Goal: Task Accomplishment & Management: Use online tool/utility

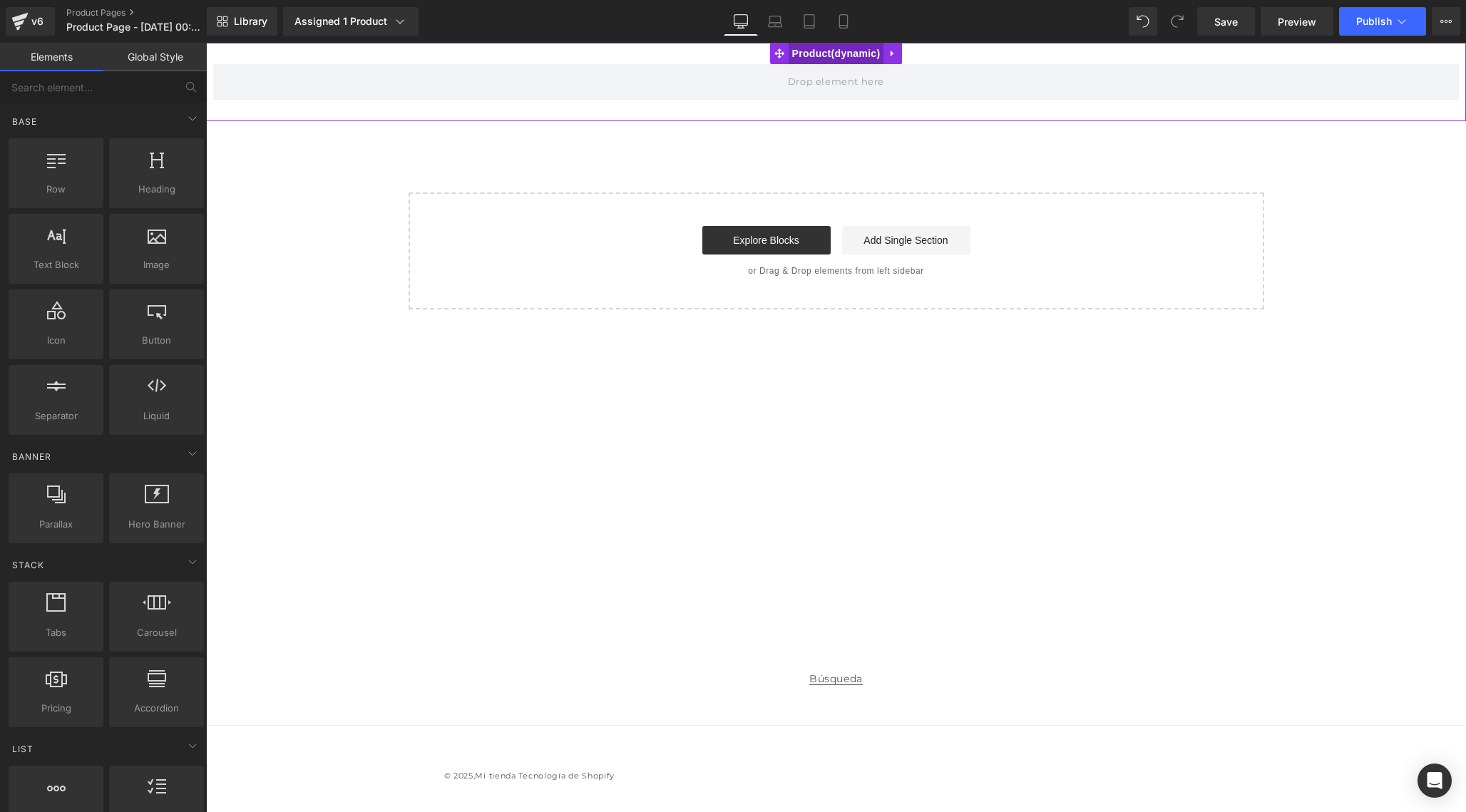
click at [863, 52] on span "Product" at bounding box center [836, 53] width 96 height 21
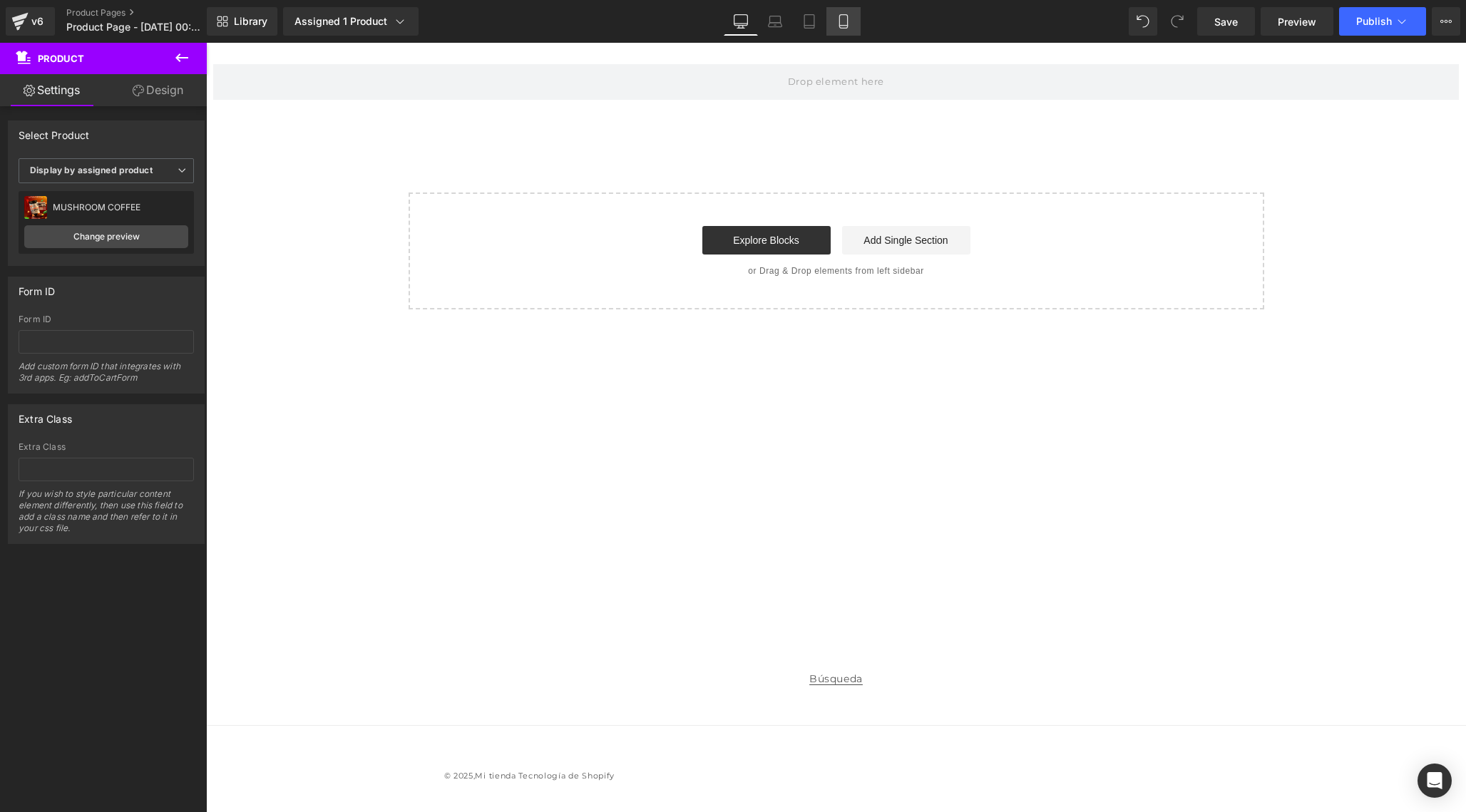
click at [852, 24] on link "Mobile" at bounding box center [843, 21] width 34 height 29
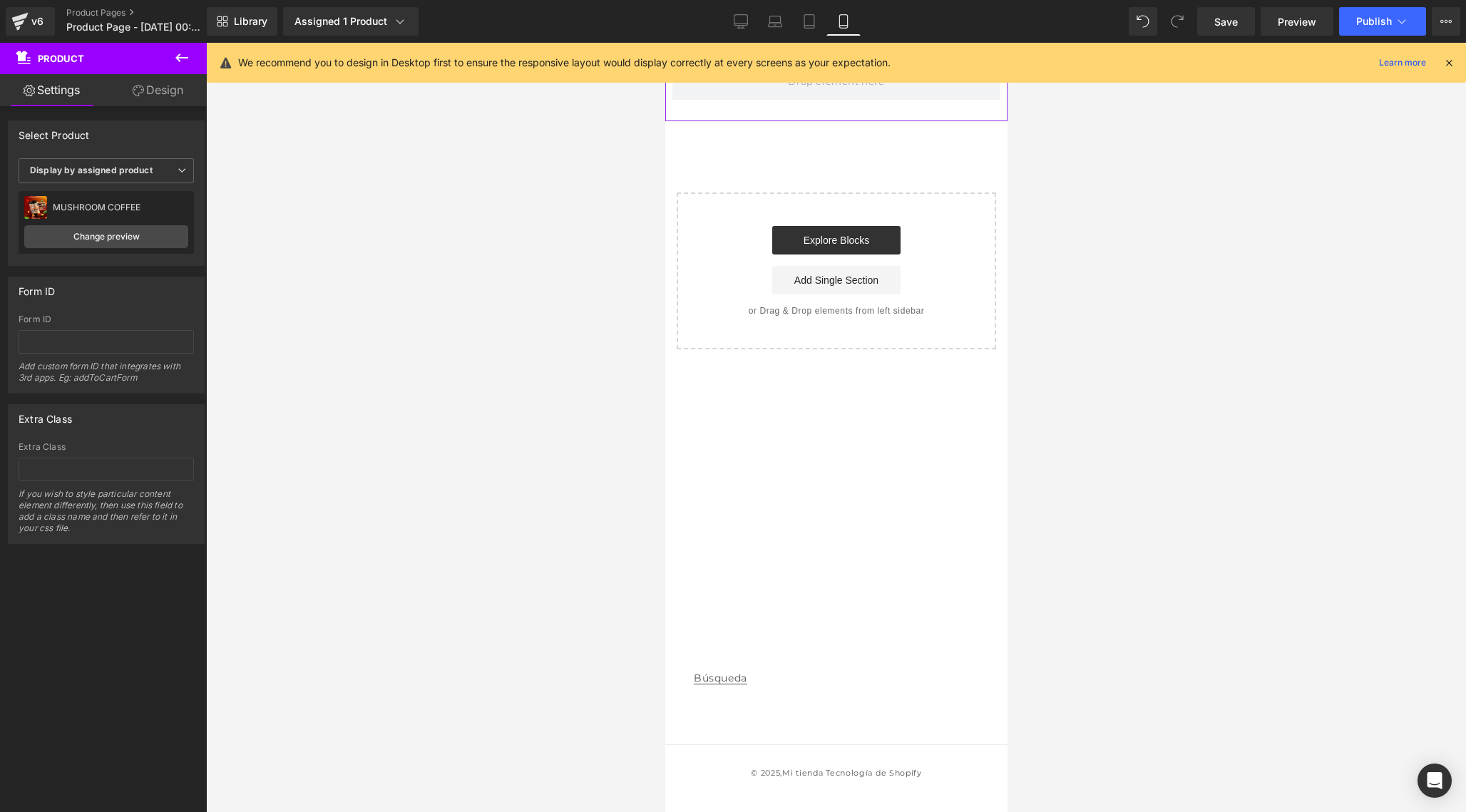
click at [1449, 61] on icon at bounding box center [1449, 62] width 13 height 13
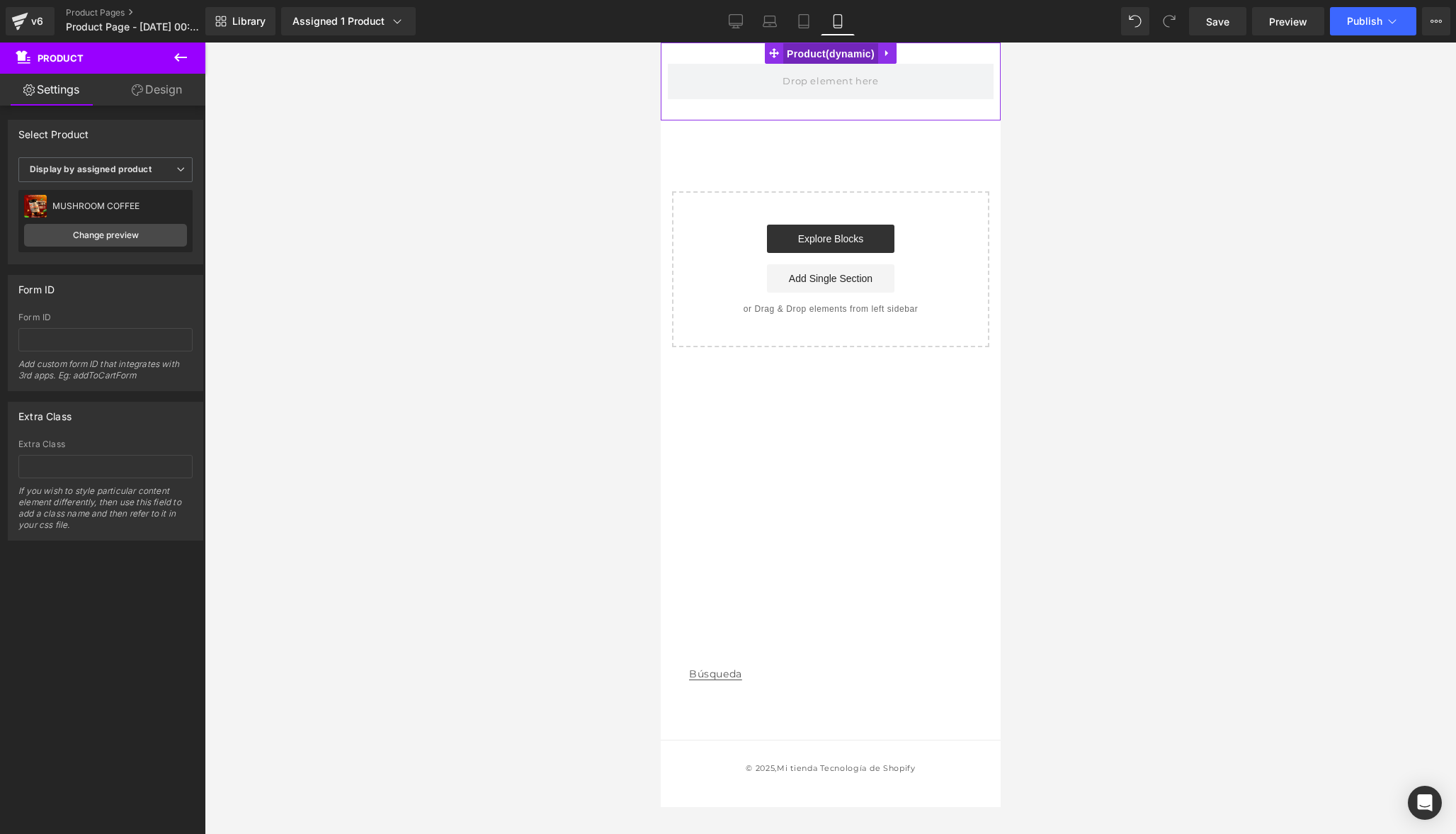
click at [809, 51] on span "Product" at bounding box center [830, 54] width 95 height 21
click at [809, 51] on span "Product" at bounding box center [830, 53] width 95 height 21
click at [114, 180] on span "Display by assigned product" at bounding box center [105, 169] width 174 height 25
click at [100, 217] on div "Select manually" at bounding box center [72, 213] width 66 height 10
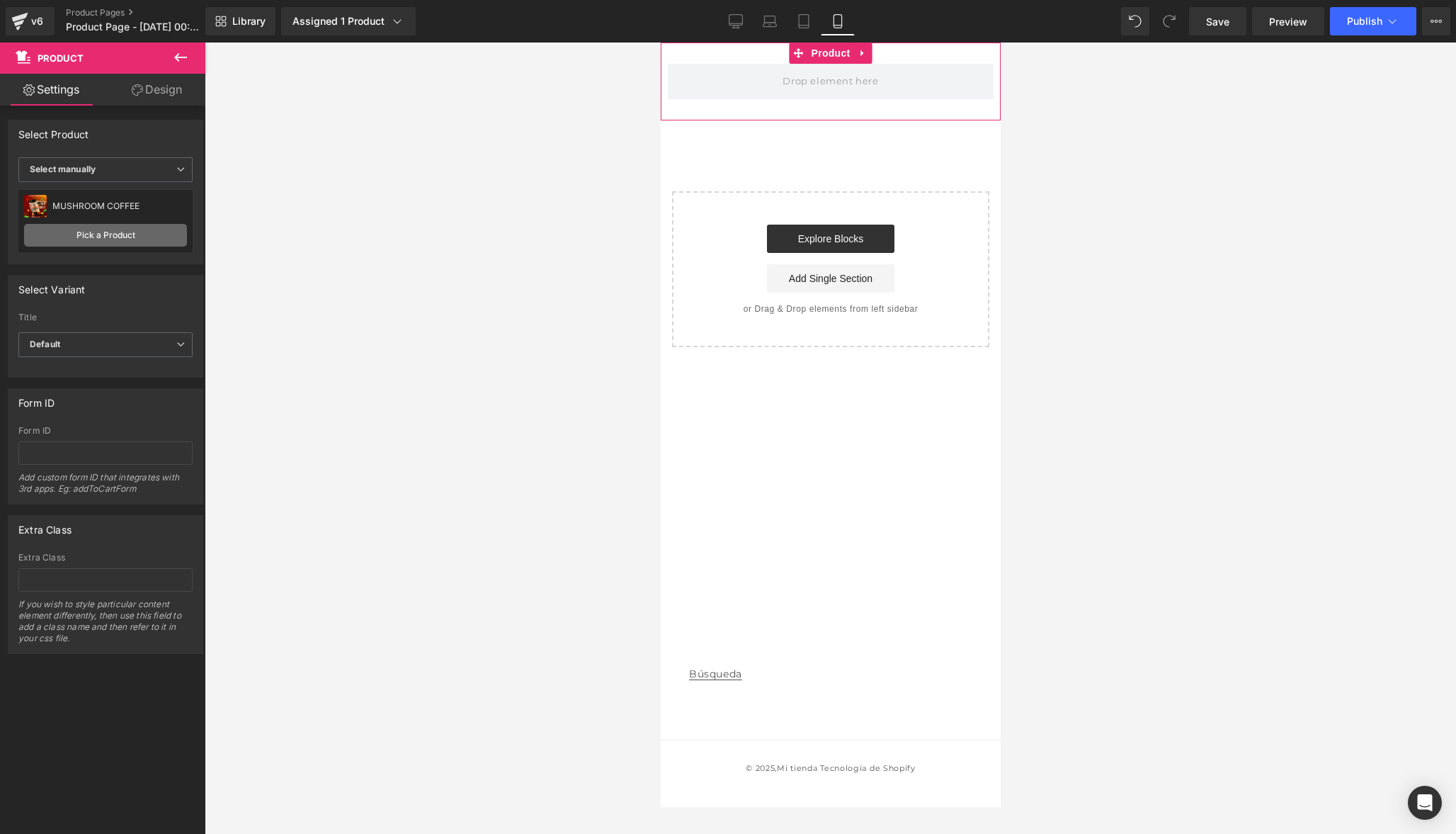
click at [135, 235] on link "Pick a Product" at bounding box center [106, 235] width 163 height 23
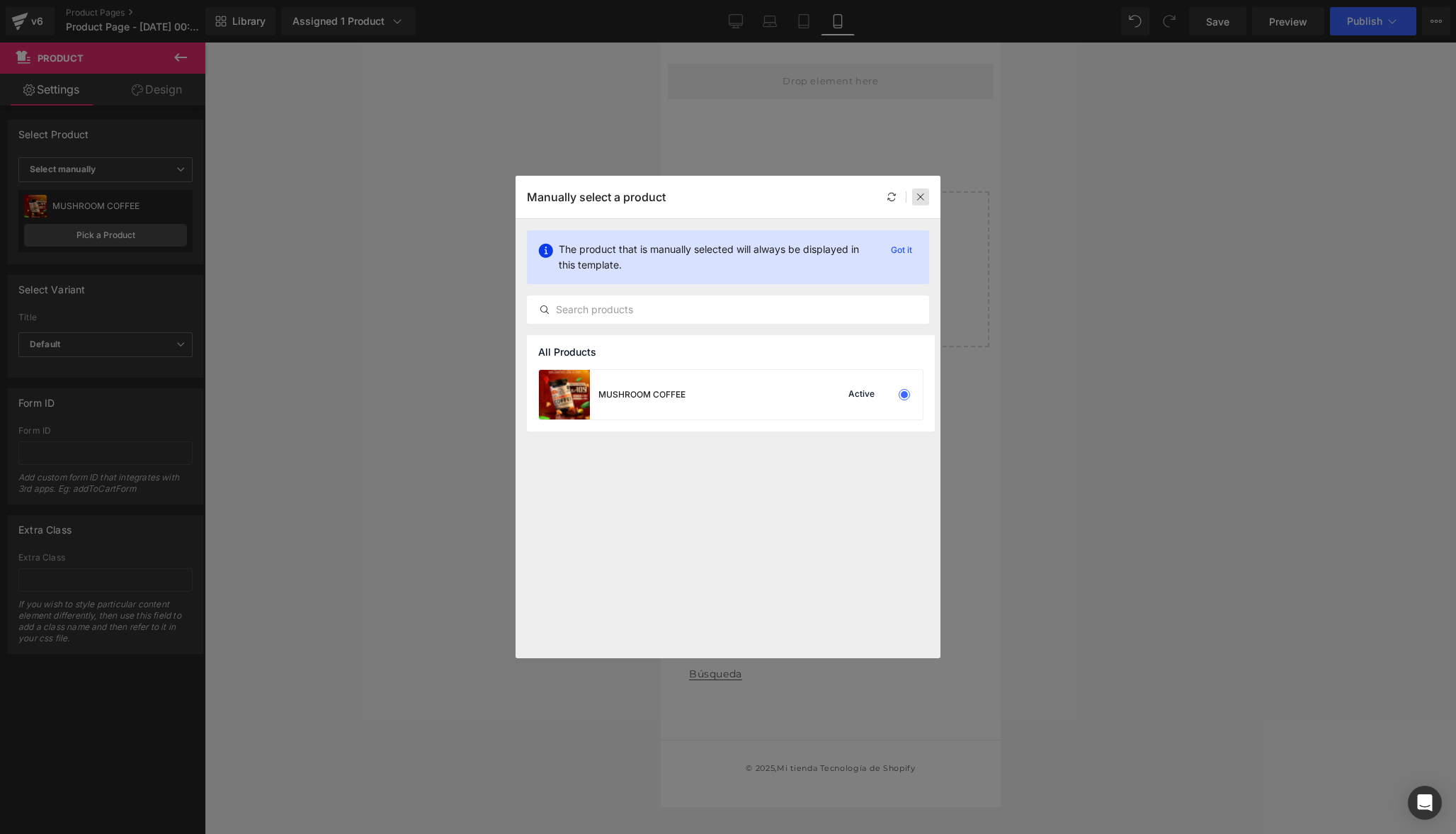
click at [924, 193] on icon at bounding box center [920, 196] width 10 height 10
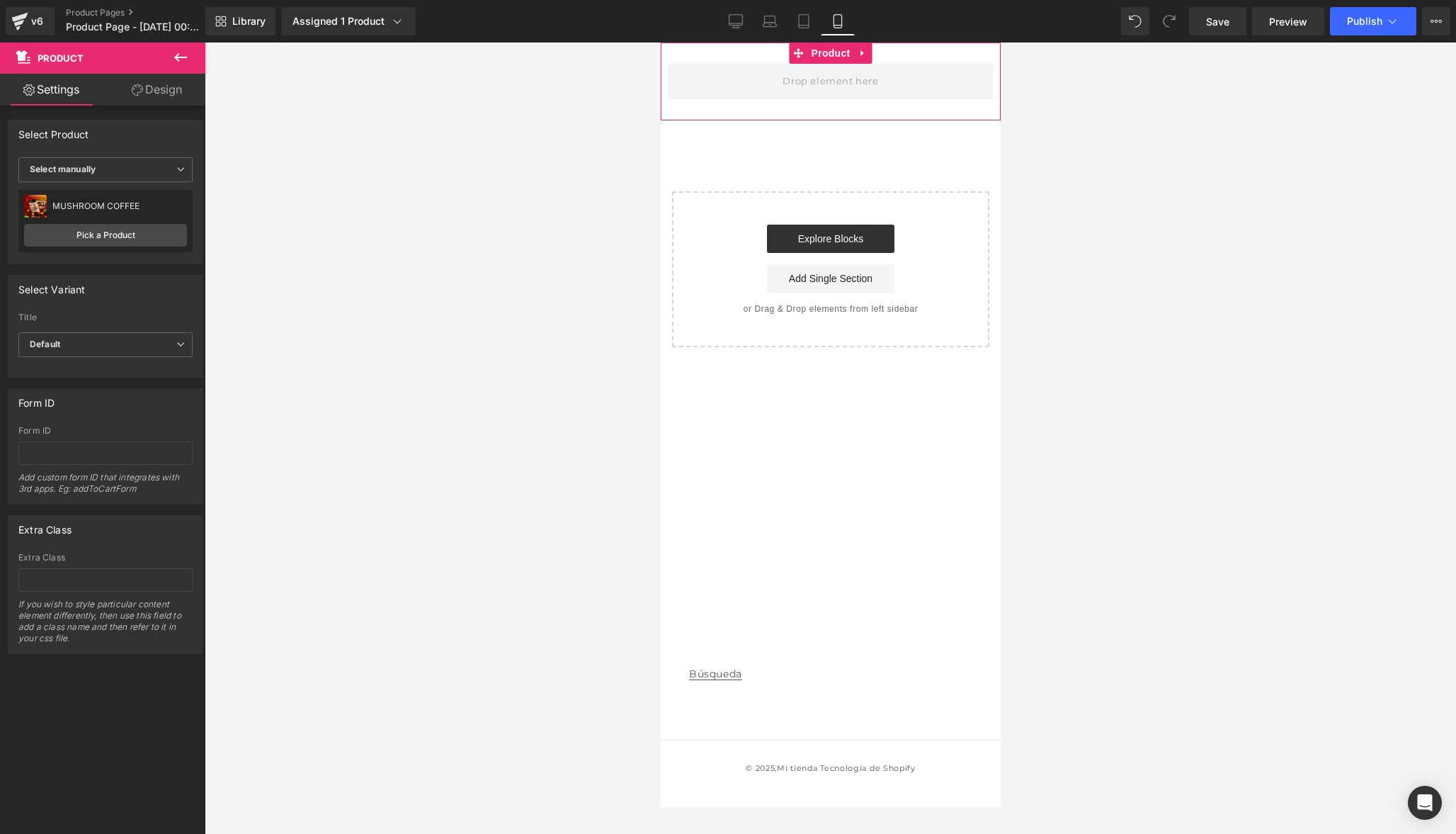
click at [159, 94] on link "Design" at bounding box center [157, 90] width 103 height 32
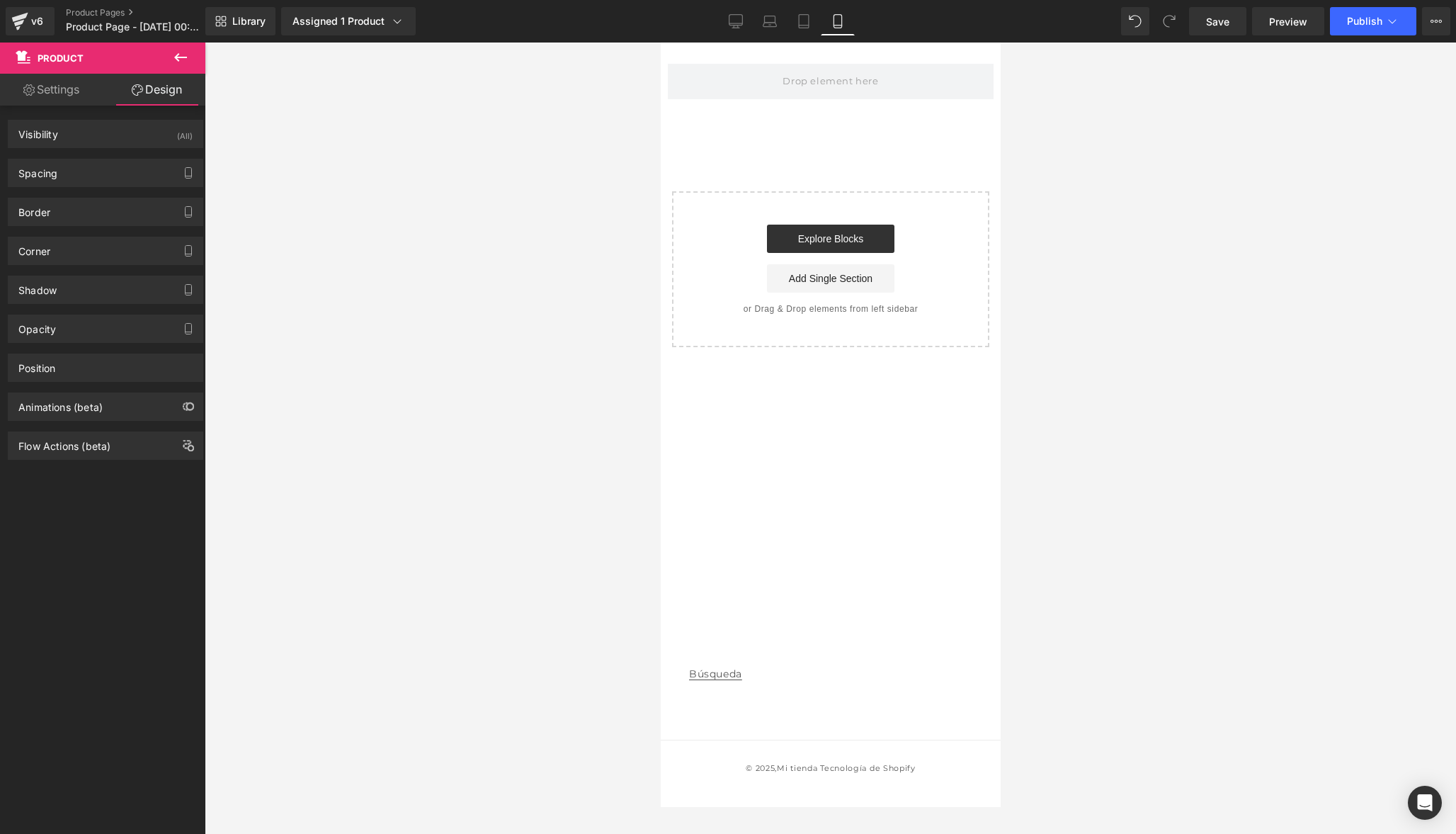
click at [464, 298] on div at bounding box center [830, 438] width 1252 height 792
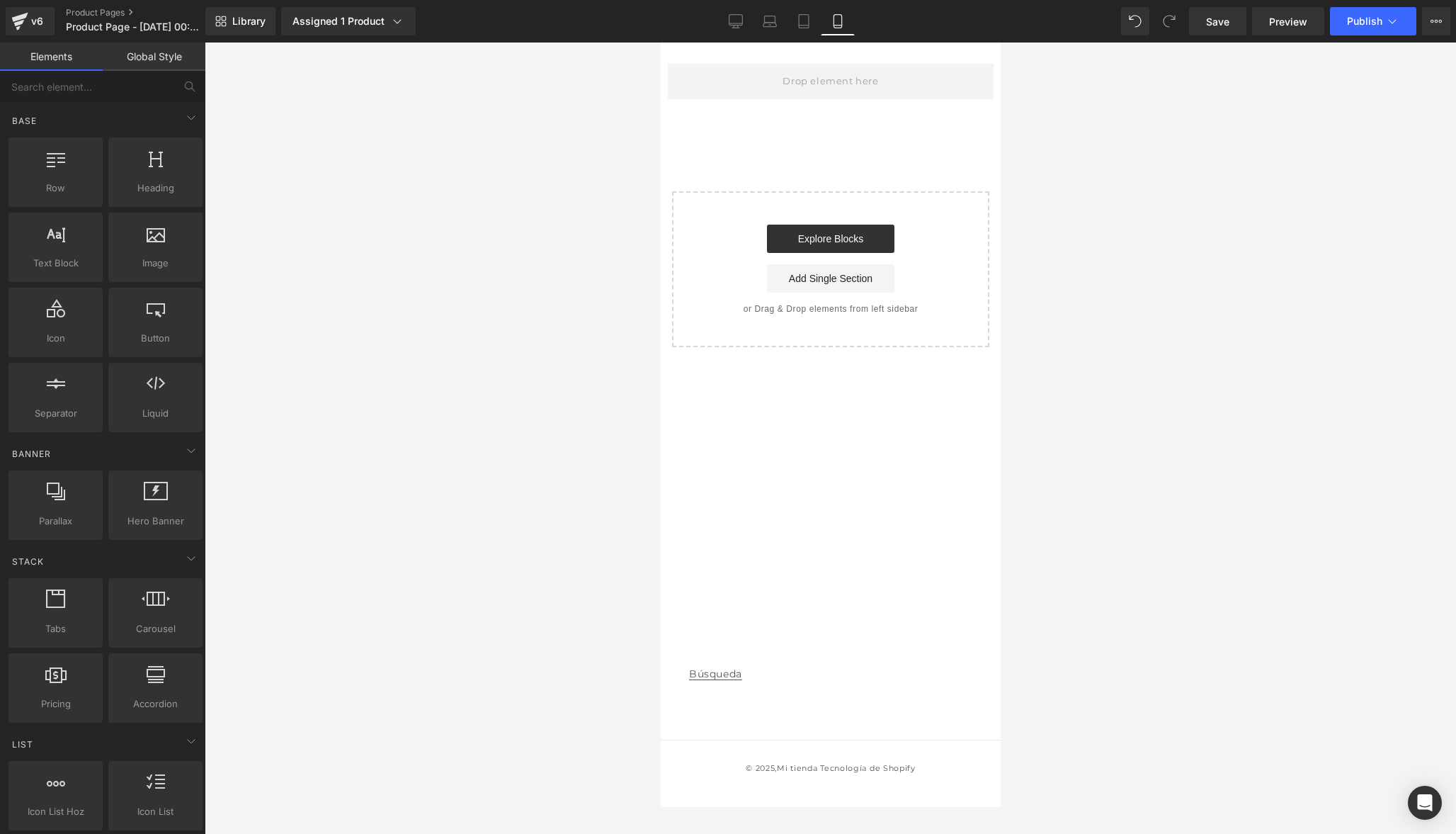
click at [147, 68] on link "Global Style" at bounding box center [154, 57] width 103 height 29
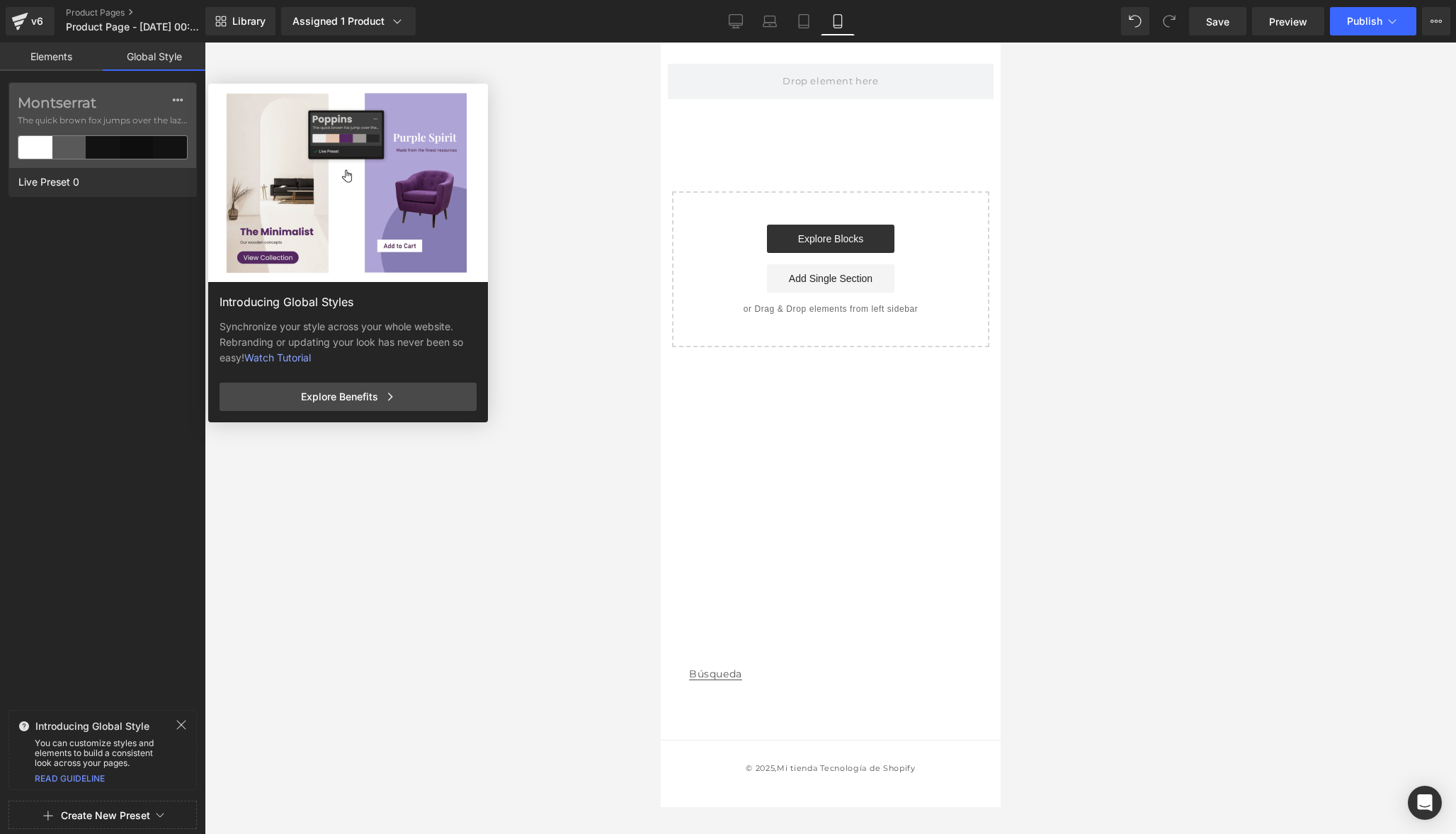
click at [74, 63] on link "Elements" at bounding box center [51, 57] width 103 height 29
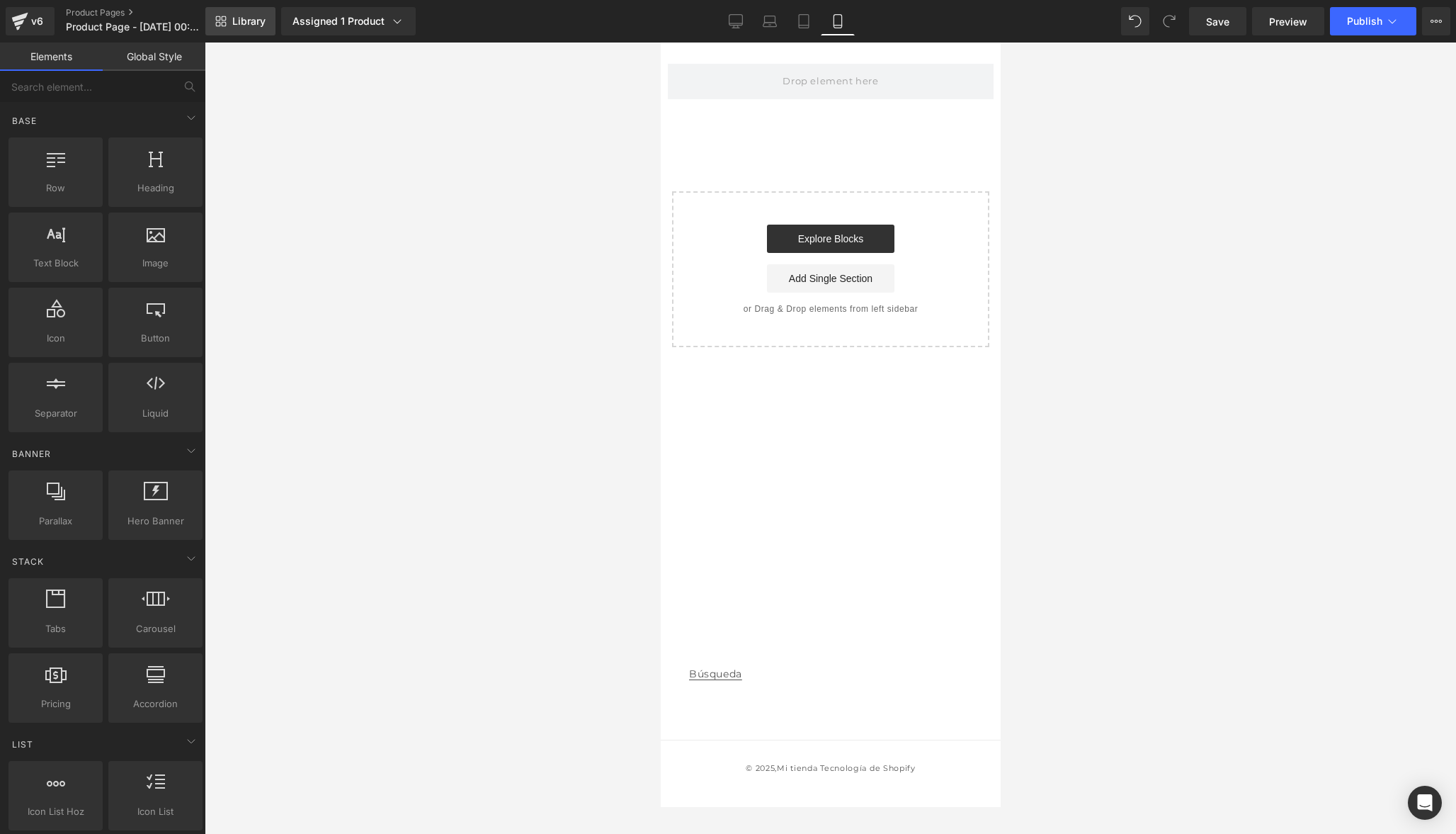
click at [254, 27] on span "Library" at bounding box center [249, 21] width 33 height 13
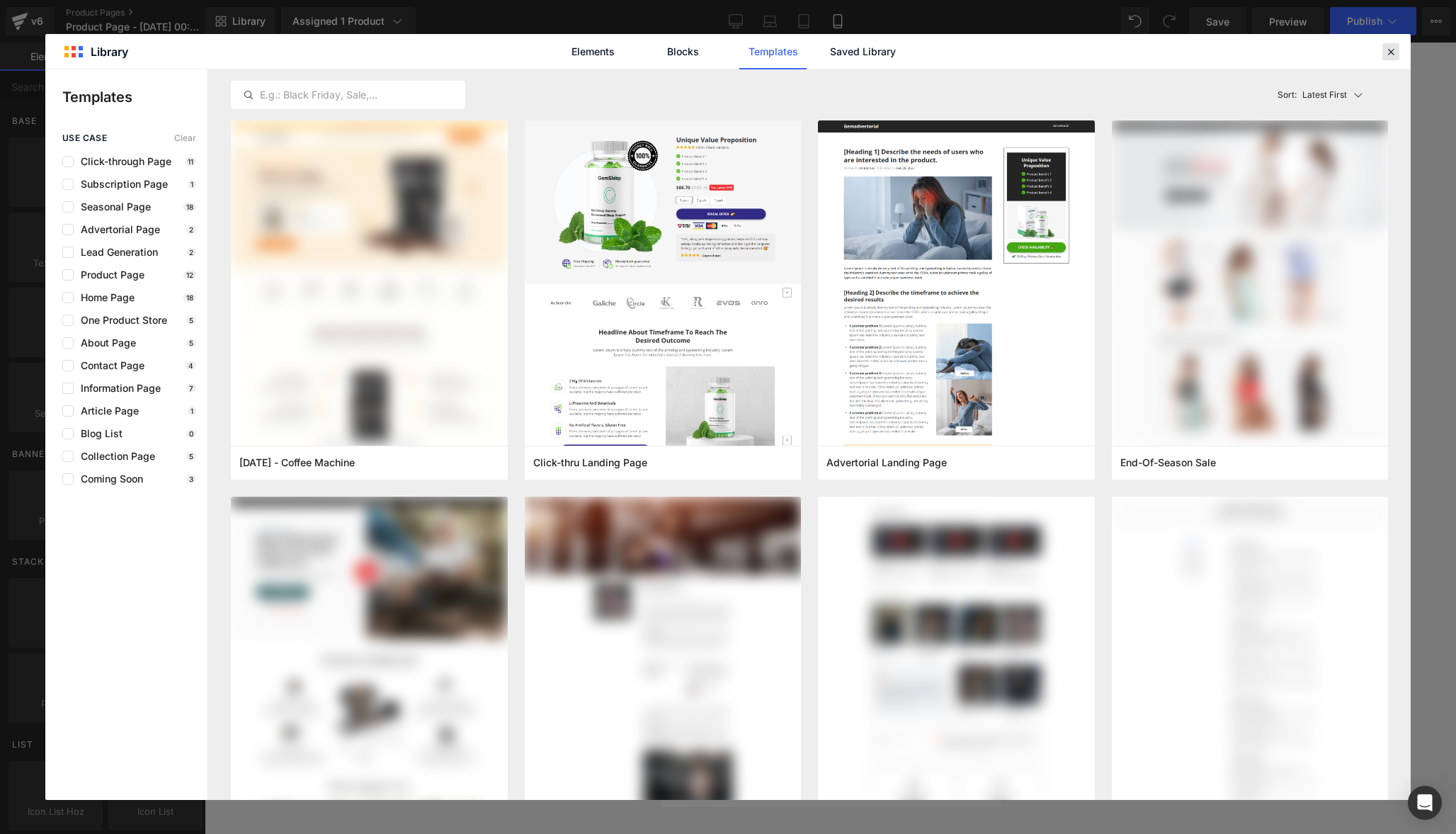
click at [1395, 52] on icon at bounding box center [1390, 51] width 13 height 13
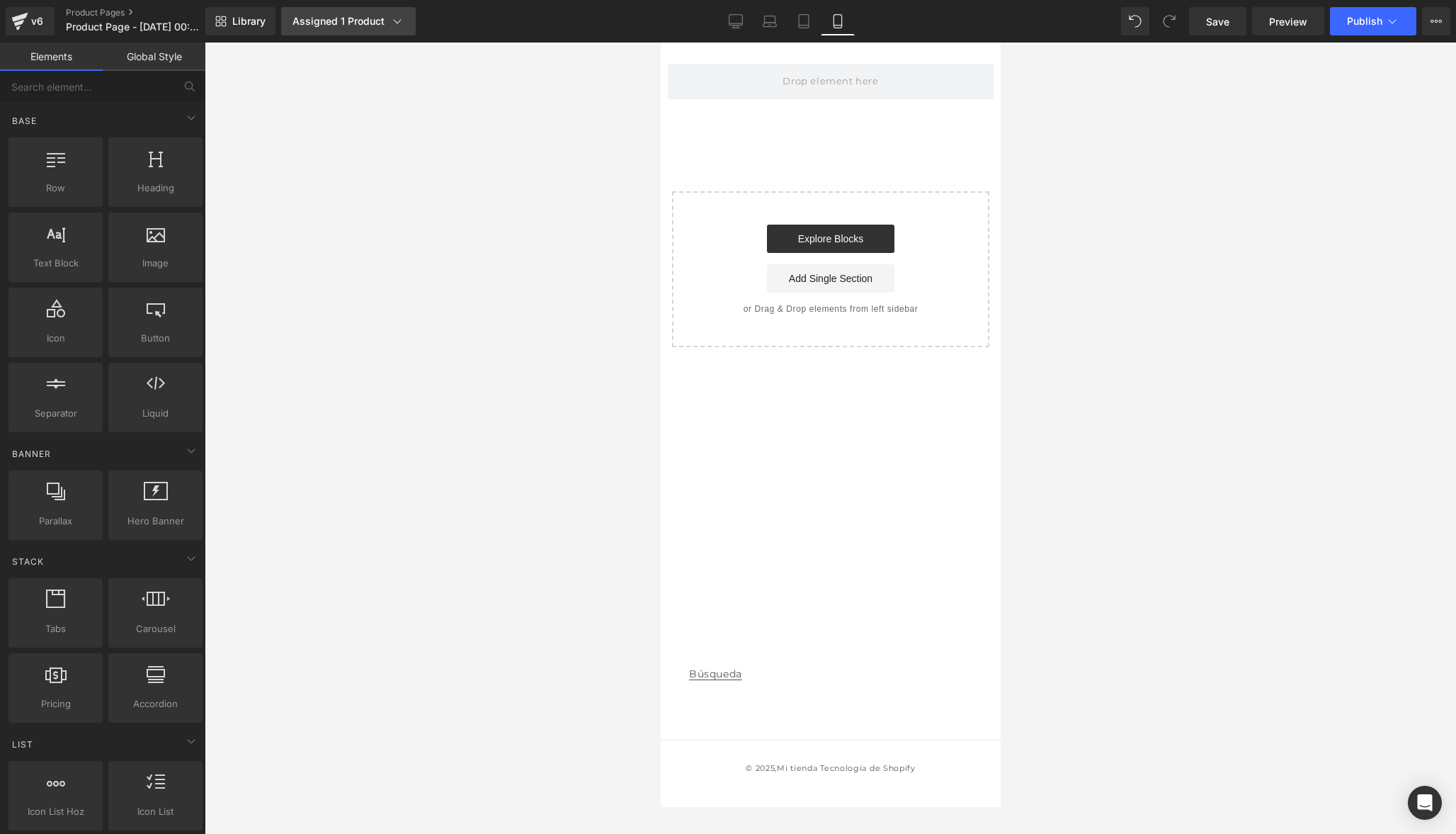
click at [359, 26] on div "Assigned 1 Product" at bounding box center [349, 21] width 112 height 14
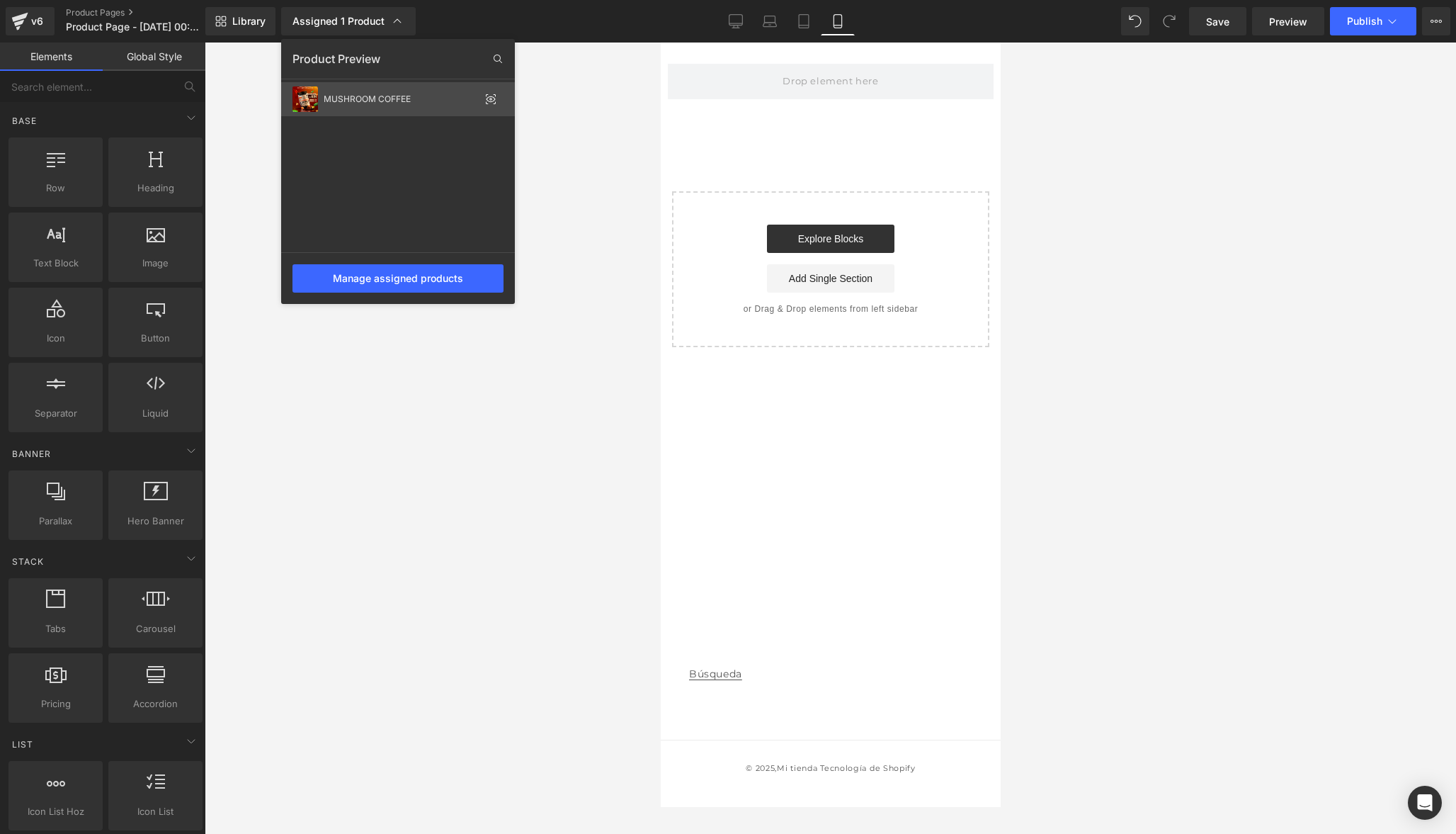
click at [389, 104] on div "MUSHROOM COFFEE" at bounding box center [398, 99] width 234 height 34
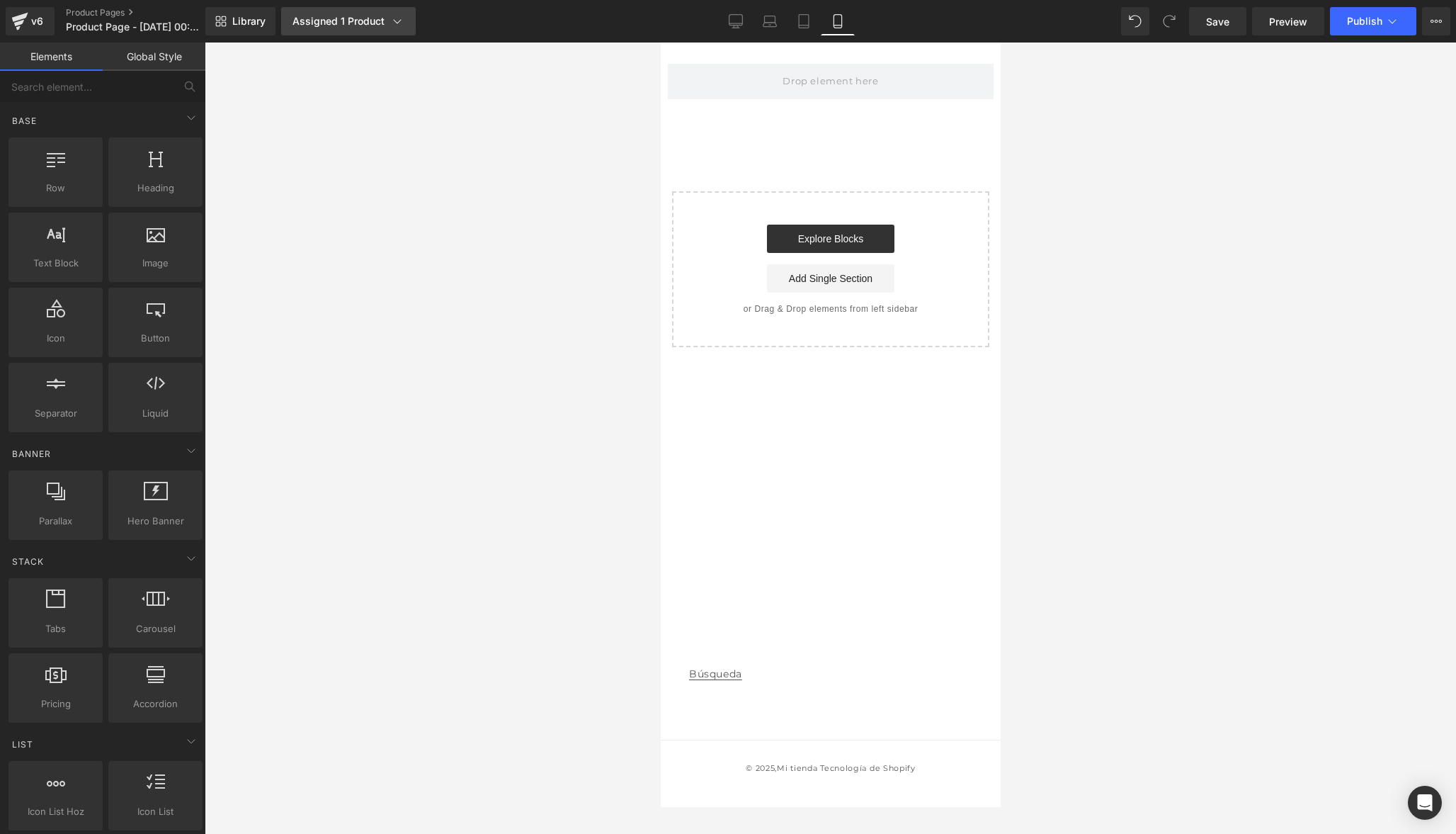
click at [410, 32] on link "Assigned 1 Product" at bounding box center [349, 21] width 134 height 29
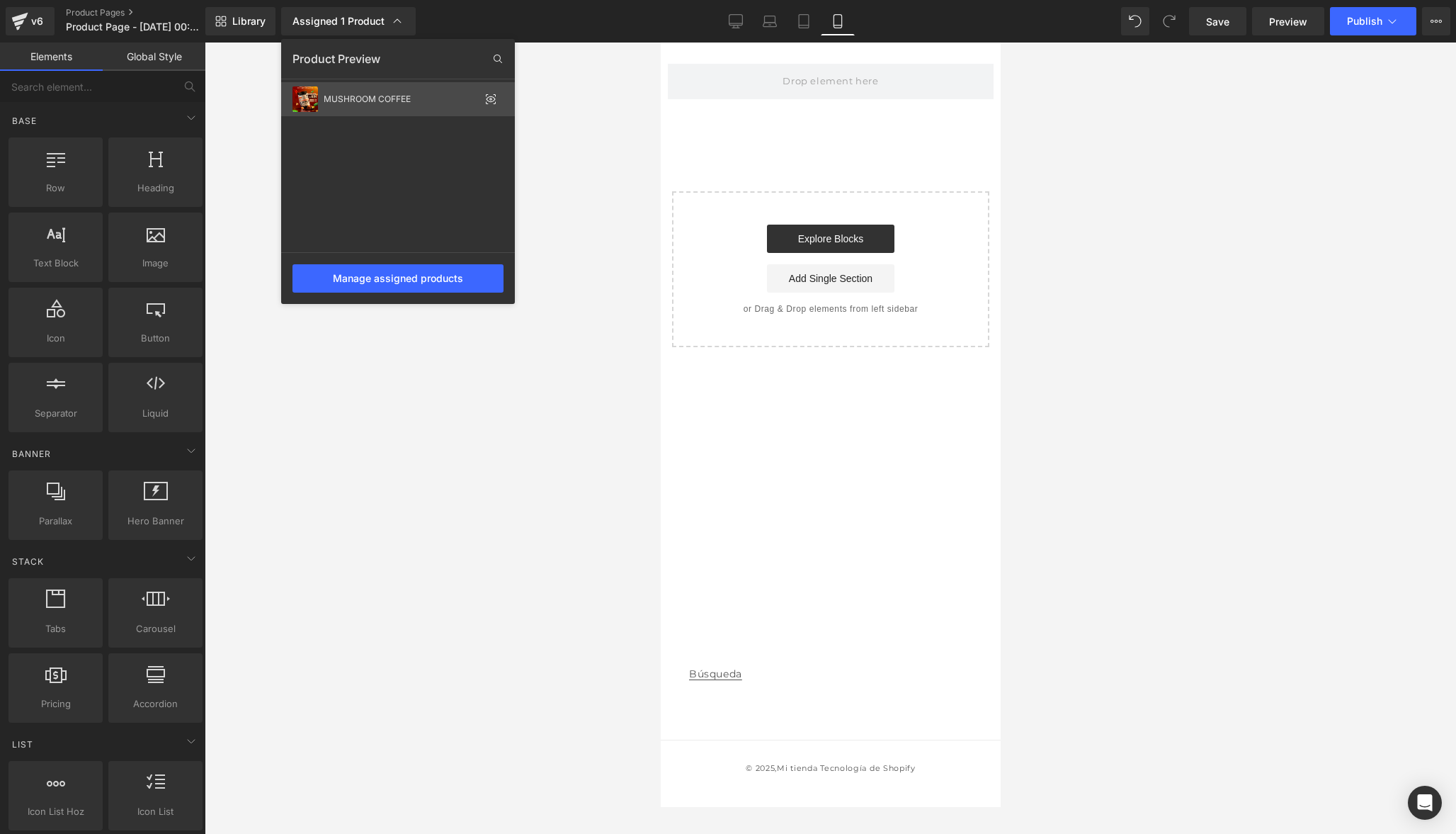
click at [490, 97] on icon at bounding box center [491, 100] width 9 height 6
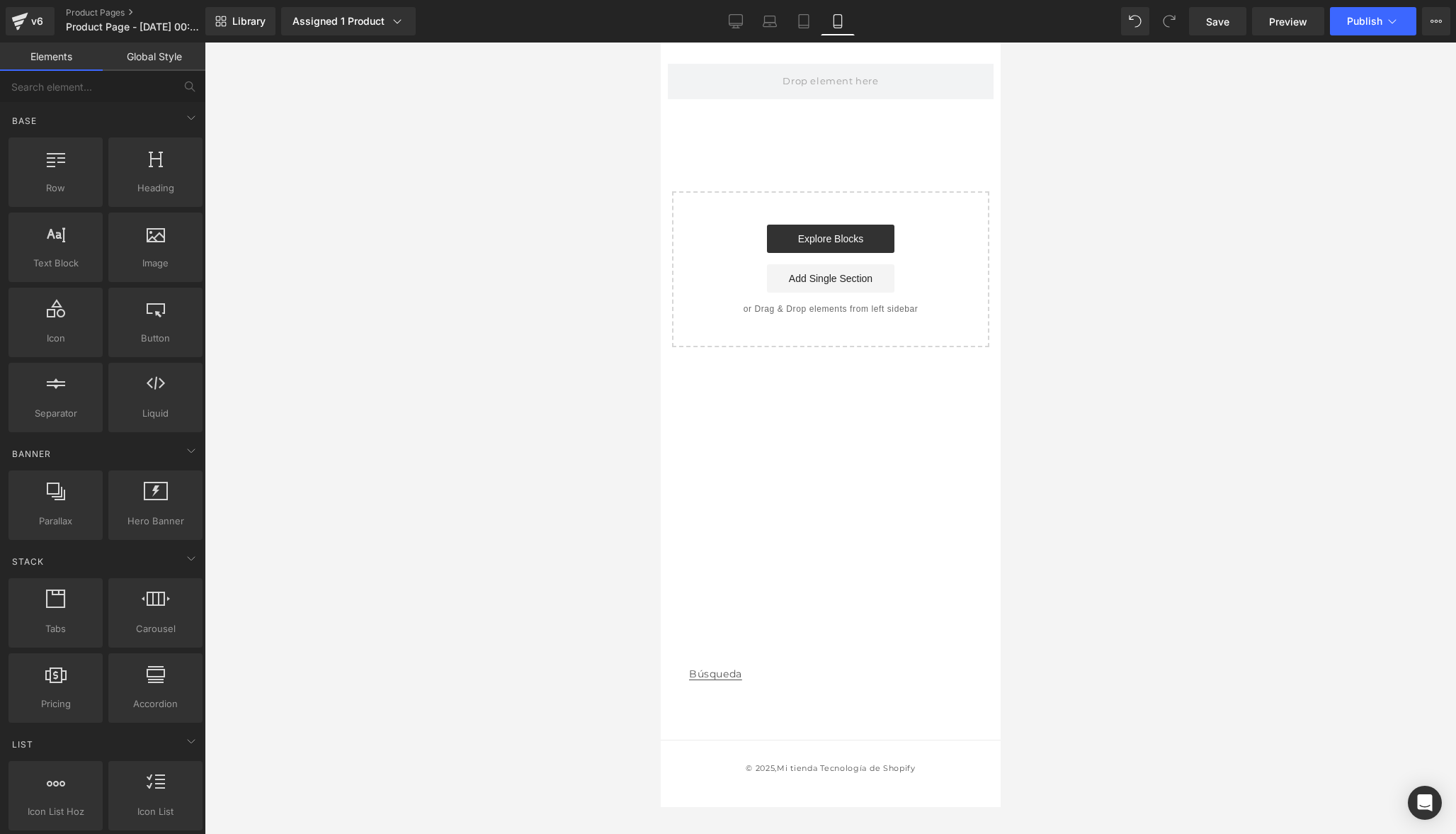
click at [182, 60] on link "Global Style" at bounding box center [154, 57] width 103 height 29
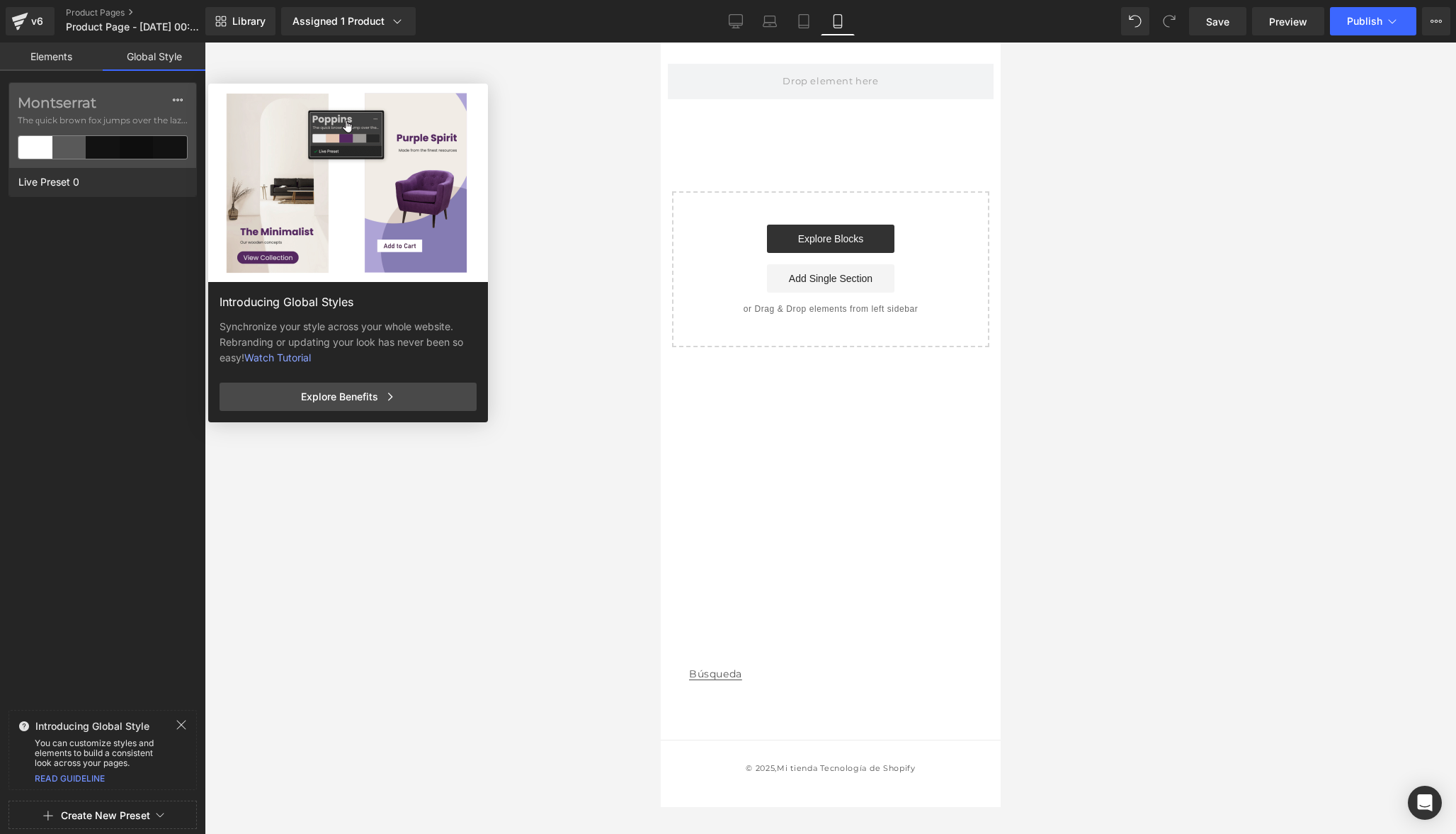
click at [75, 59] on link "Elements" at bounding box center [51, 57] width 103 height 29
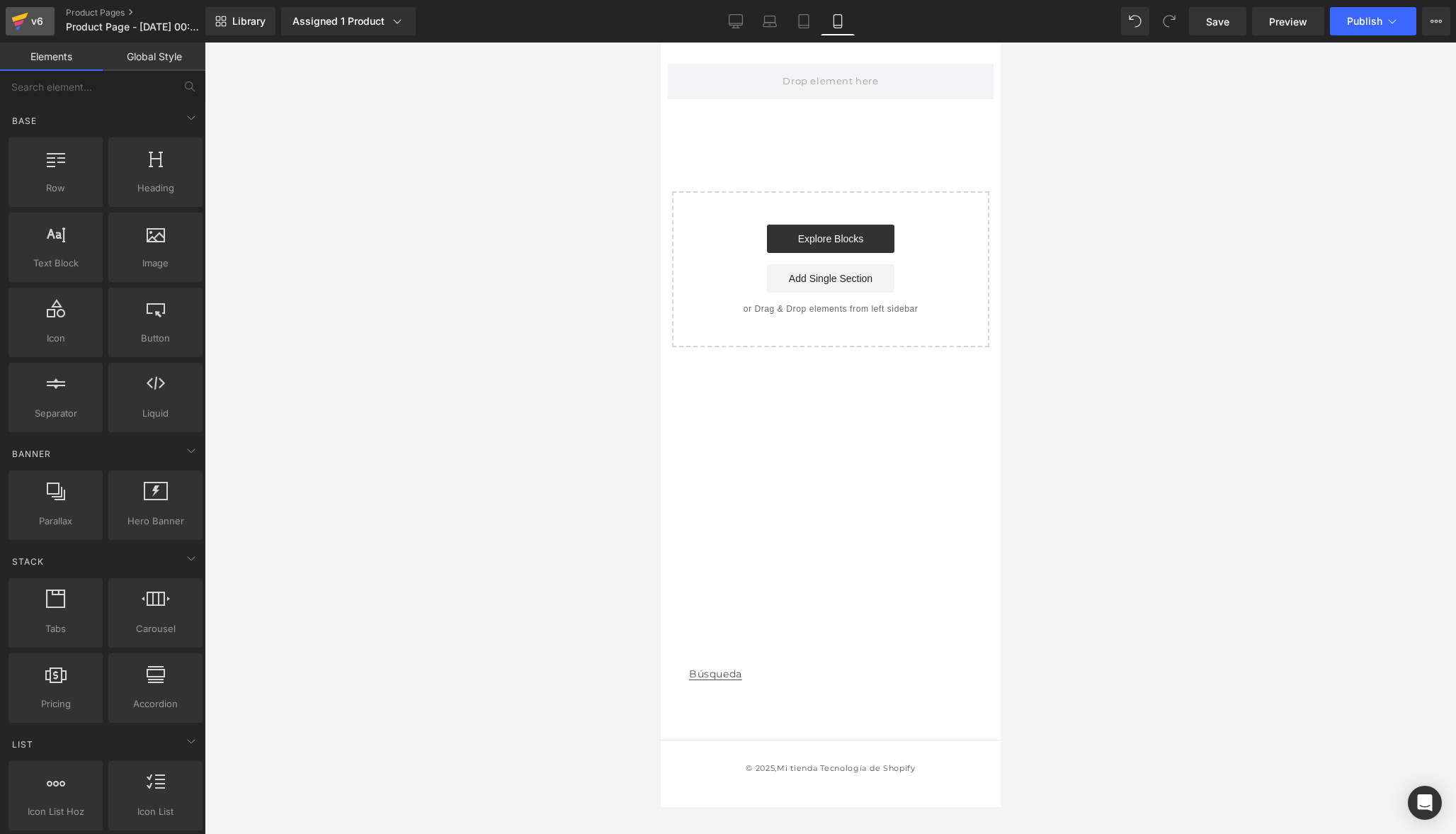
click at [23, 23] on icon at bounding box center [20, 21] width 17 height 35
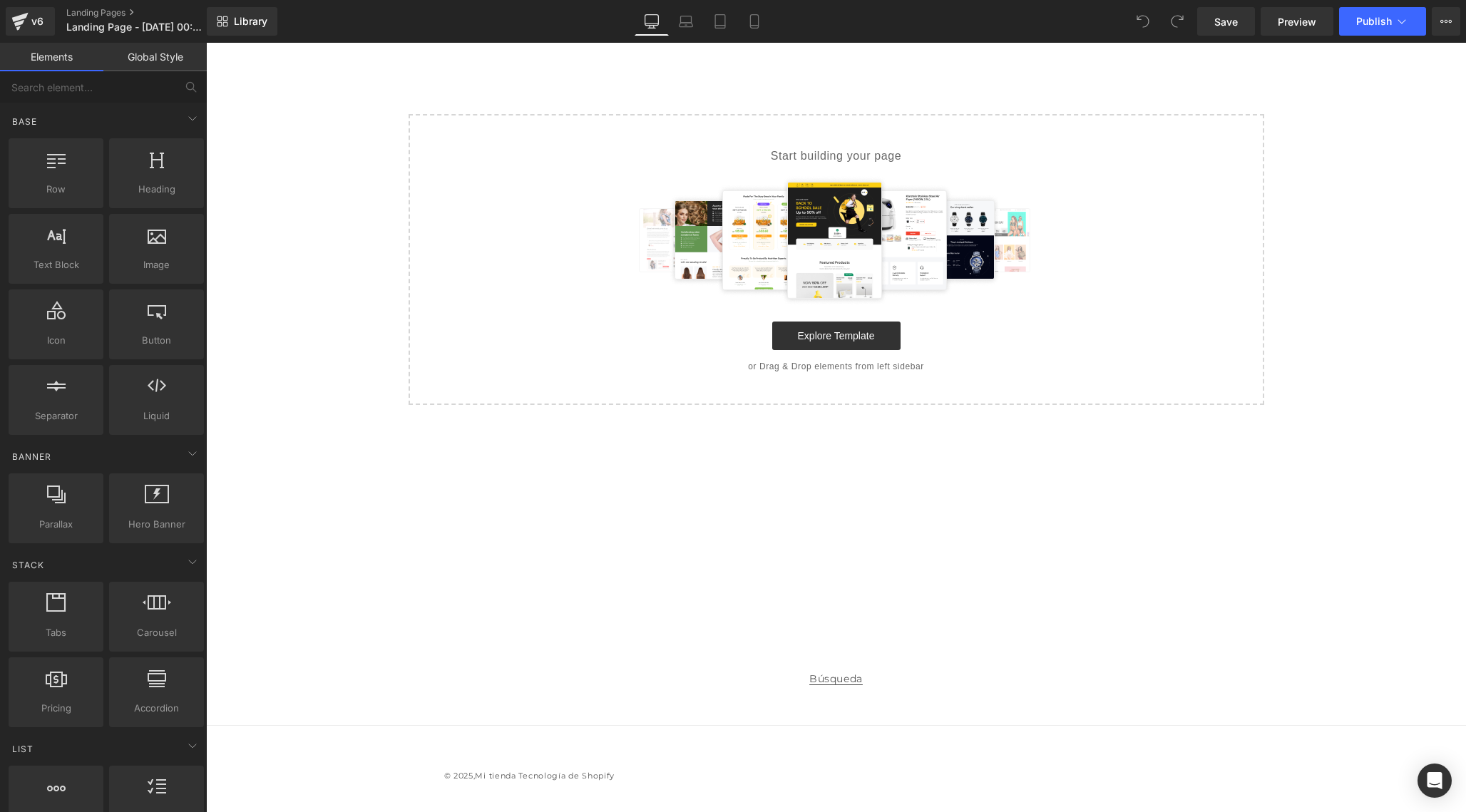
click at [169, 62] on link "Global Style" at bounding box center [155, 57] width 103 height 29
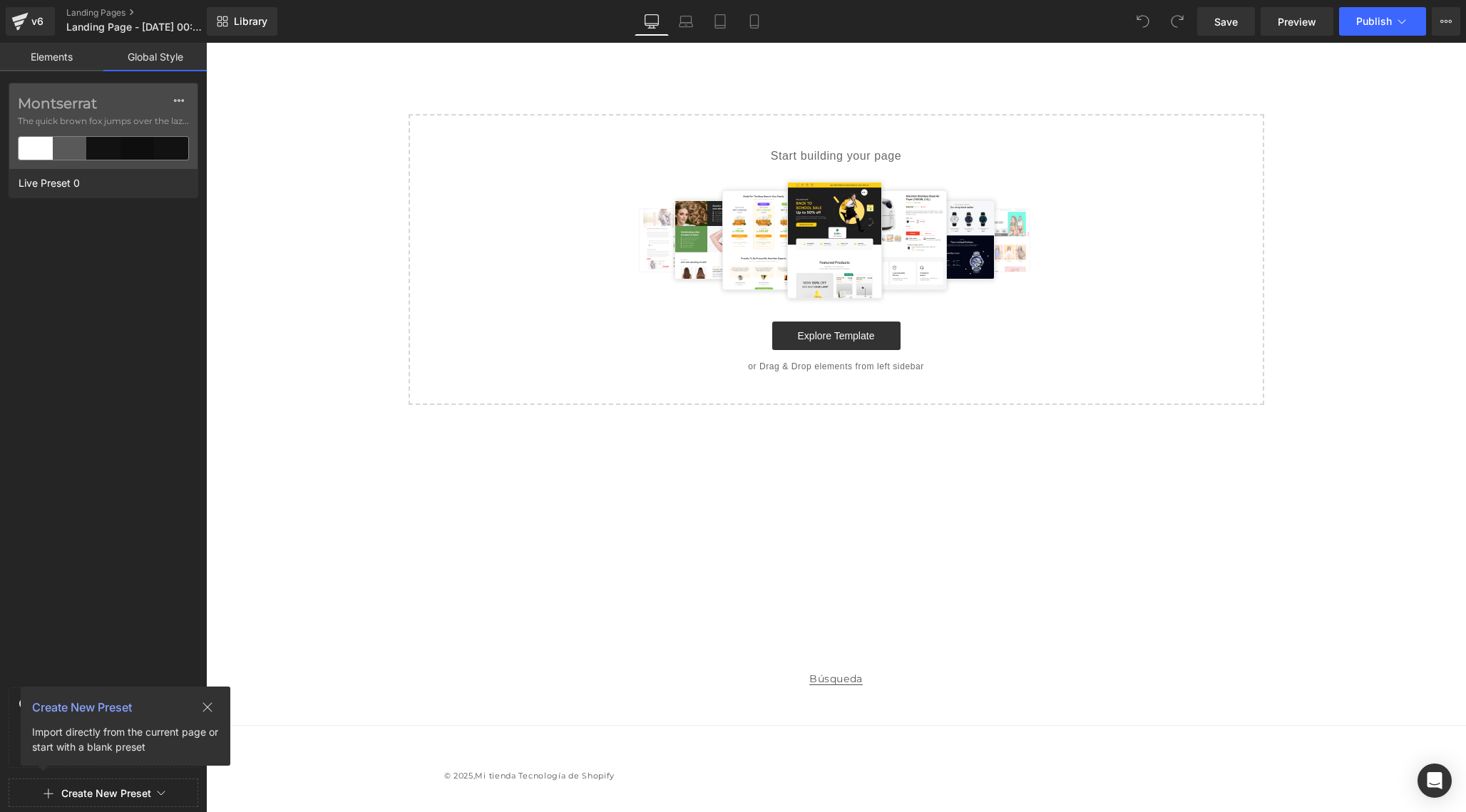
click at [57, 62] on link "Elements" at bounding box center [52, 57] width 103 height 29
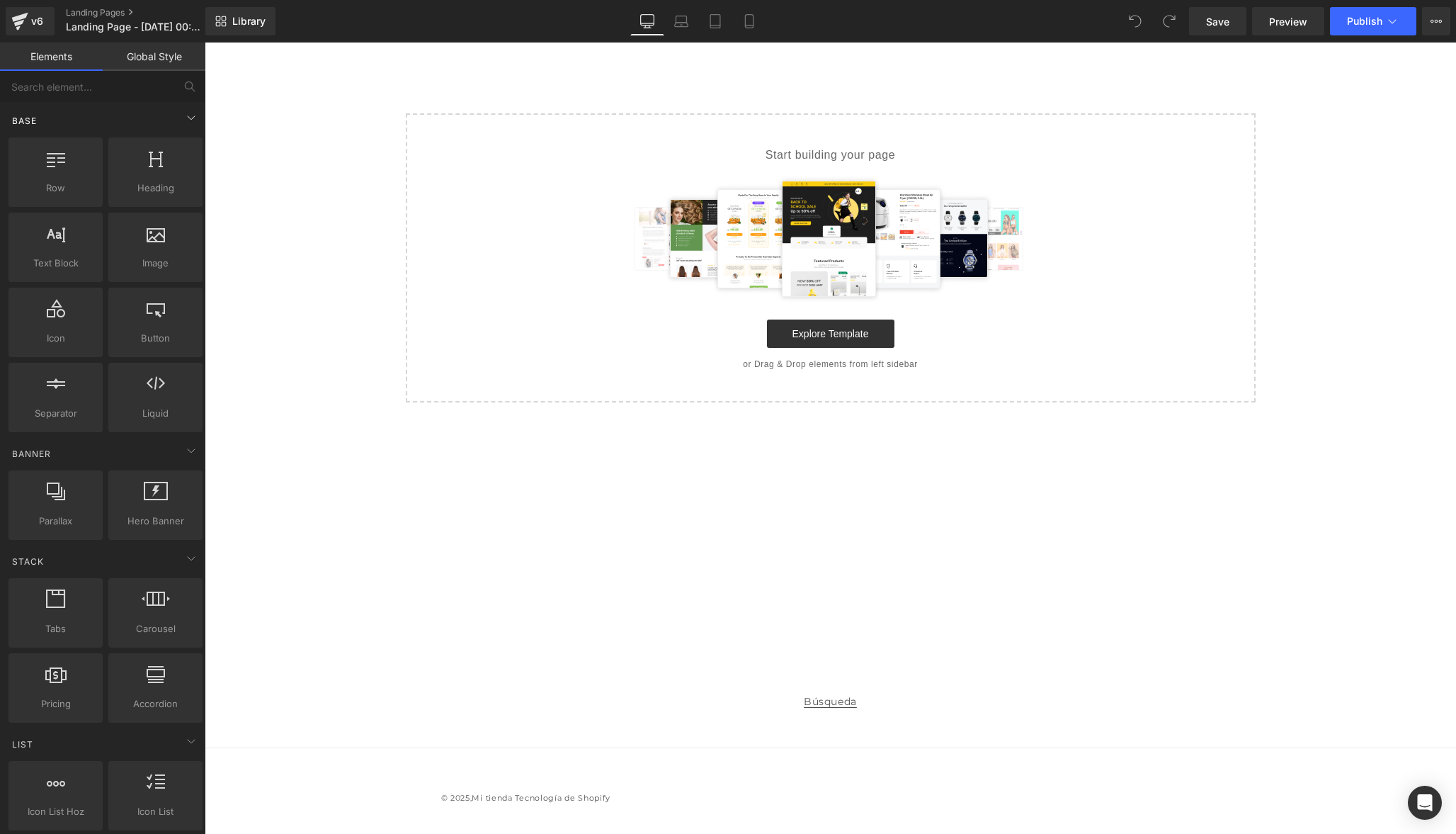
click at [70, 118] on div "Base" at bounding box center [106, 121] width 200 height 29
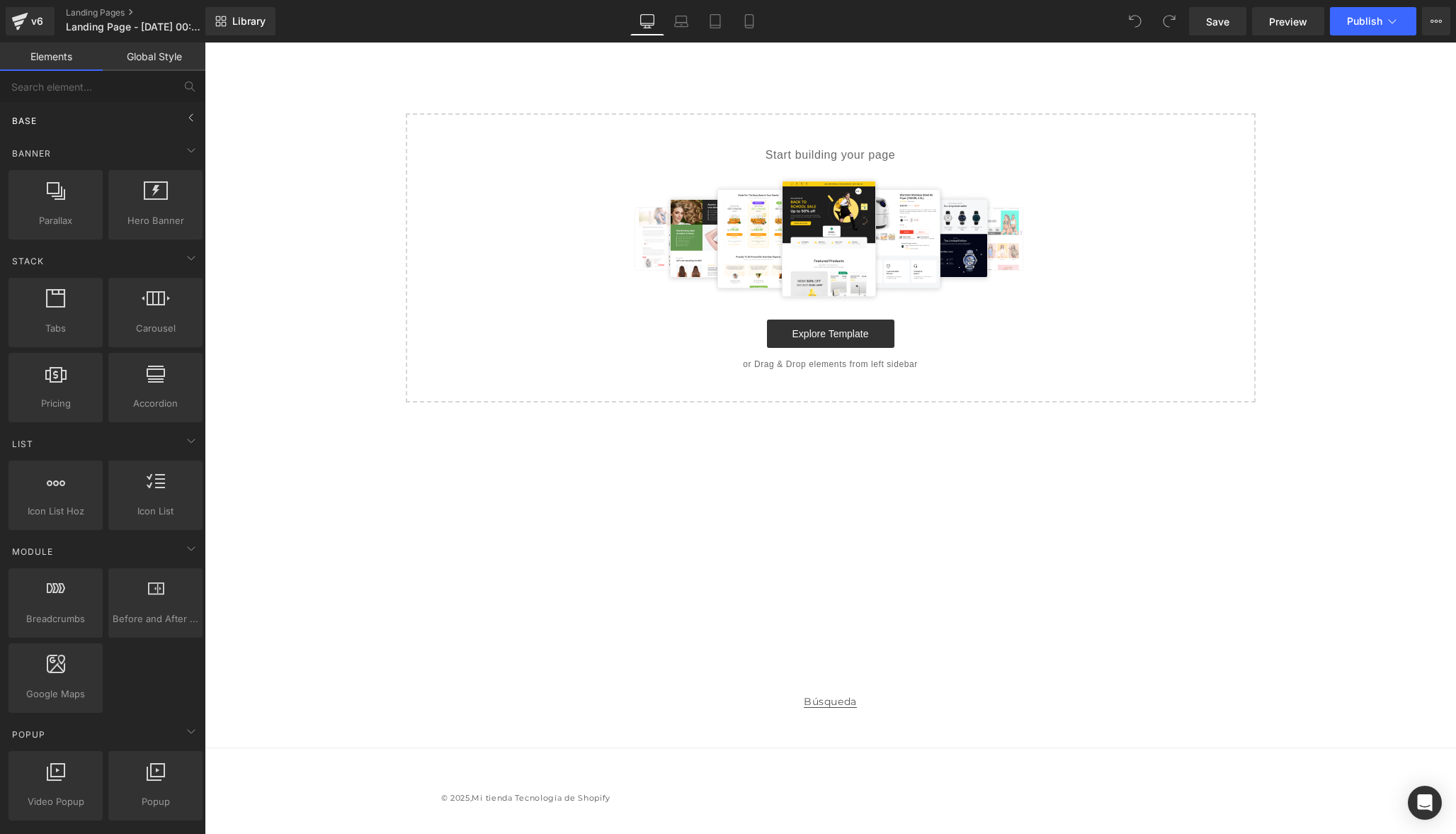
click at [78, 118] on div "Base" at bounding box center [106, 121] width 200 height 29
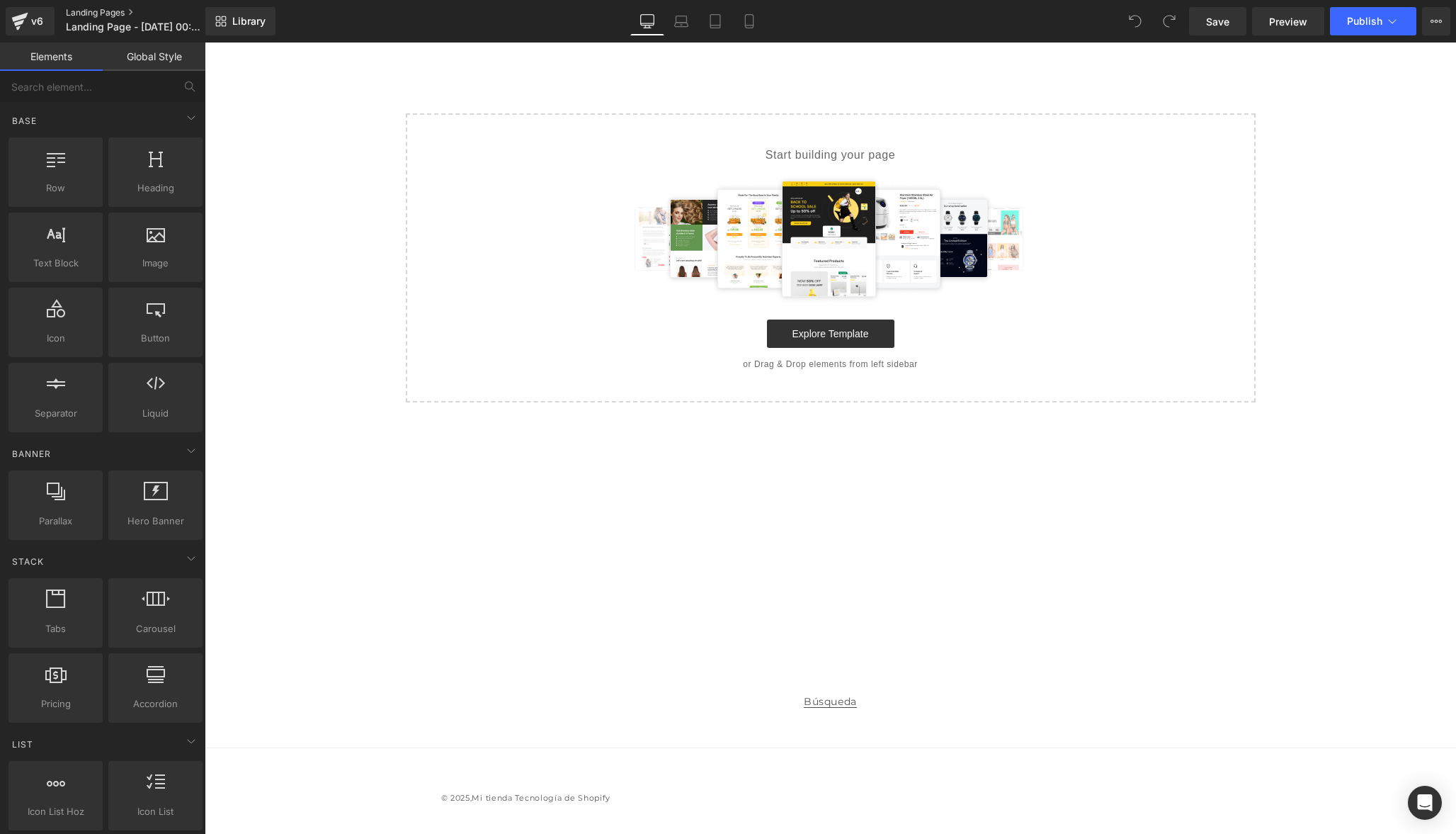
click at [115, 8] on link "Landing Pages" at bounding box center [147, 12] width 163 height 11
click at [88, 9] on link "Landing Pages" at bounding box center [147, 12] width 163 height 11
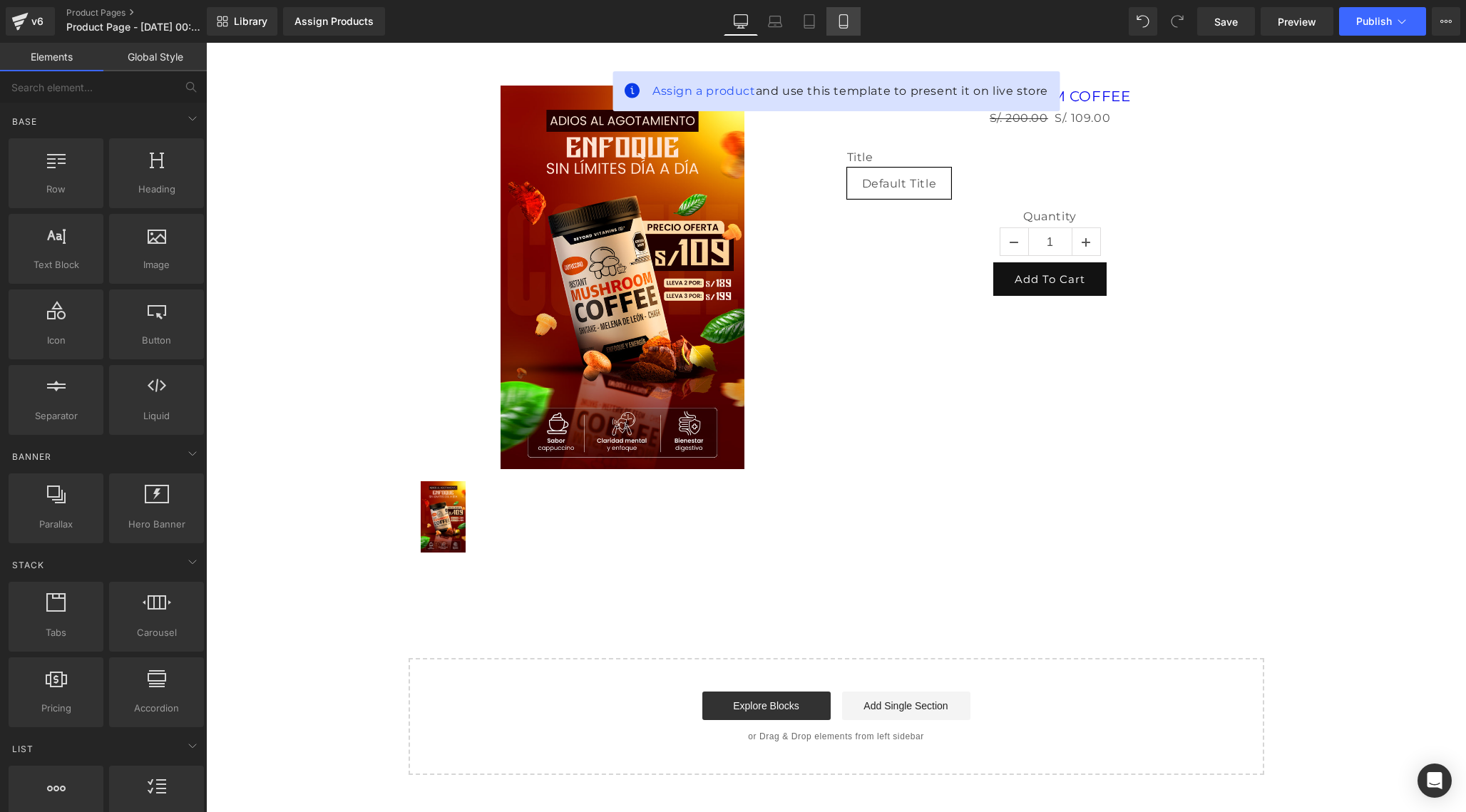
click at [849, 21] on icon at bounding box center [843, 21] width 14 height 14
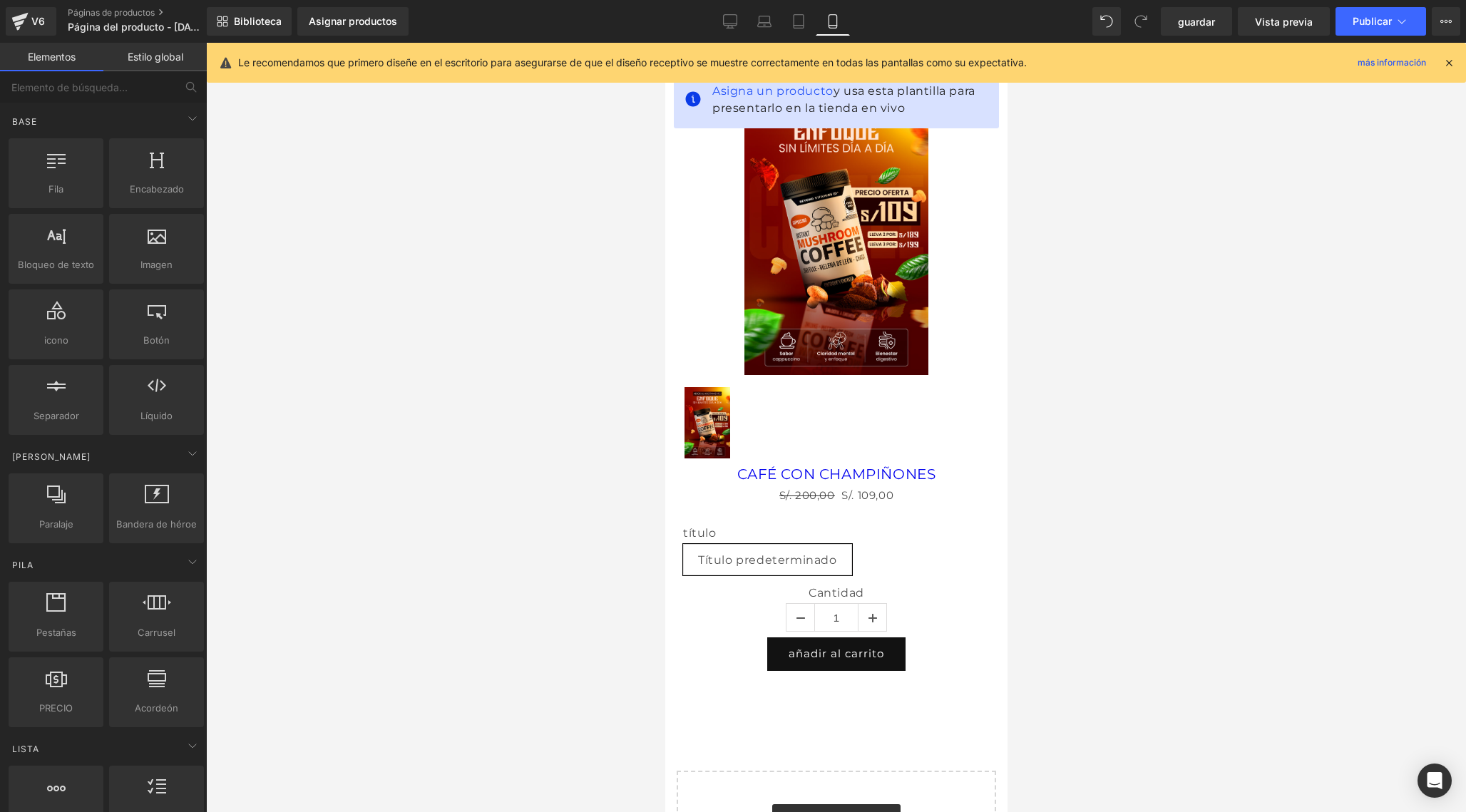
click at [1452, 59] on icon at bounding box center [1449, 62] width 13 height 13
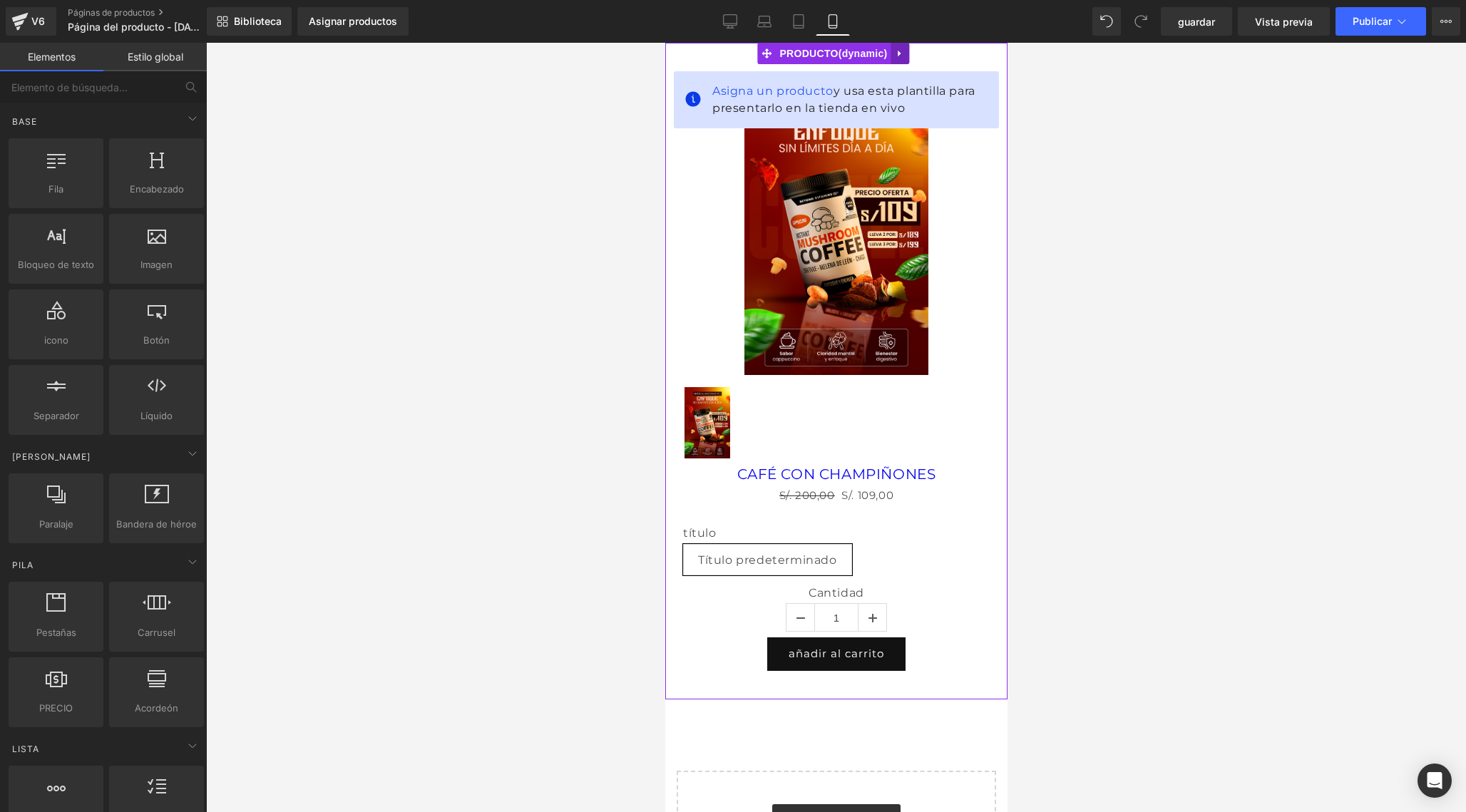
click at [898, 53] on icon at bounding box center [899, 54] width 3 height 6
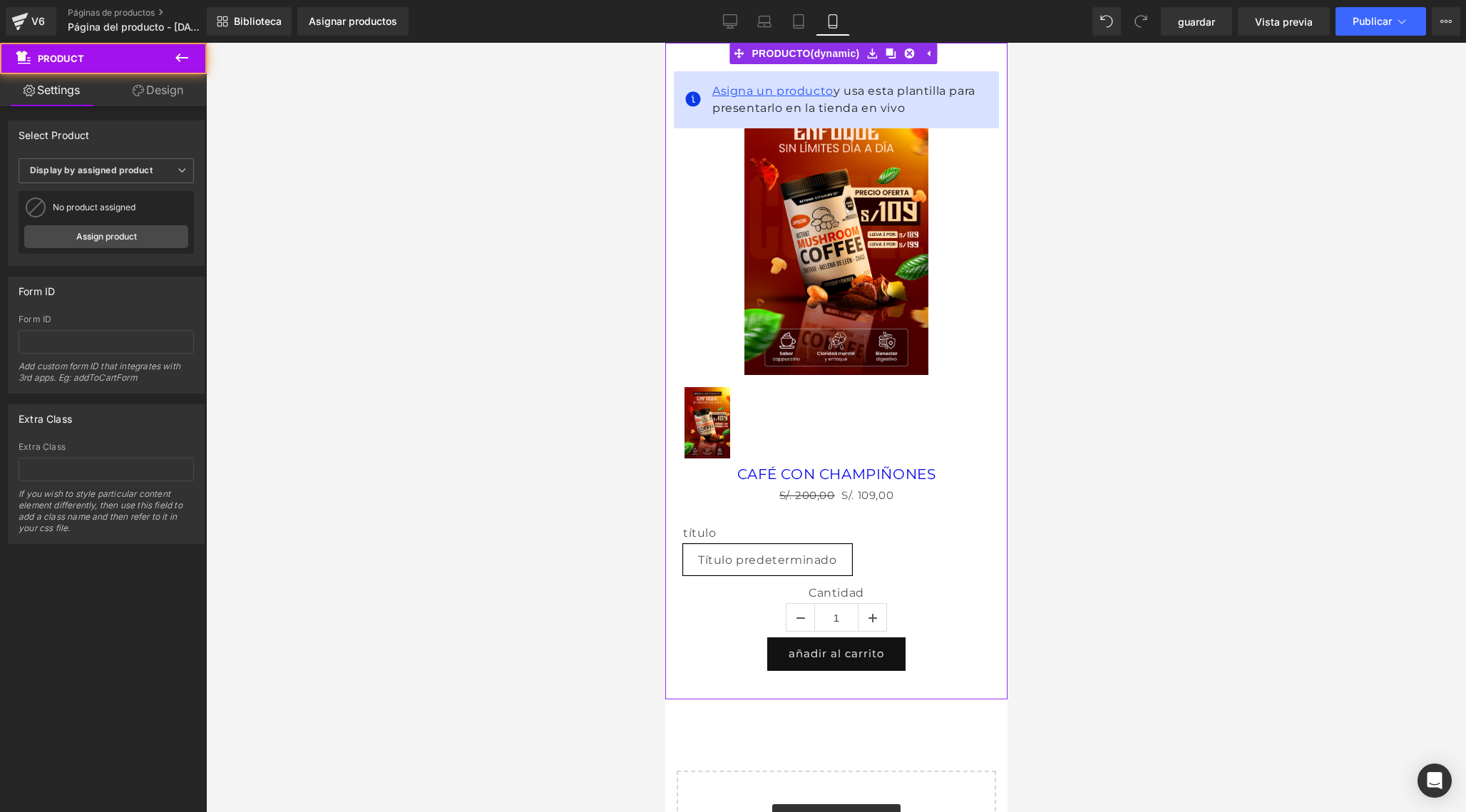
click at [788, 90] on span "Asigna un producto" at bounding box center [772, 91] width 122 height 14
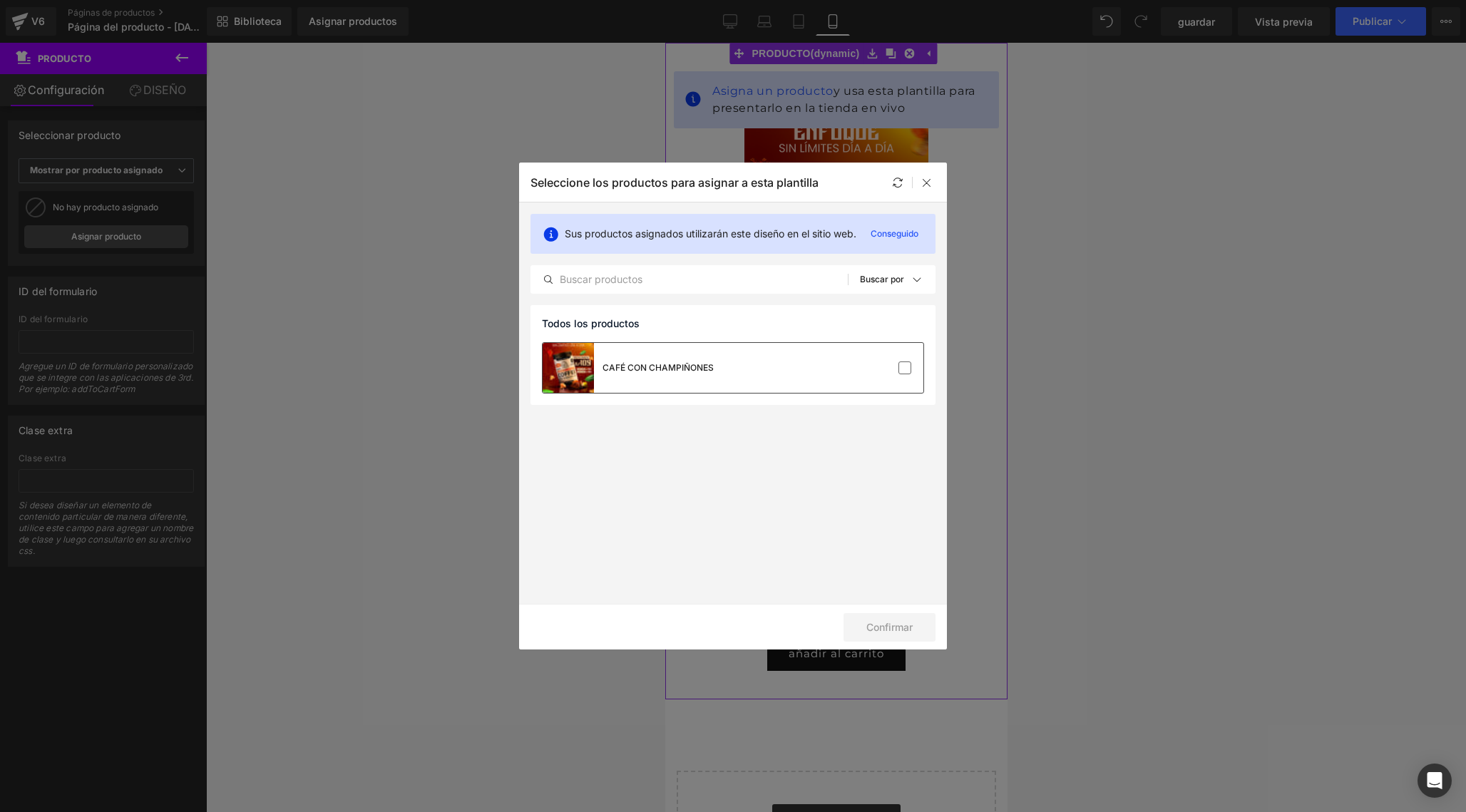
click at [698, 356] on div "CAFÉ CON CHAMPIÑONES" at bounding box center [627, 368] width 171 height 50
click at [899, 624] on button "Confirmar" at bounding box center [889, 627] width 92 height 29
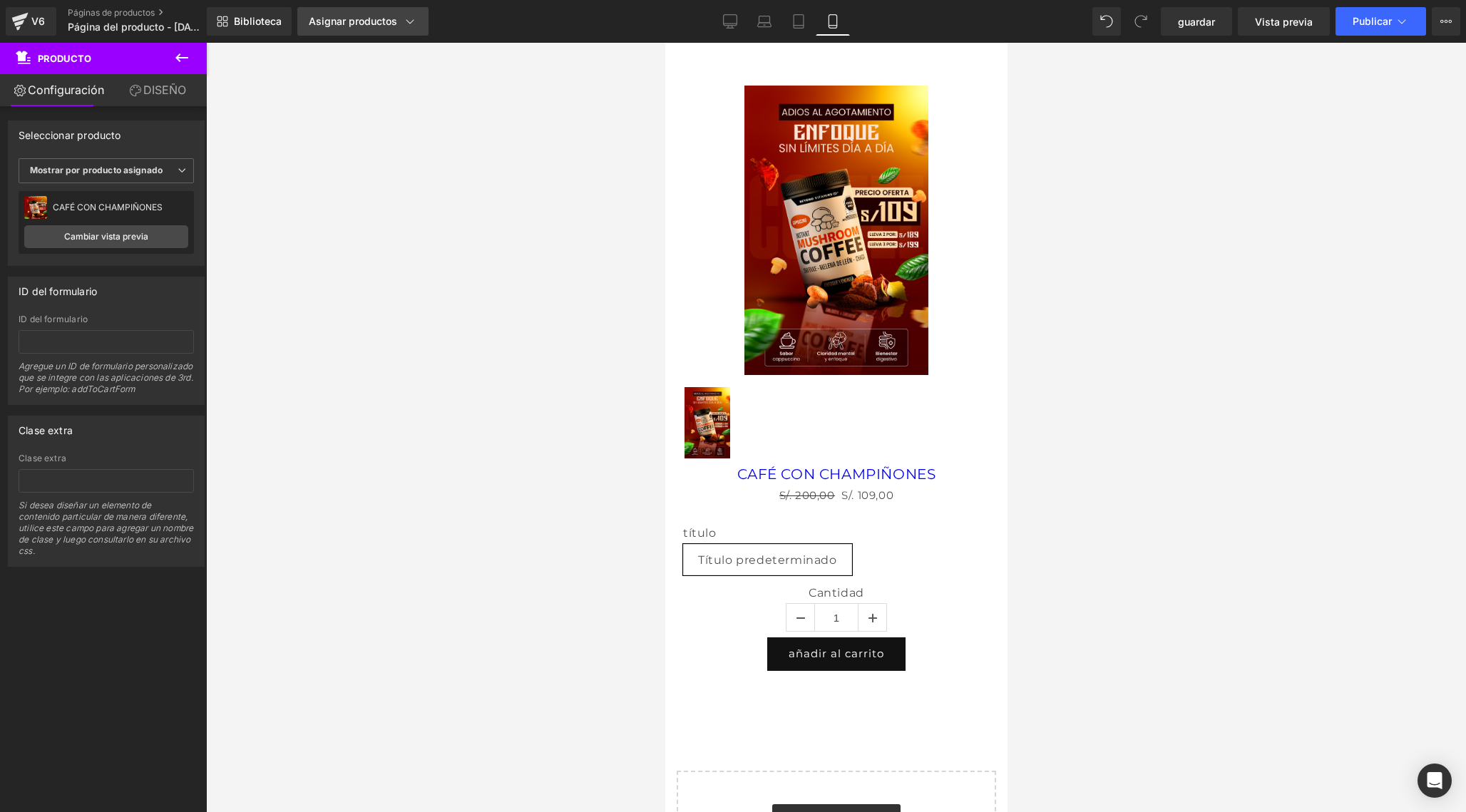
click at [385, 24] on div "Asignar productos" at bounding box center [362, 21] width 109 height 14
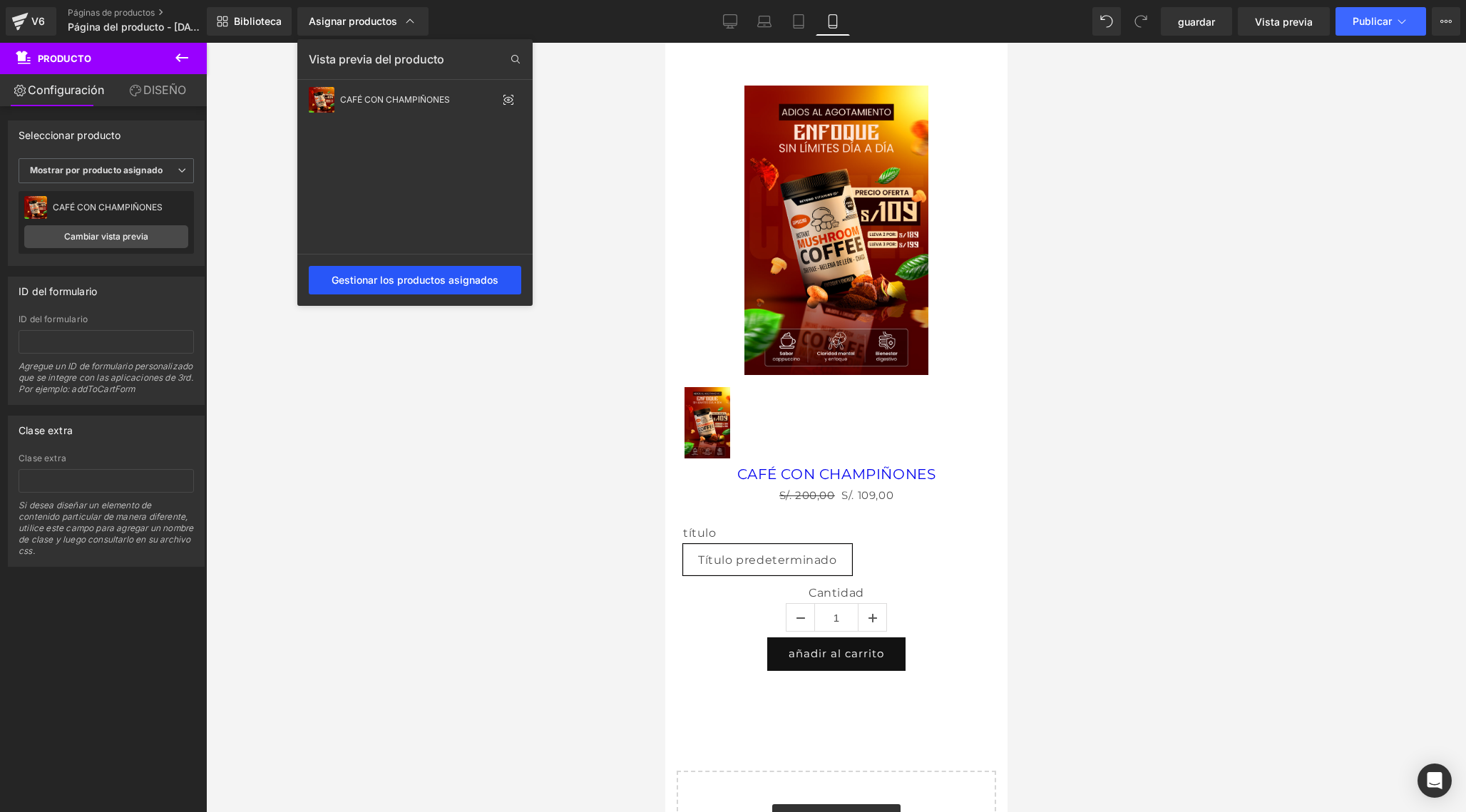
click at [442, 283] on div "Gestionar los productos asignados" at bounding box center [415, 280] width 213 height 29
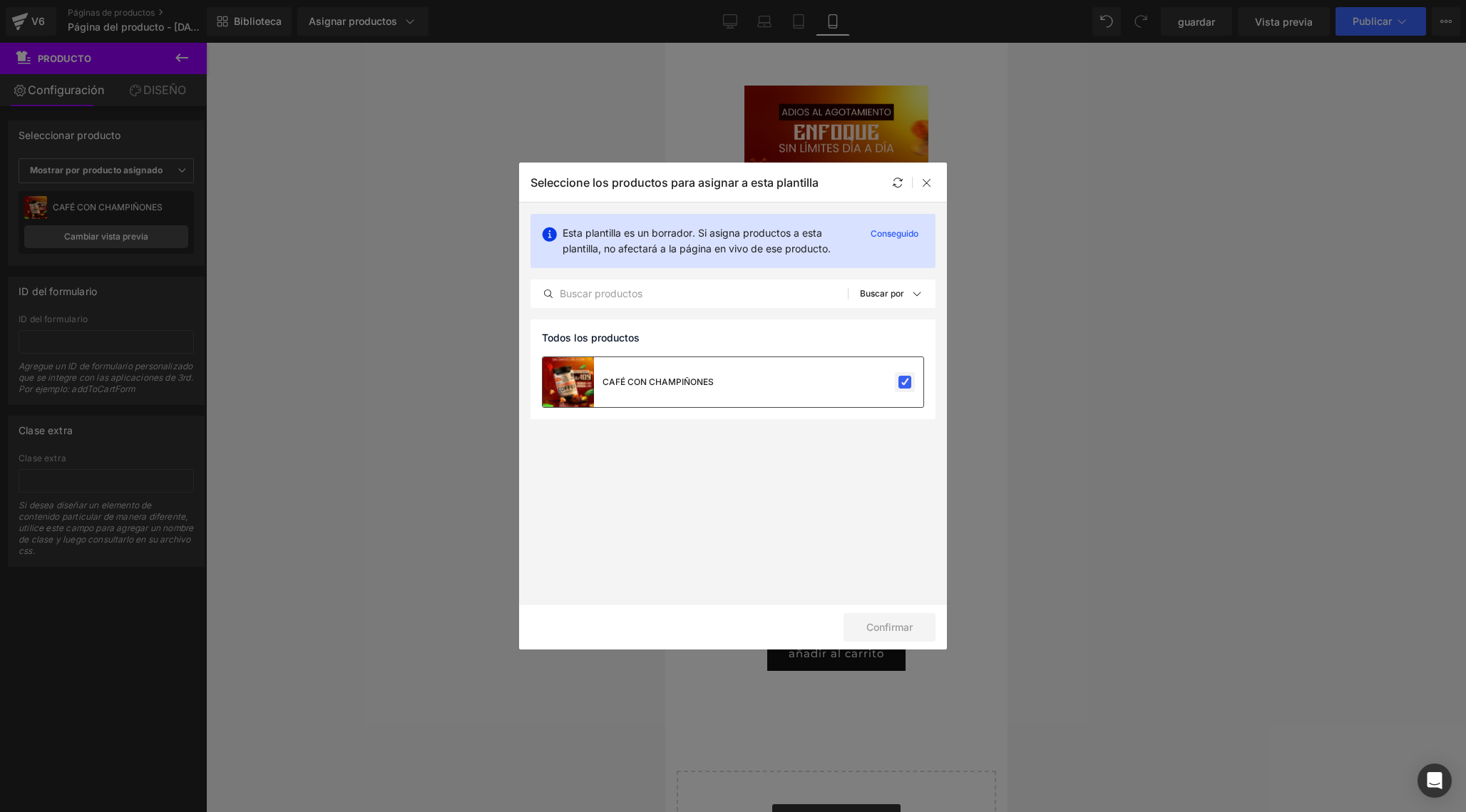
click at [908, 386] on label at bounding box center [905, 382] width 13 height 13
click at [905, 382] on input "checkbox" at bounding box center [905, 382] width 0 height 0
click at [875, 630] on button "Confirmar" at bounding box center [889, 627] width 92 height 29
click at [925, 186] on icon at bounding box center [927, 182] width 11 height 11
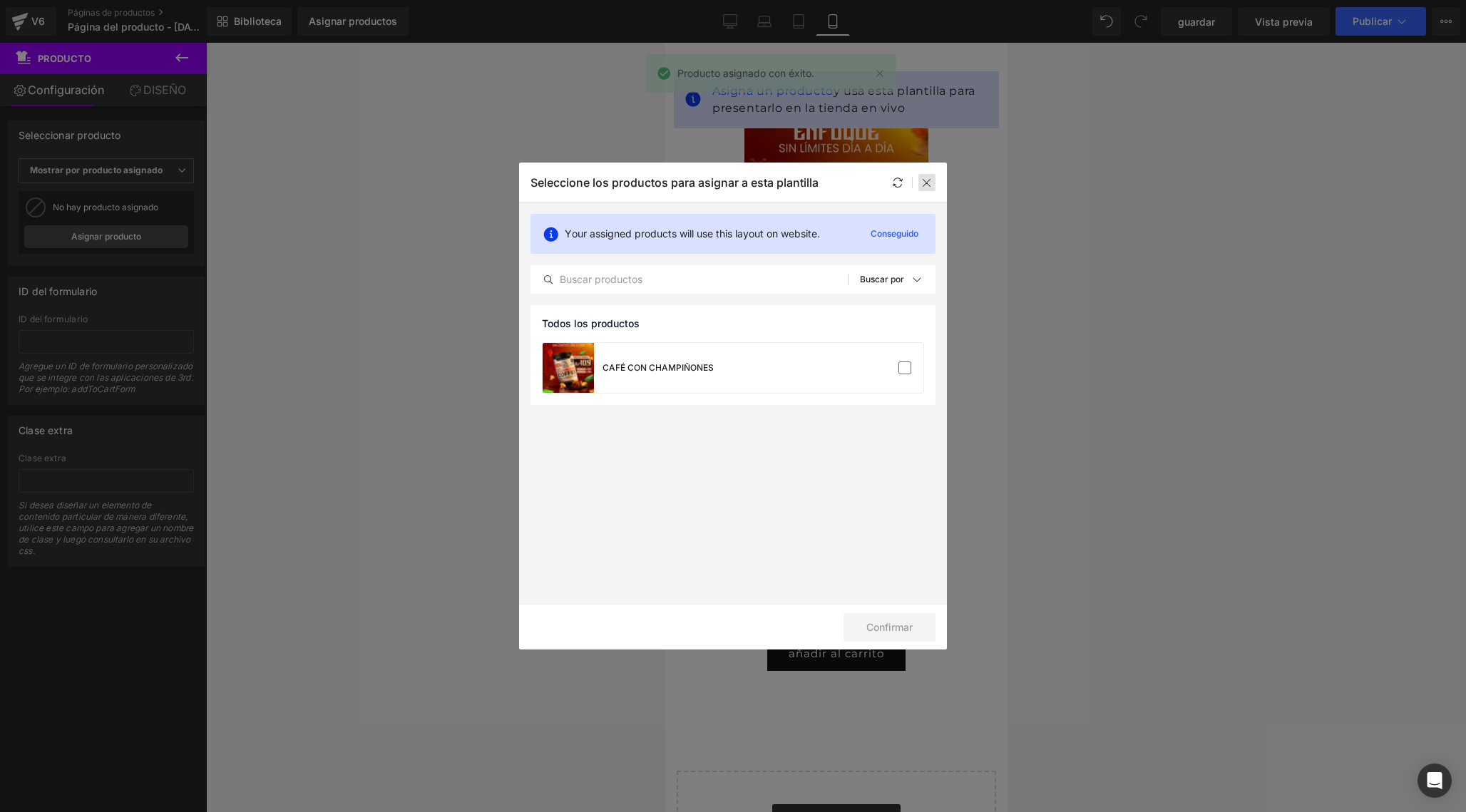
click at [927, 185] on icon at bounding box center [927, 182] width 11 height 11
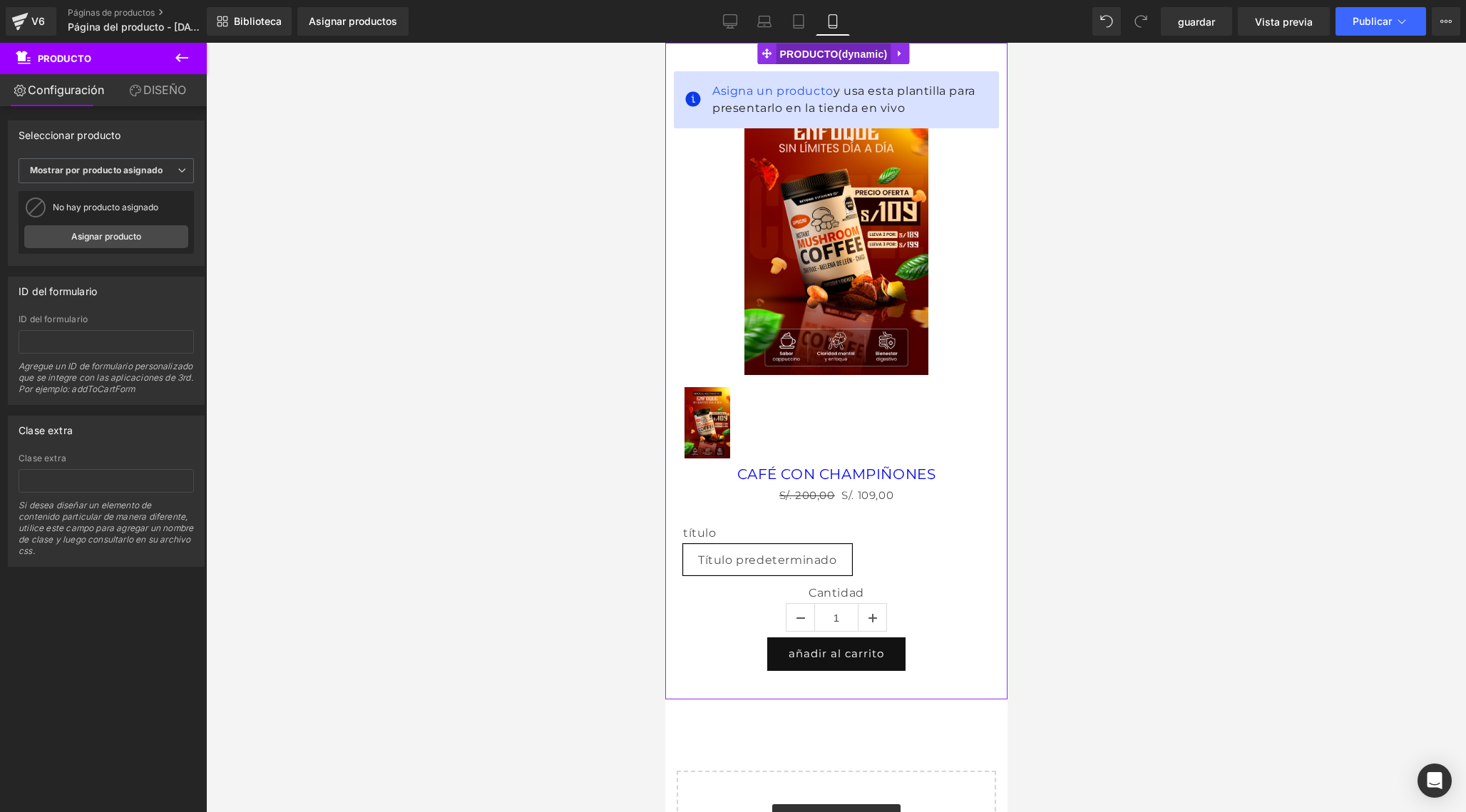
click at [827, 53] on span "PRODUCTO" at bounding box center [832, 54] width 115 height 21
click at [902, 56] on icon at bounding box center [899, 54] width 10 height 11
click at [915, 56] on link at bounding box center [909, 53] width 18 height 21
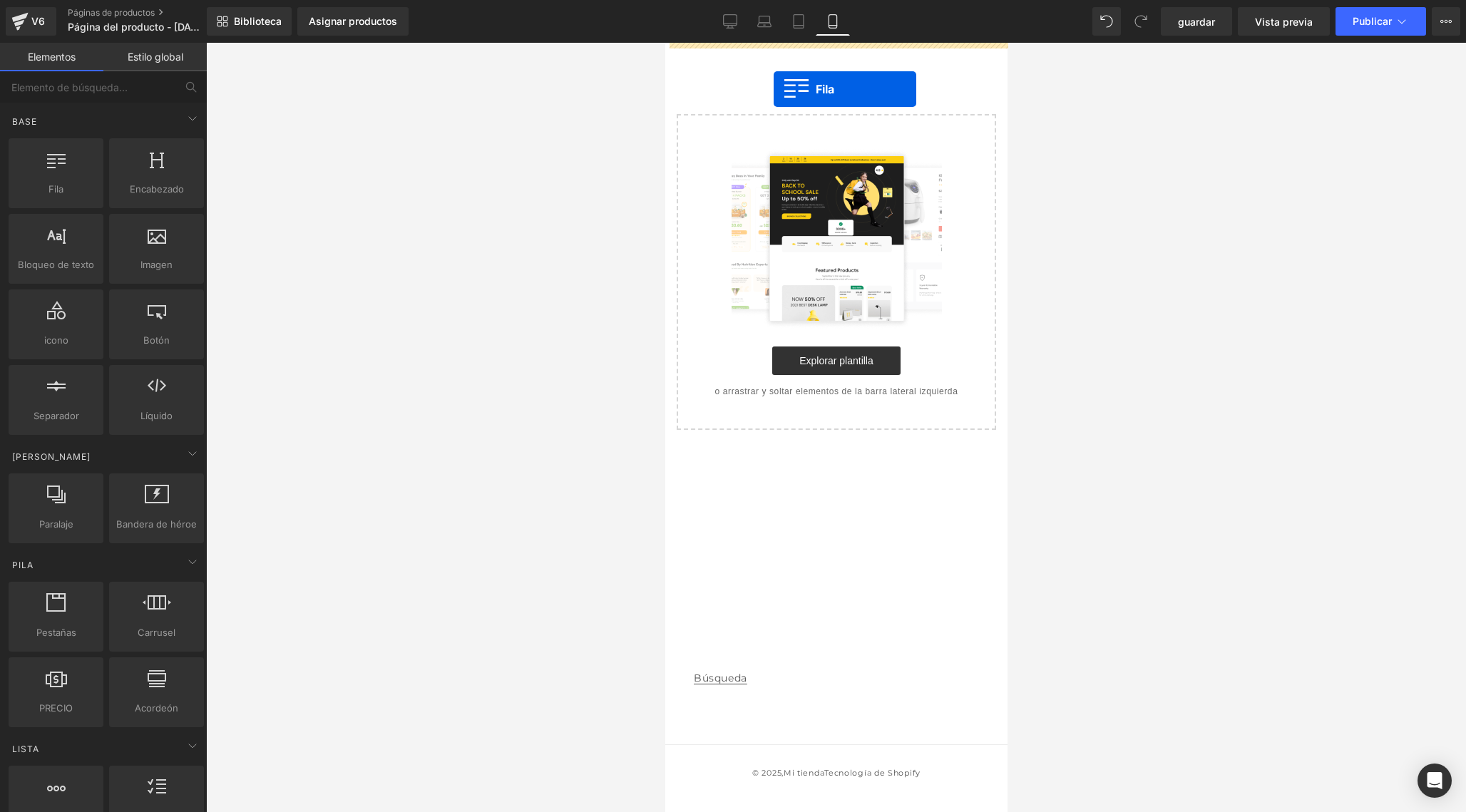
drag, startPoint x: 726, startPoint y: 219, endPoint x: 769, endPoint y: 93, distance: 133.1
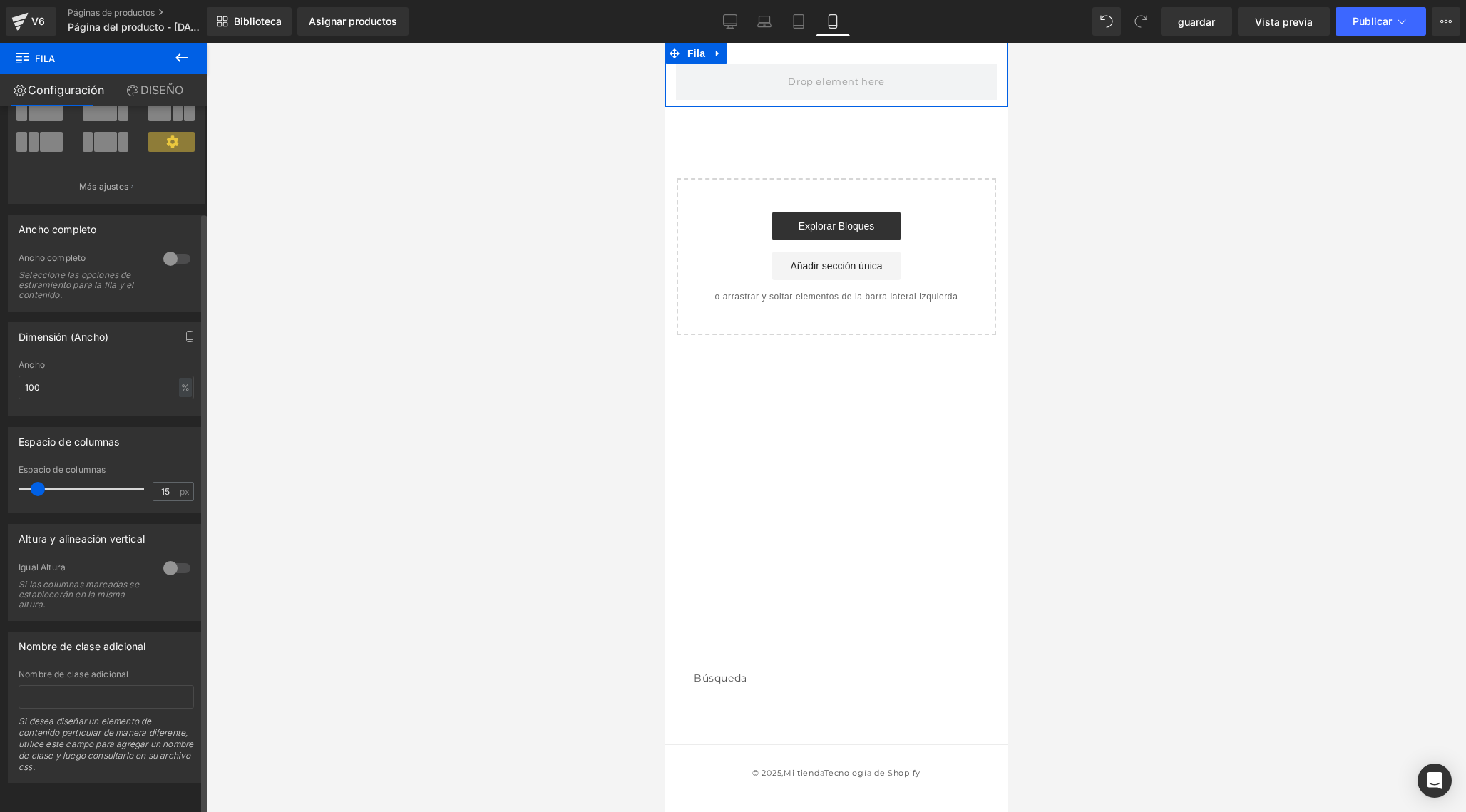
scroll to position [125, 0]
click at [168, 90] on link "DISEÑO" at bounding box center [155, 90] width 103 height 32
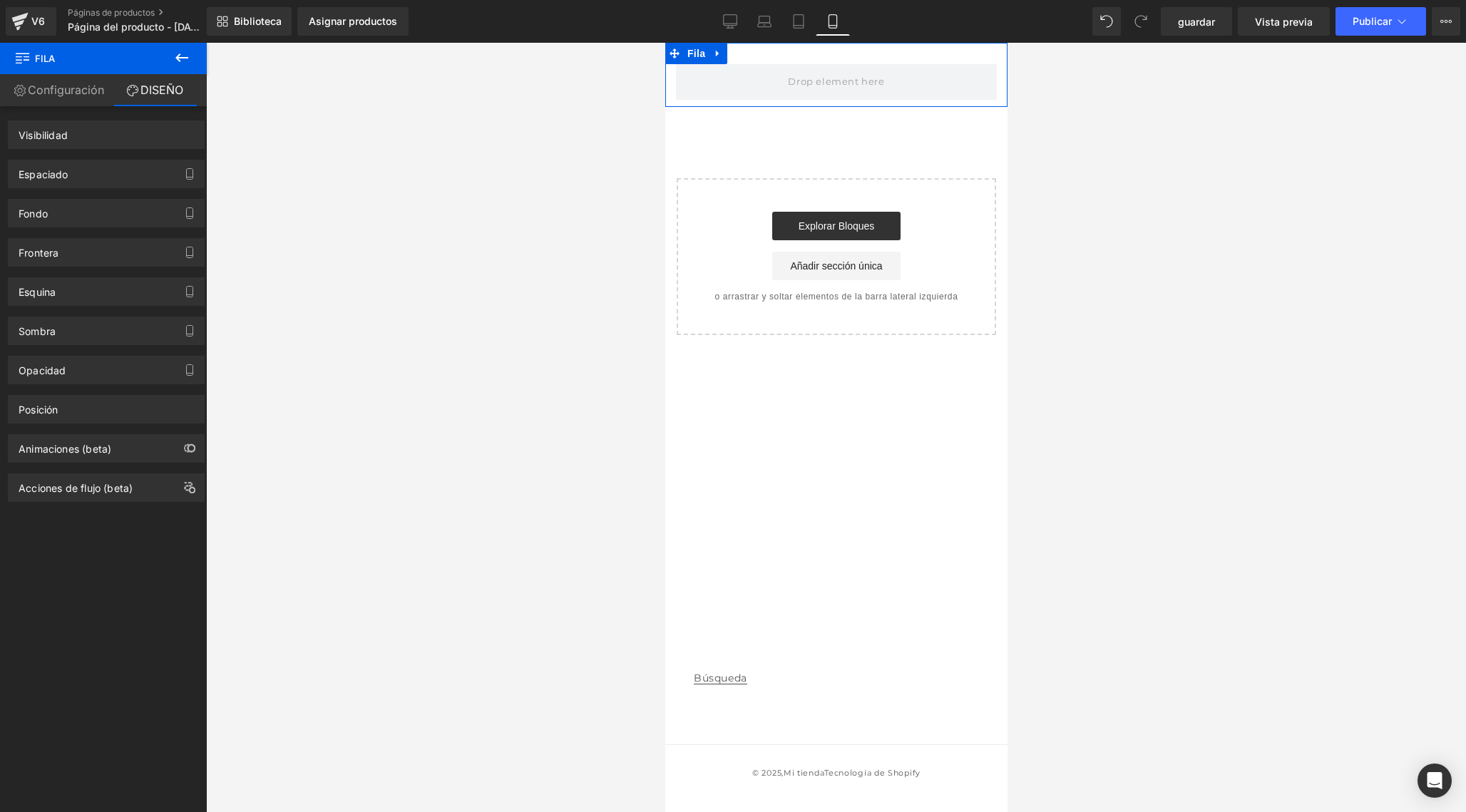
click at [62, 96] on link "Configuración" at bounding box center [52, 90] width 103 height 32
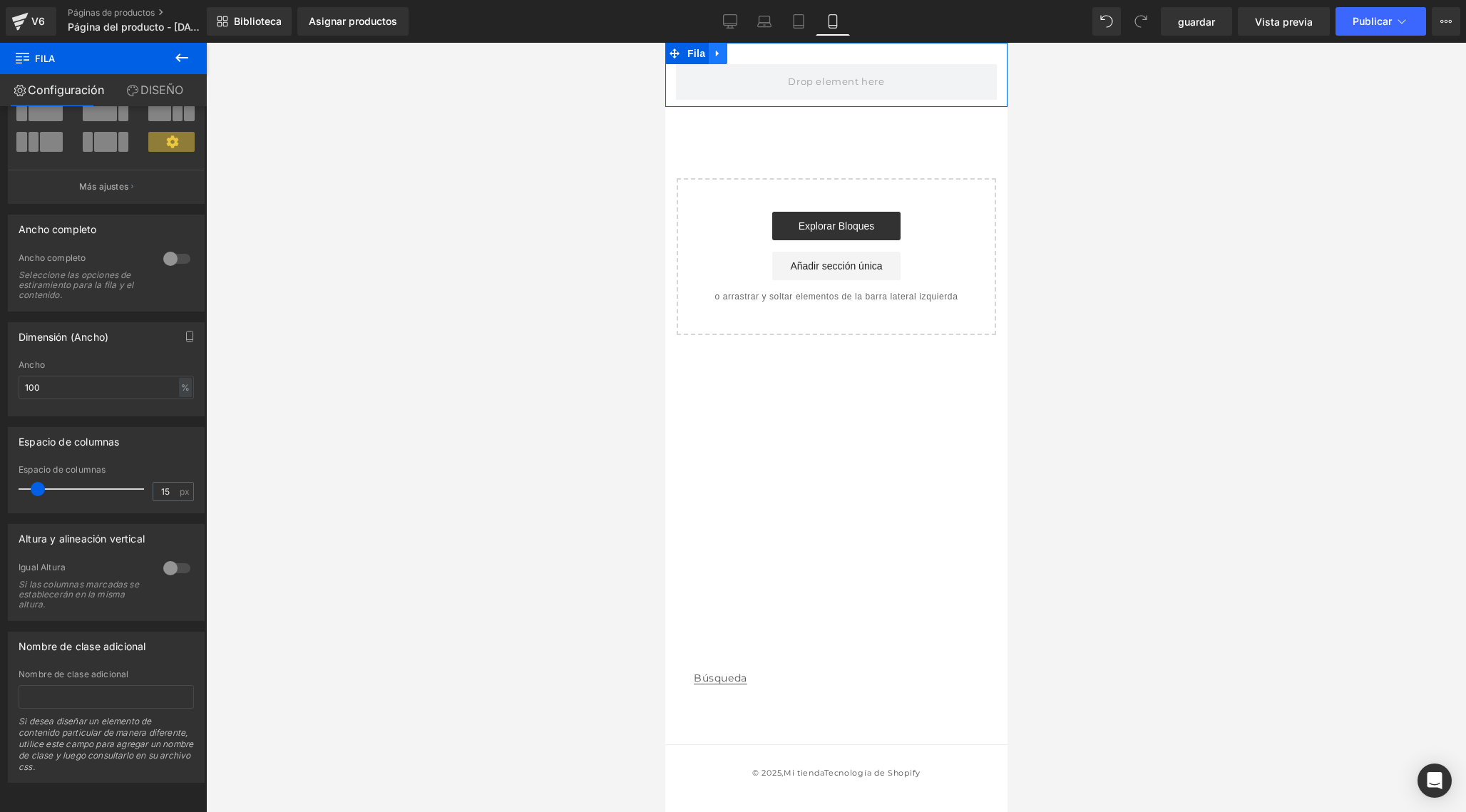
click at [716, 52] on icon at bounding box center [717, 54] width 3 height 6
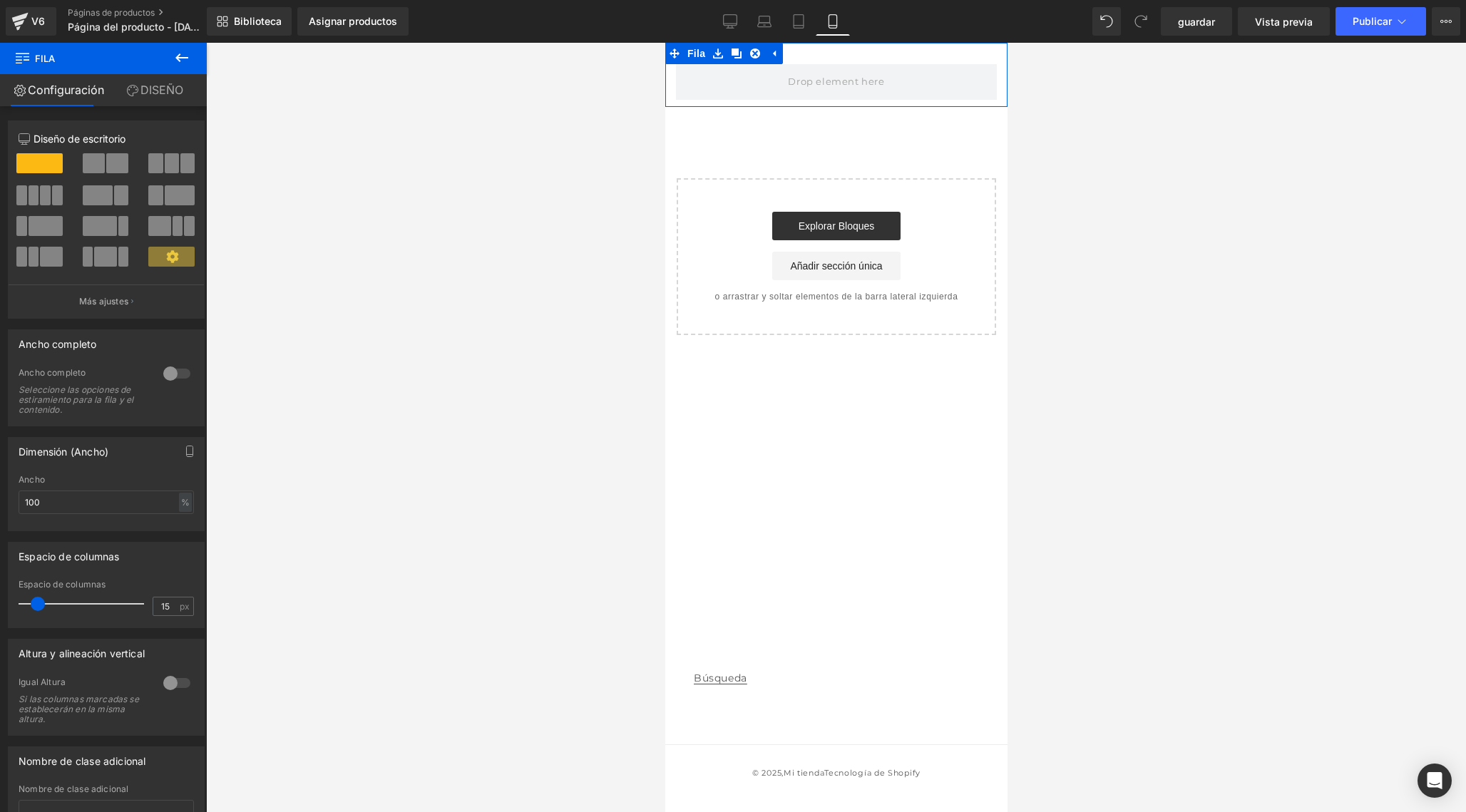
scroll to position [0, 0]
click at [157, 96] on link "DISEÑO" at bounding box center [155, 90] width 103 height 32
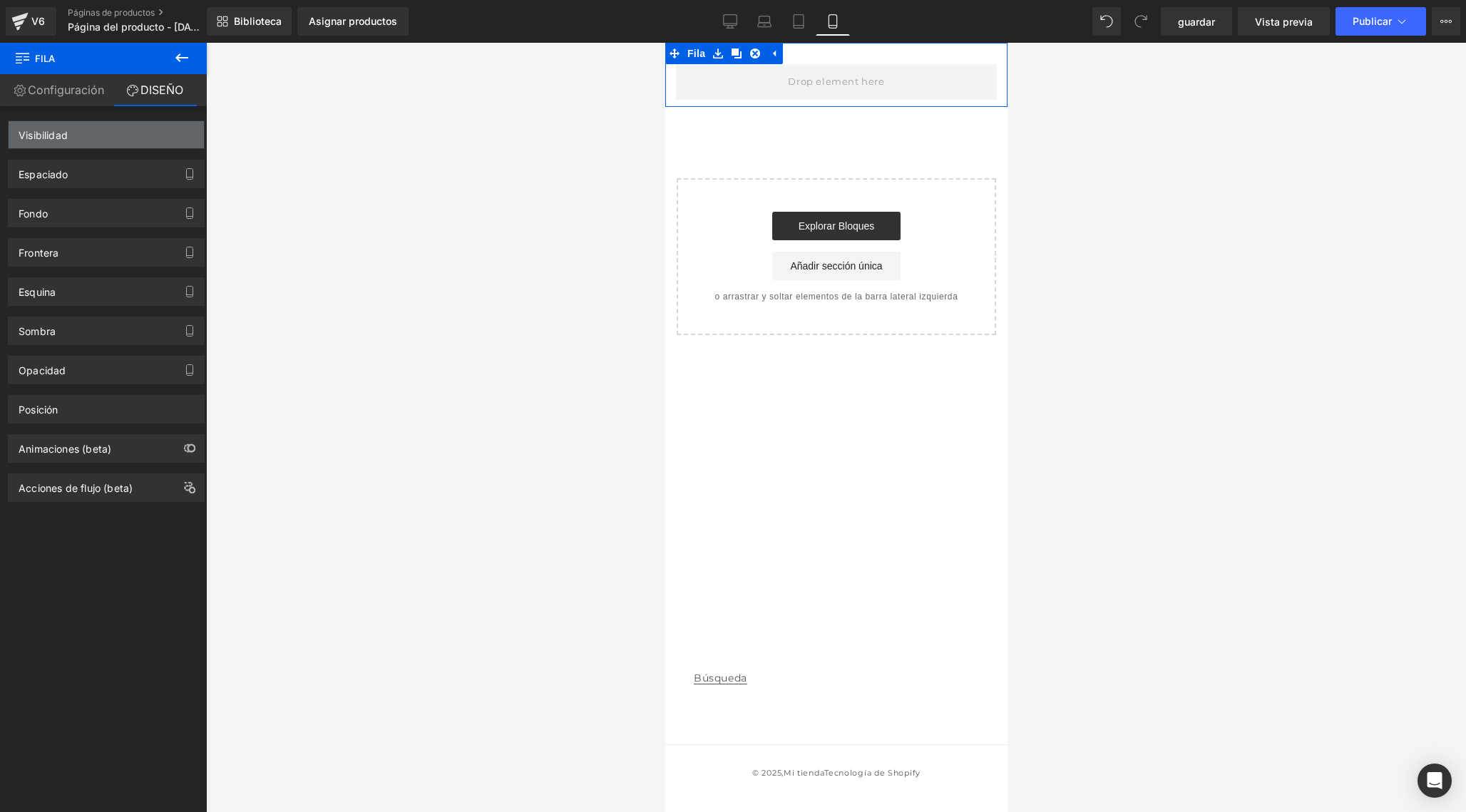
click at [111, 141] on div "Visibilidad" at bounding box center [106, 135] width 195 height 27
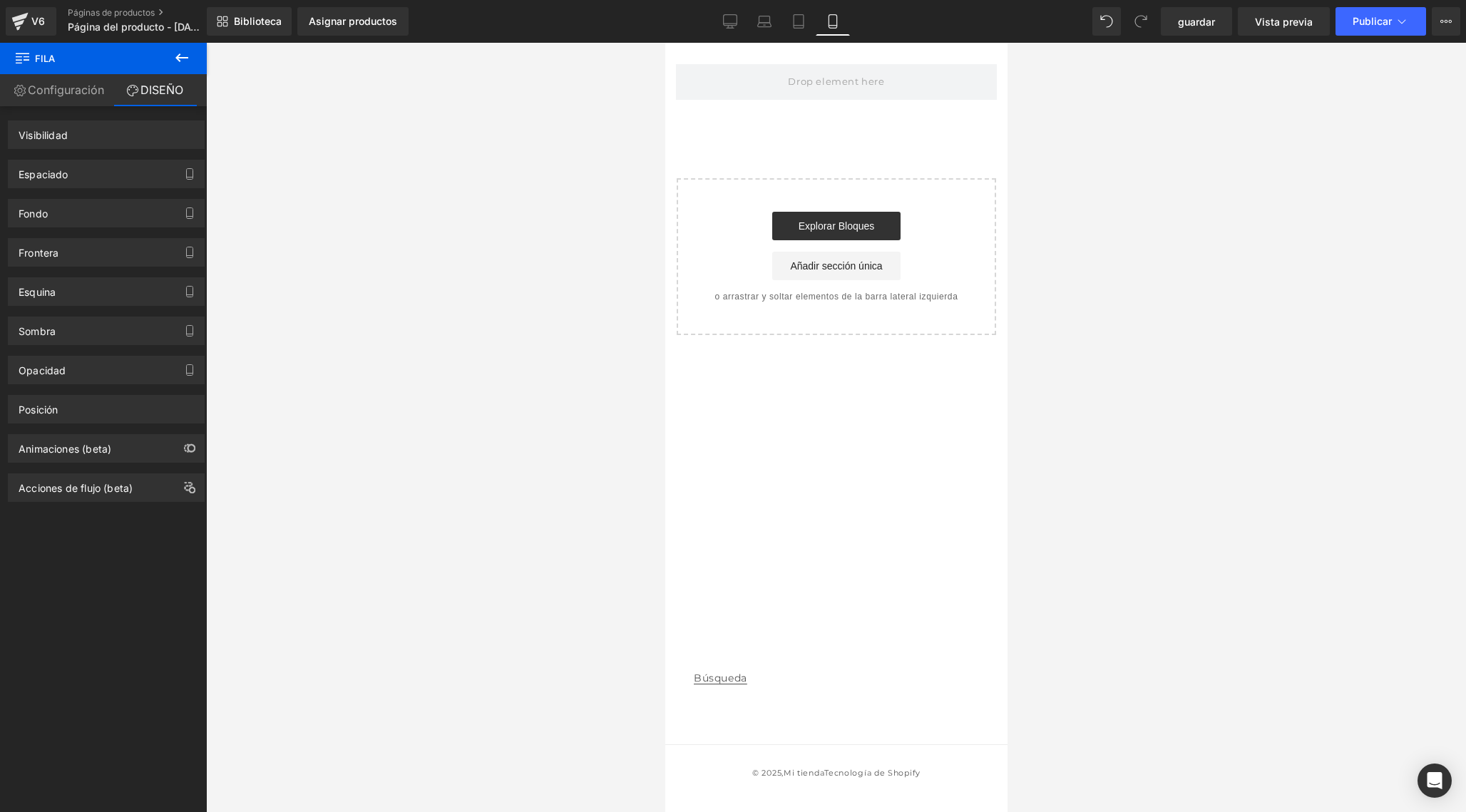
click at [182, 58] on icon at bounding box center [182, 57] width 13 height 8
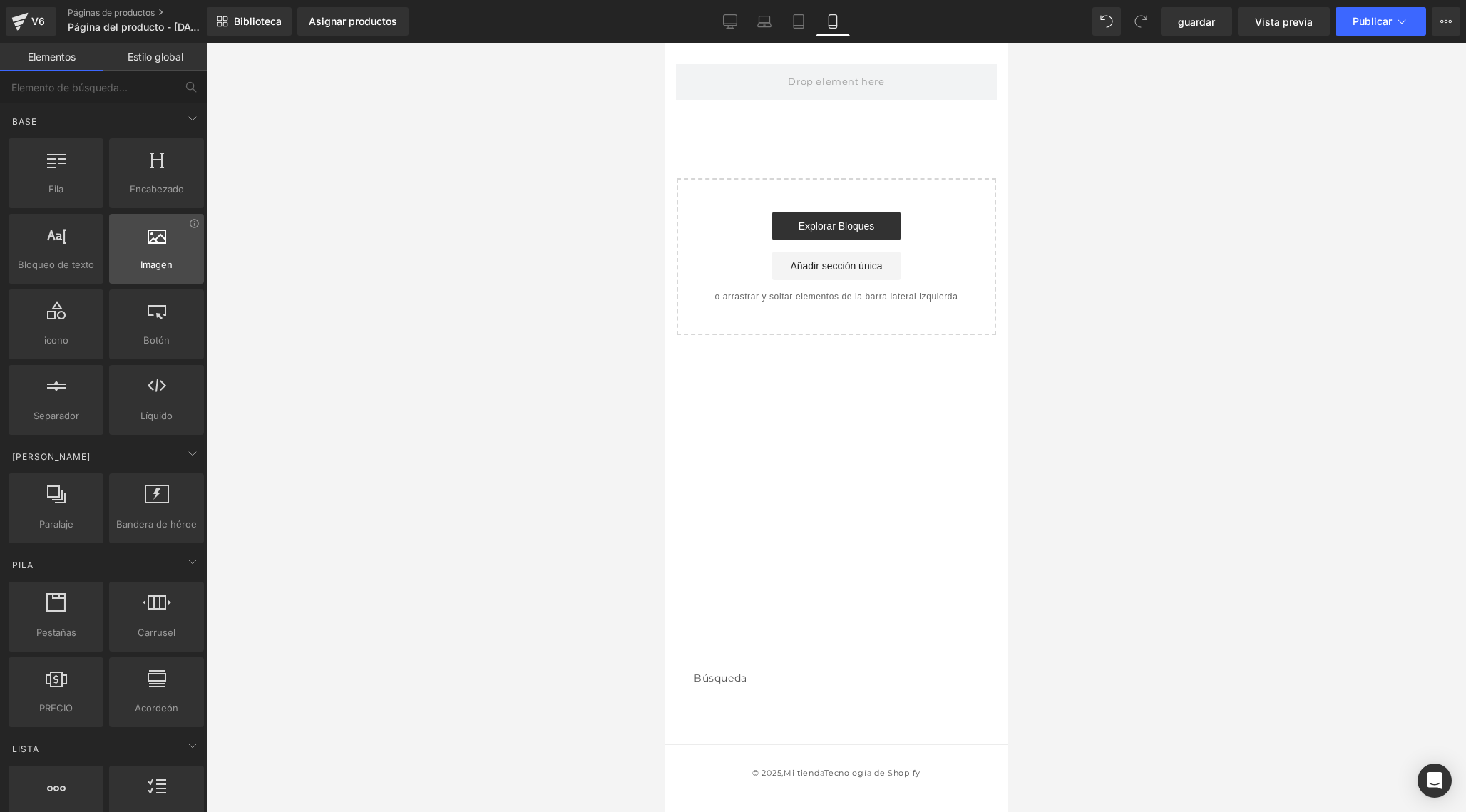
click at [156, 269] on span "Imagen" at bounding box center [156, 265] width 87 height 15
click at [171, 254] on div at bounding box center [156, 242] width 87 height 32
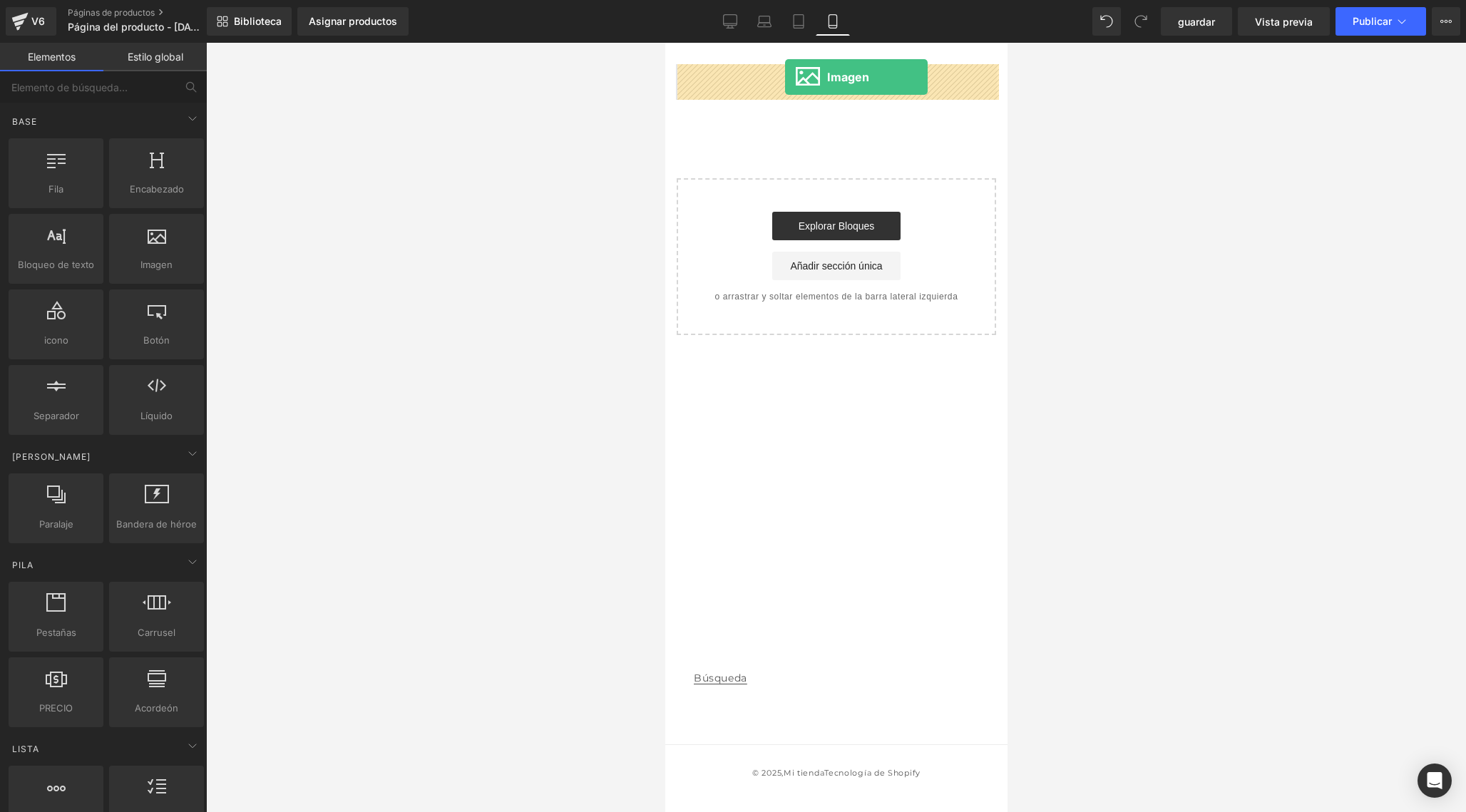
drag, startPoint x: 810, startPoint y: 292, endPoint x: 785, endPoint y: 77, distance: 216.4
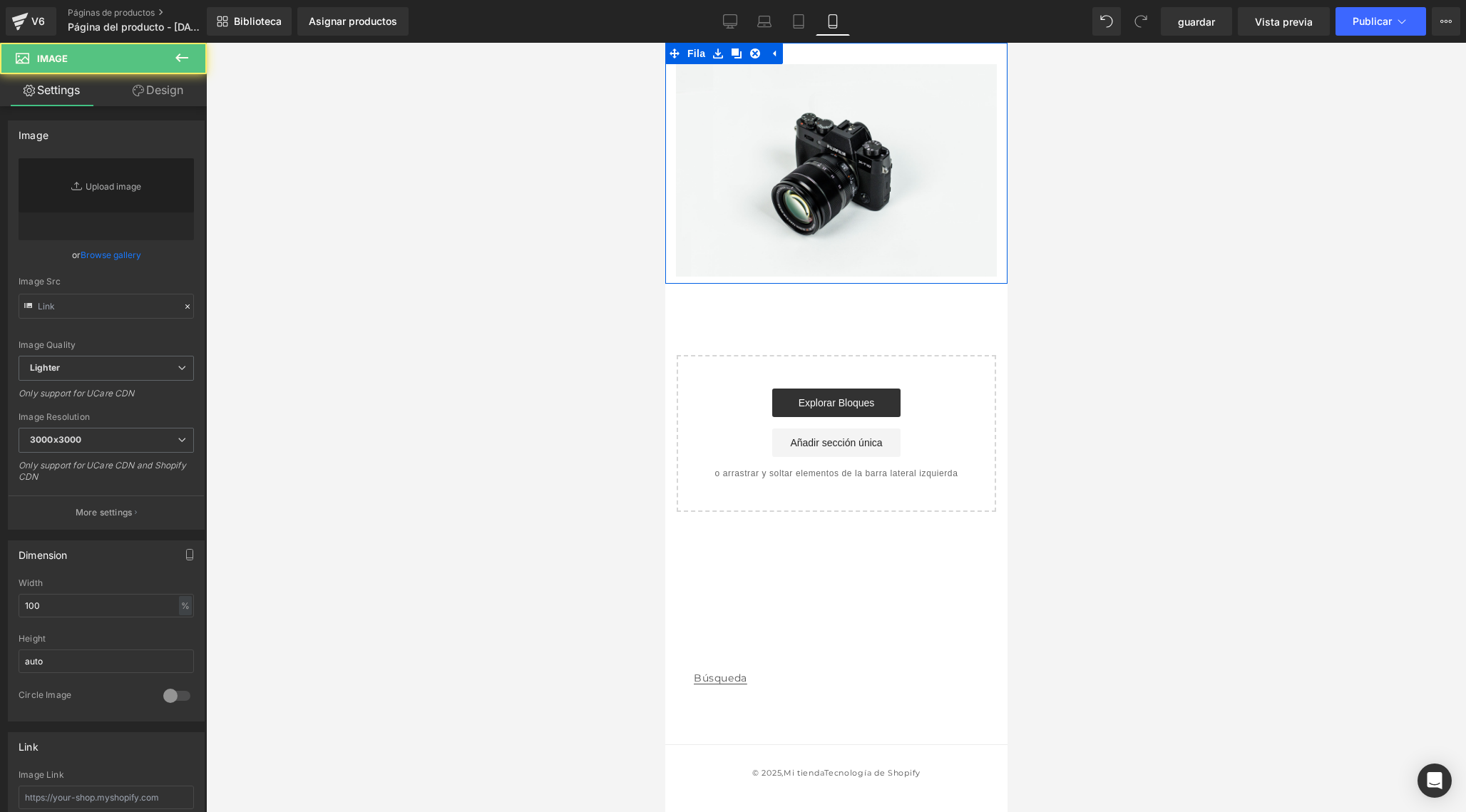
type input "//d1um8515vdn9kb.cloudfront.net/images/parallax.jpg"
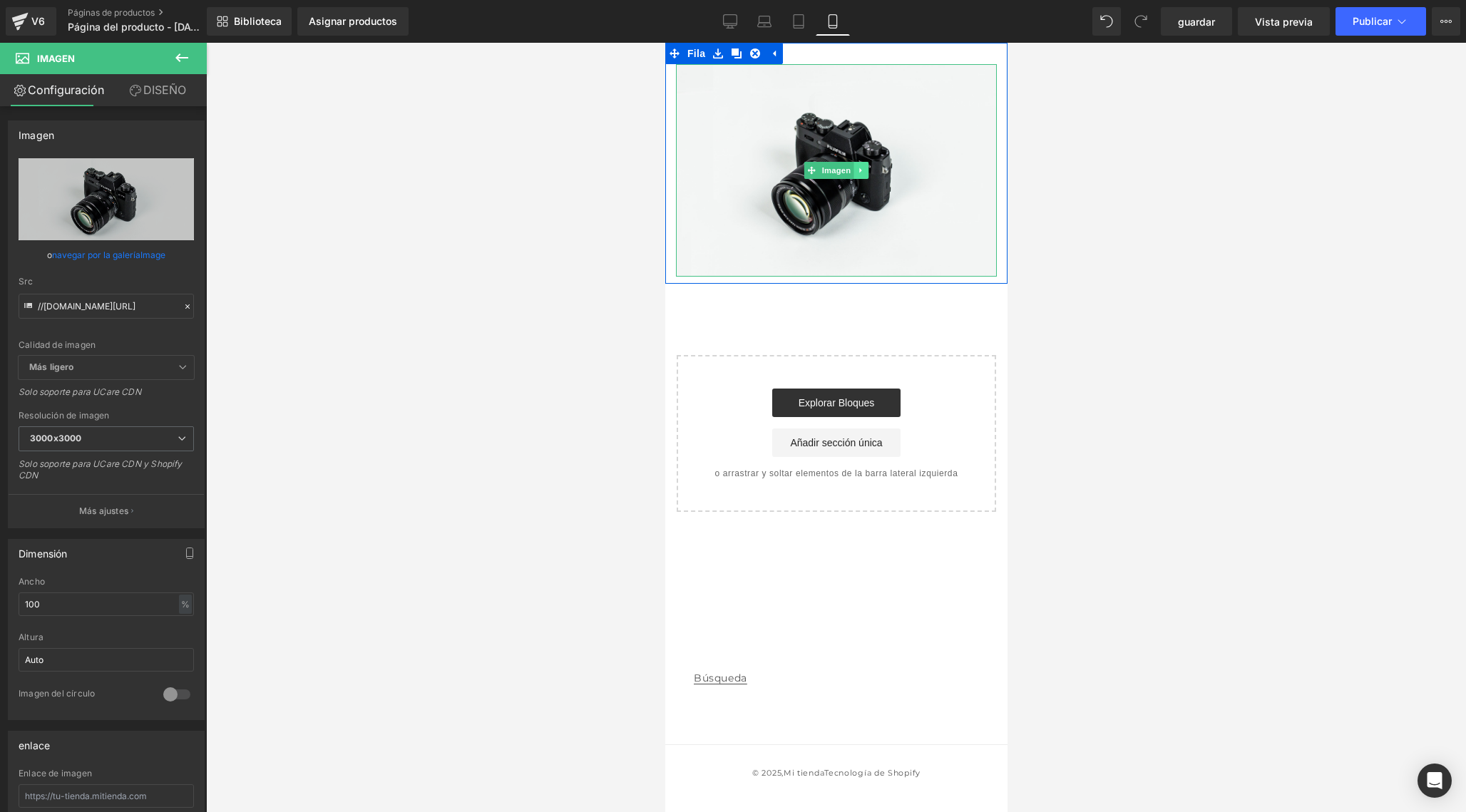
click at [866, 170] on link at bounding box center [861, 170] width 15 height 17
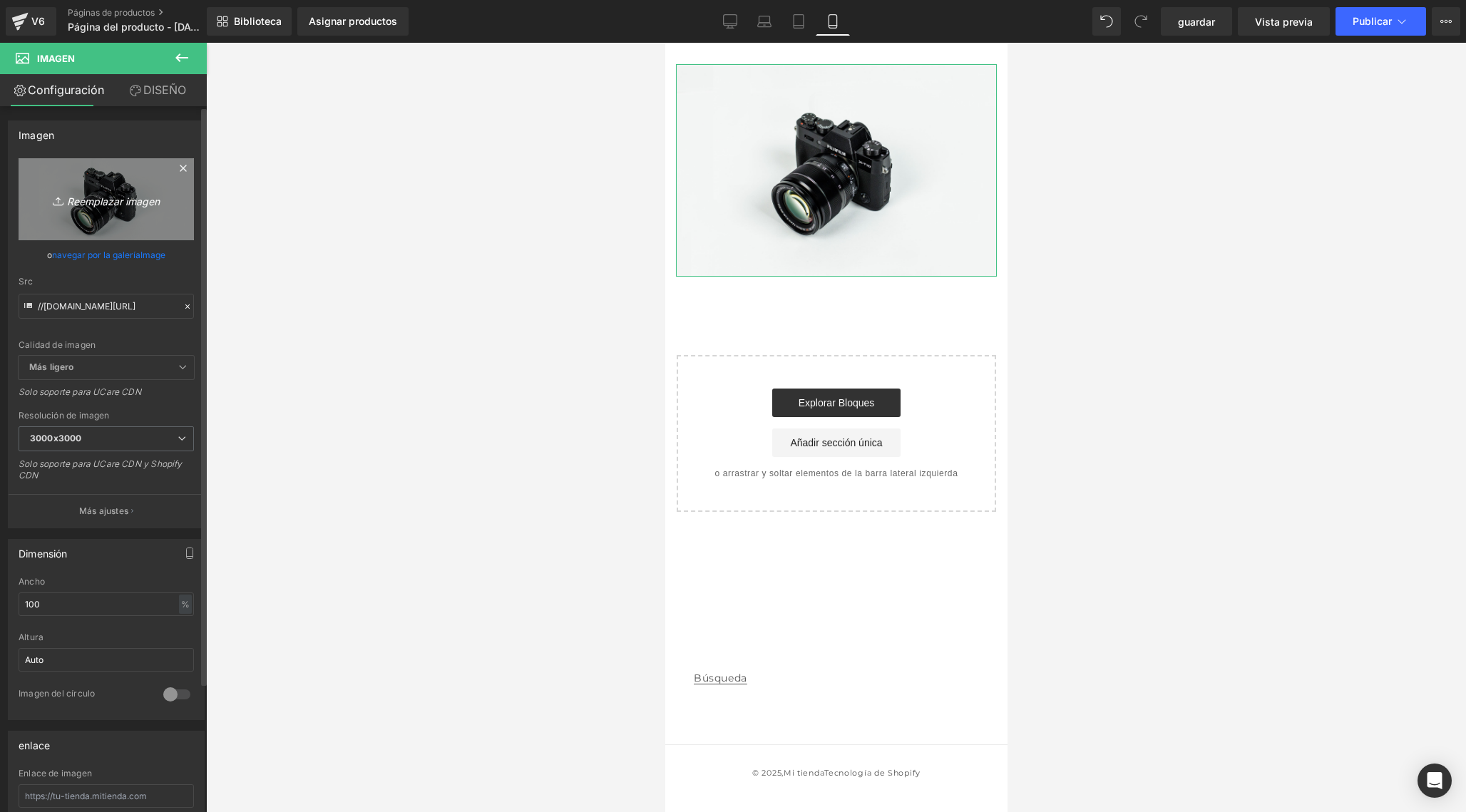
click at [110, 202] on icon "Reemplazar imagen" at bounding box center [106, 199] width 114 height 17
type input "C:\fakepath\Portada.jpg"
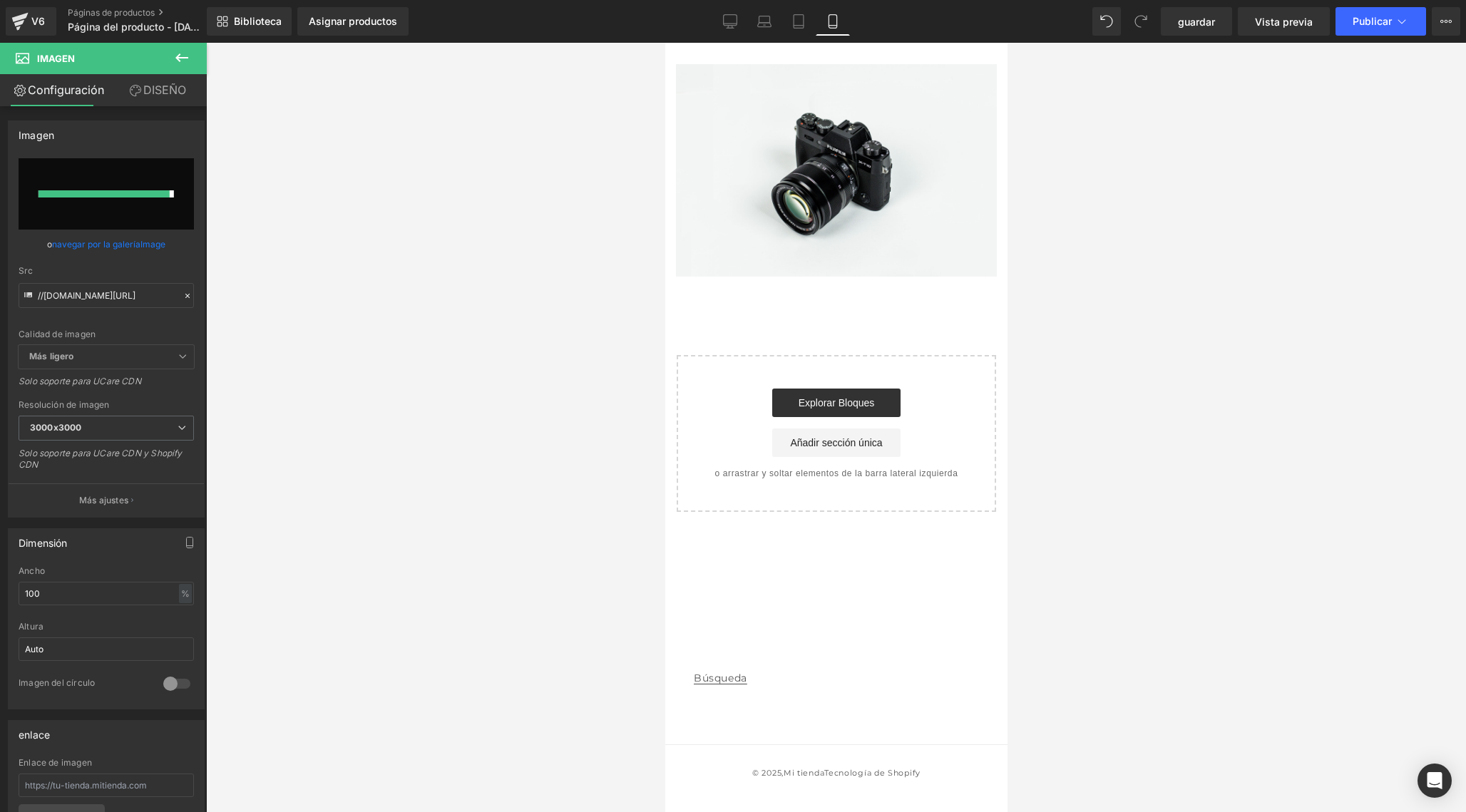
type input "https://ucarecdn.com/3092ebc8-c35e-4733-81ae-5e69a033c35c/-/format/auto/-/previ…"
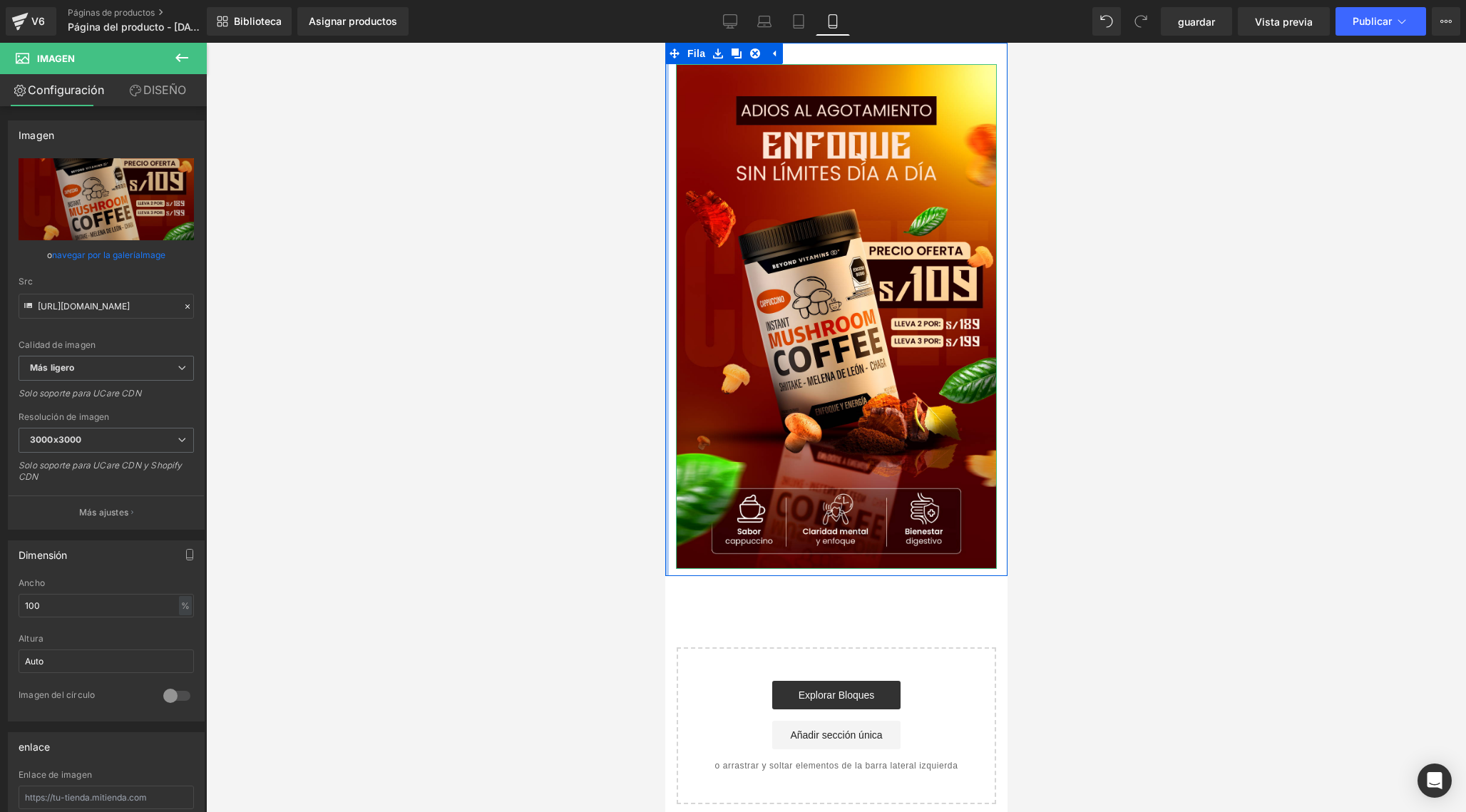
click at [169, 89] on link "DISEÑO" at bounding box center [158, 90] width 103 height 32
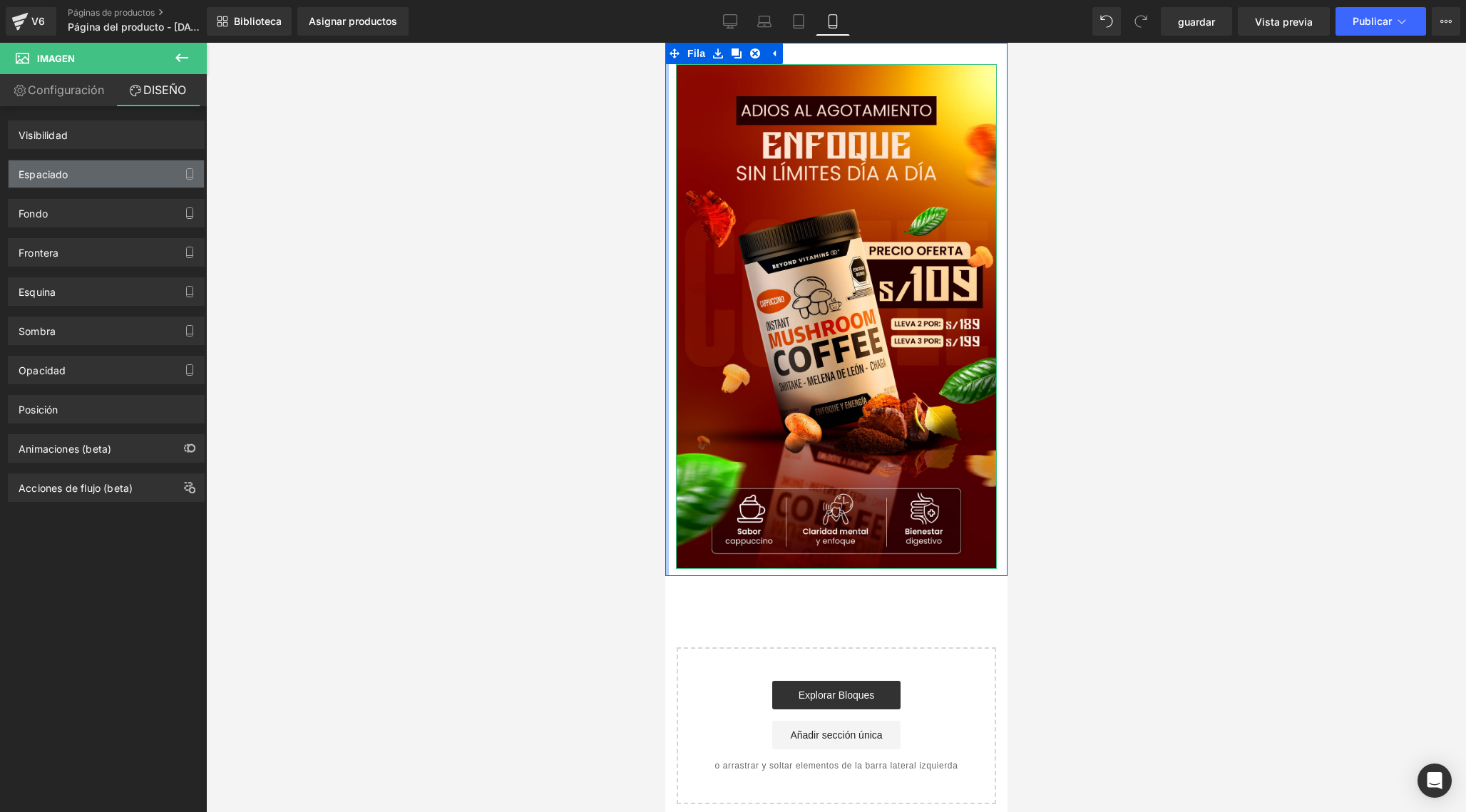
click at [146, 179] on div "Espaciado" at bounding box center [106, 174] width 195 height 27
click at [186, 175] on icon "button" at bounding box center [189, 174] width 11 height 11
click at [76, 92] on link "Configuración" at bounding box center [52, 90] width 103 height 32
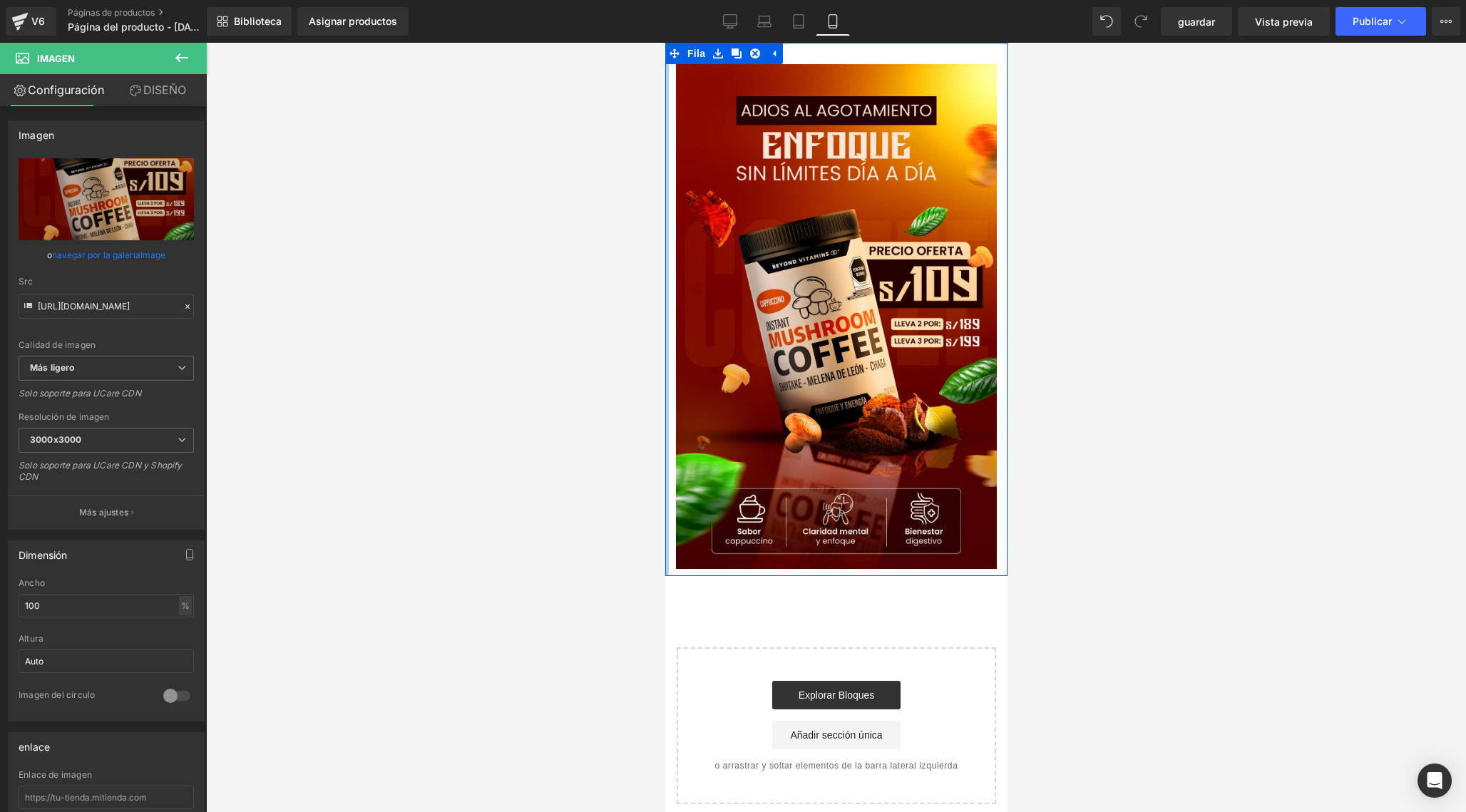
click at [192, 57] on button at bounding box center [182, 58] width 50 height 31
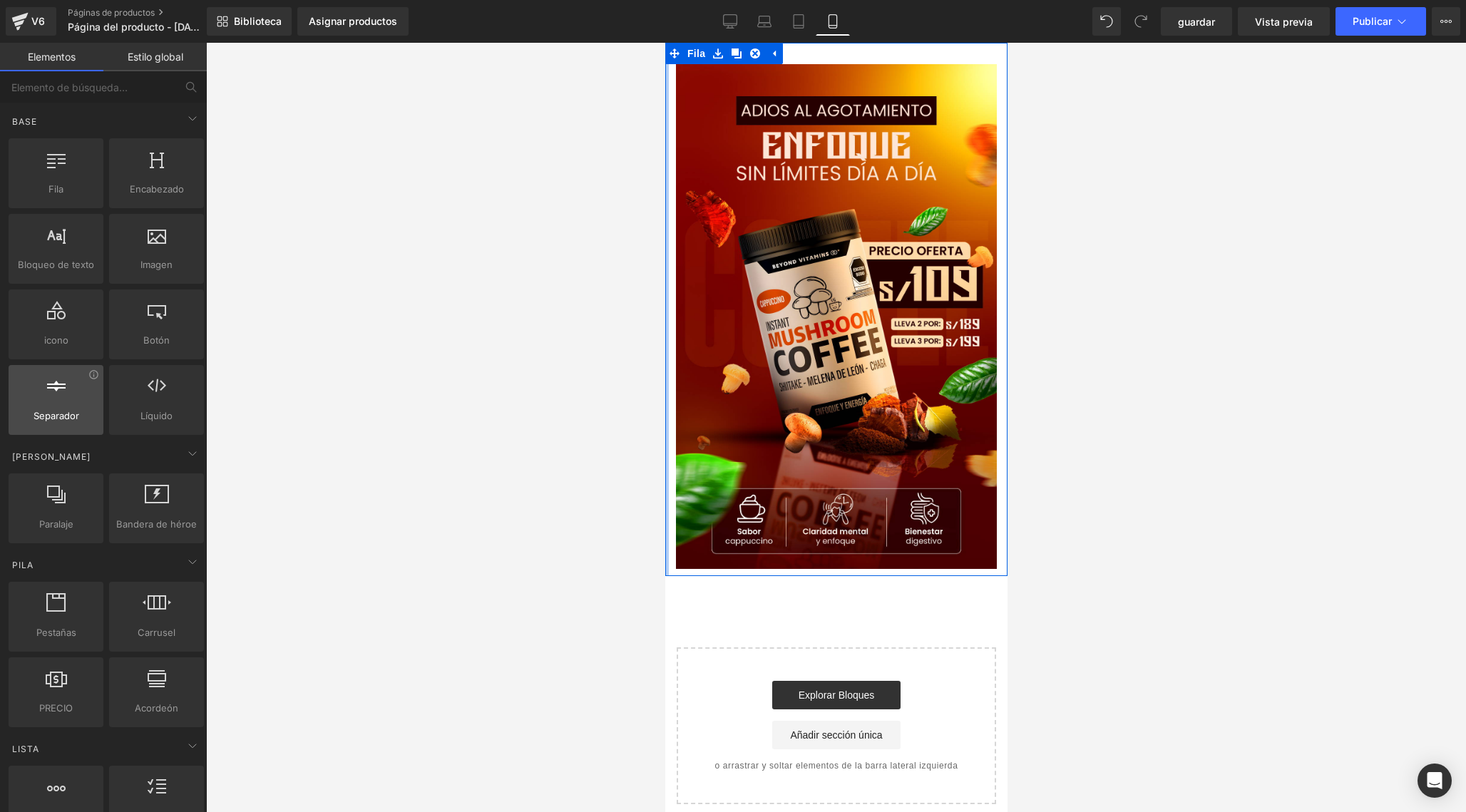
click at [77, 420] on span "Separador" at bounding box center [56, 416] width 87 height 15
click at [776, 55] on icon at bounding box center [772, 54] width 10 height 11
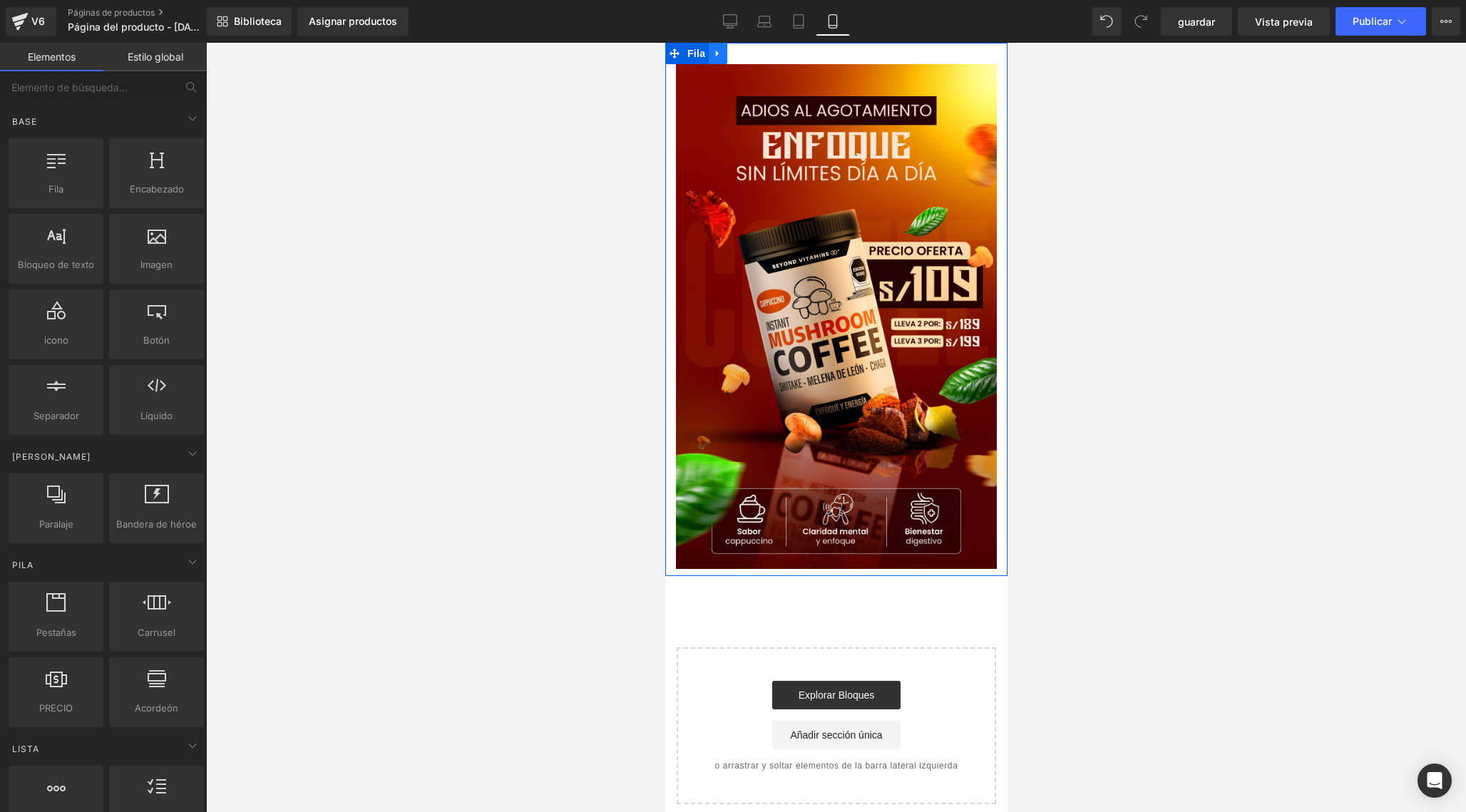
click at [720, 55] on icon at bounding box center [717, 54] width 10 height 11
click at [677, 56] on icon at bounding box center [674, 53] width 10 height 10
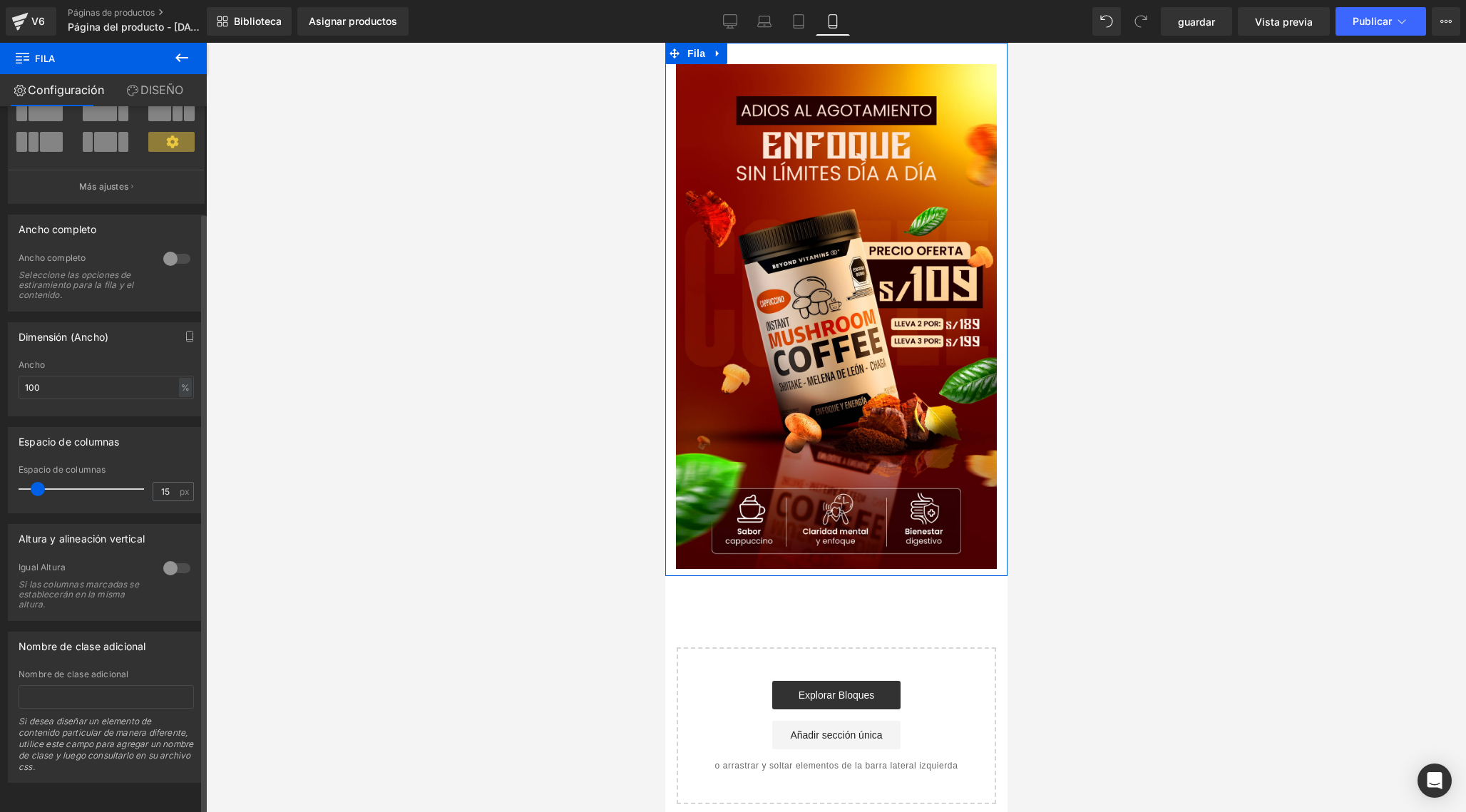
scroll to position [125, 0]
click at [169, 85] on link "DISEÑO" at bounding box center [155, 90] width 103 height 32
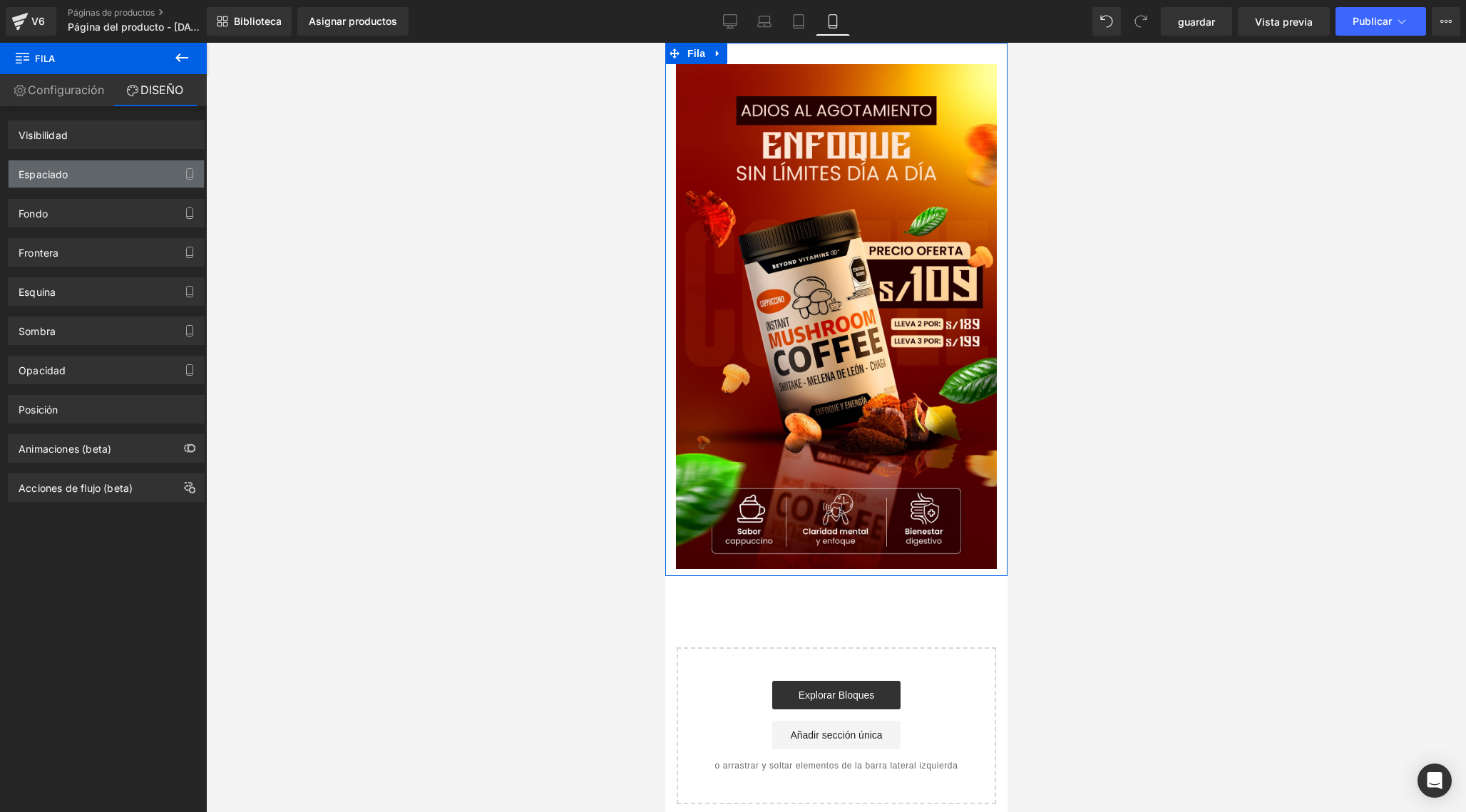
click at [142, 171] on div "Espaciado" at bounding box center [106, 174] width 195 height 27
click at [190, 172] on button "button" at bounding box center [190, 174] width 23 height 27
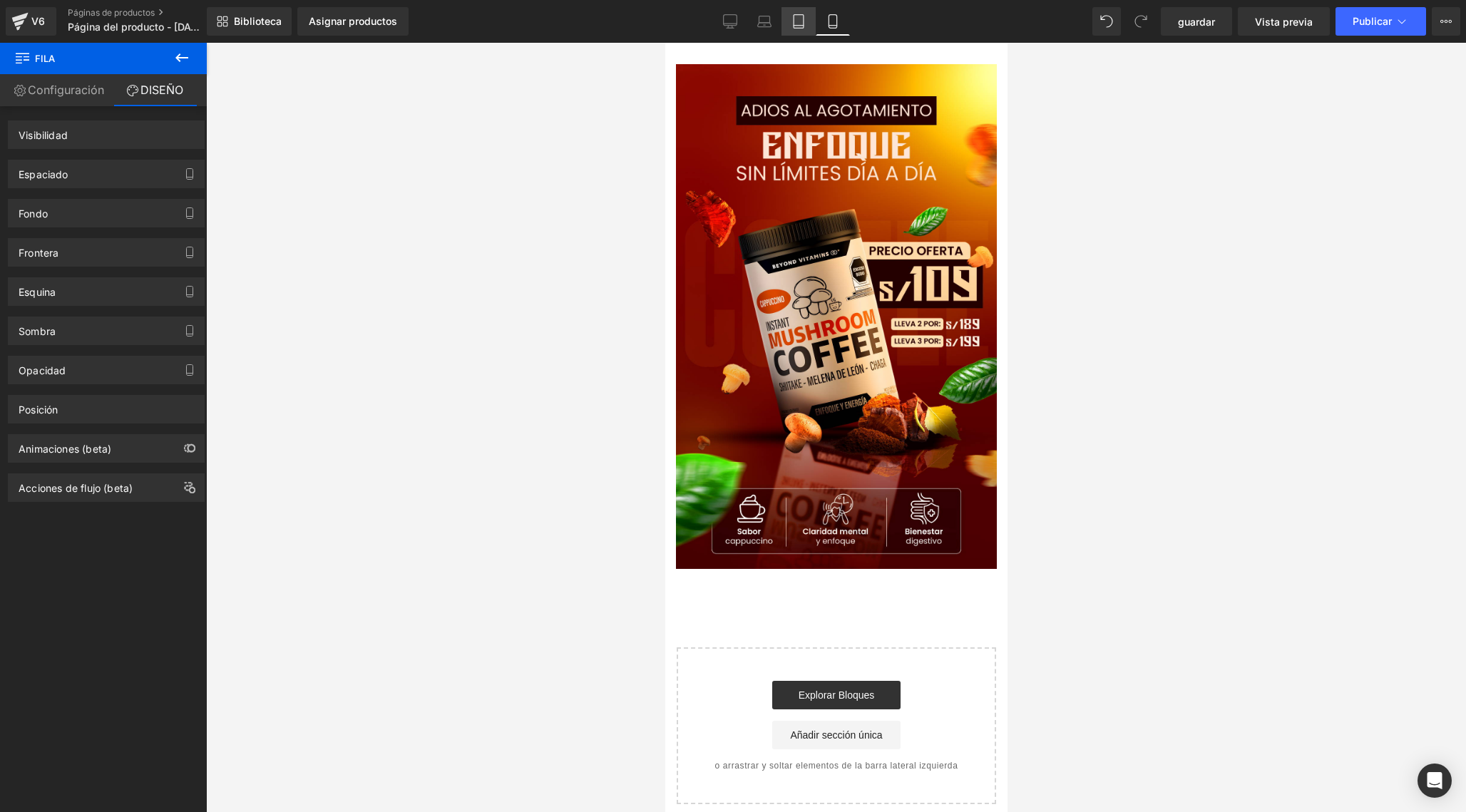
scroll to position [0, 0]
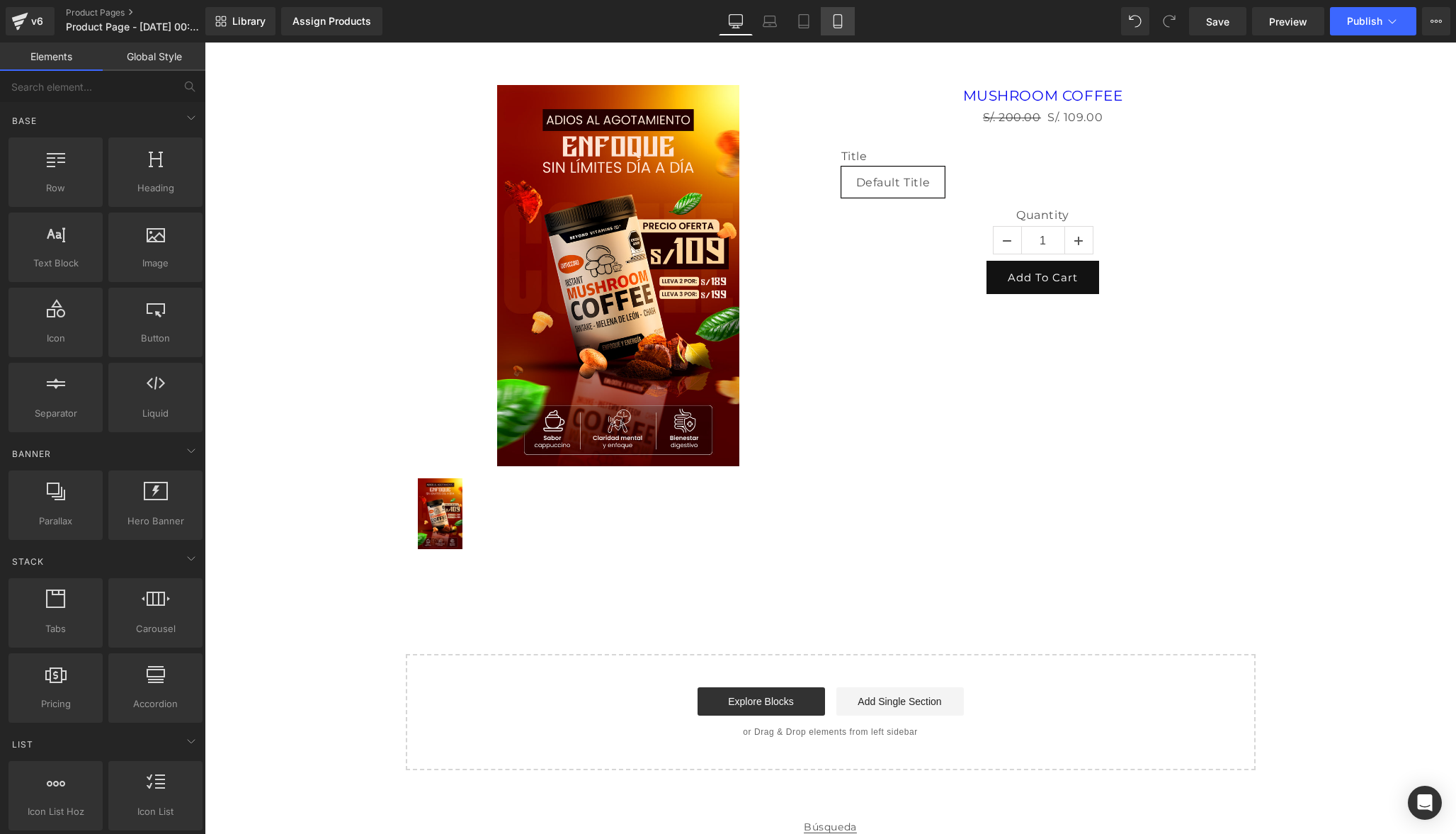
click at [846, 17] on link "Mobile" at bounding box center [837, 21] width 34 height 29
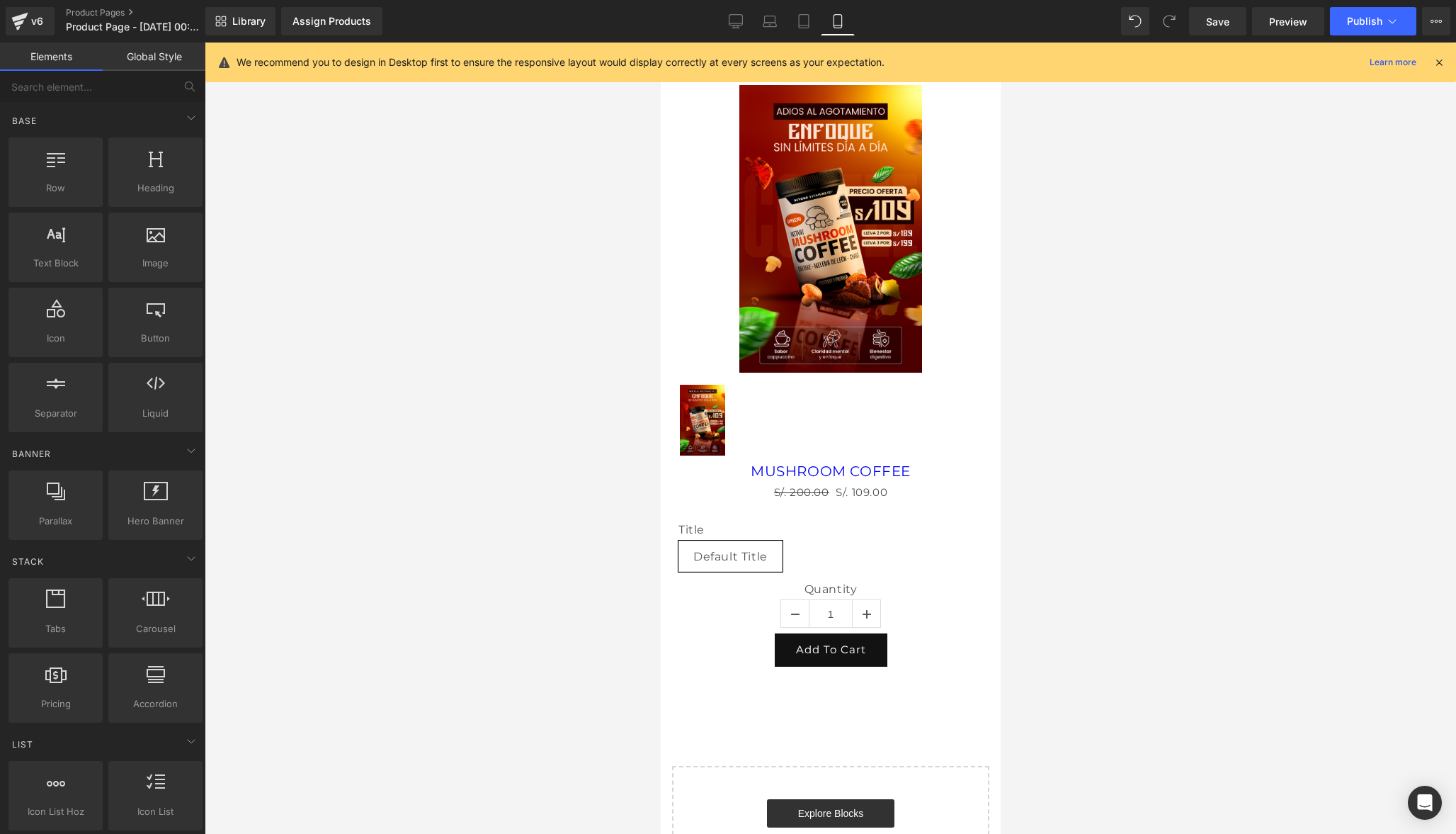
click at [1440, 62] on icon at bounding box center [1439, 62] width 13 height 13
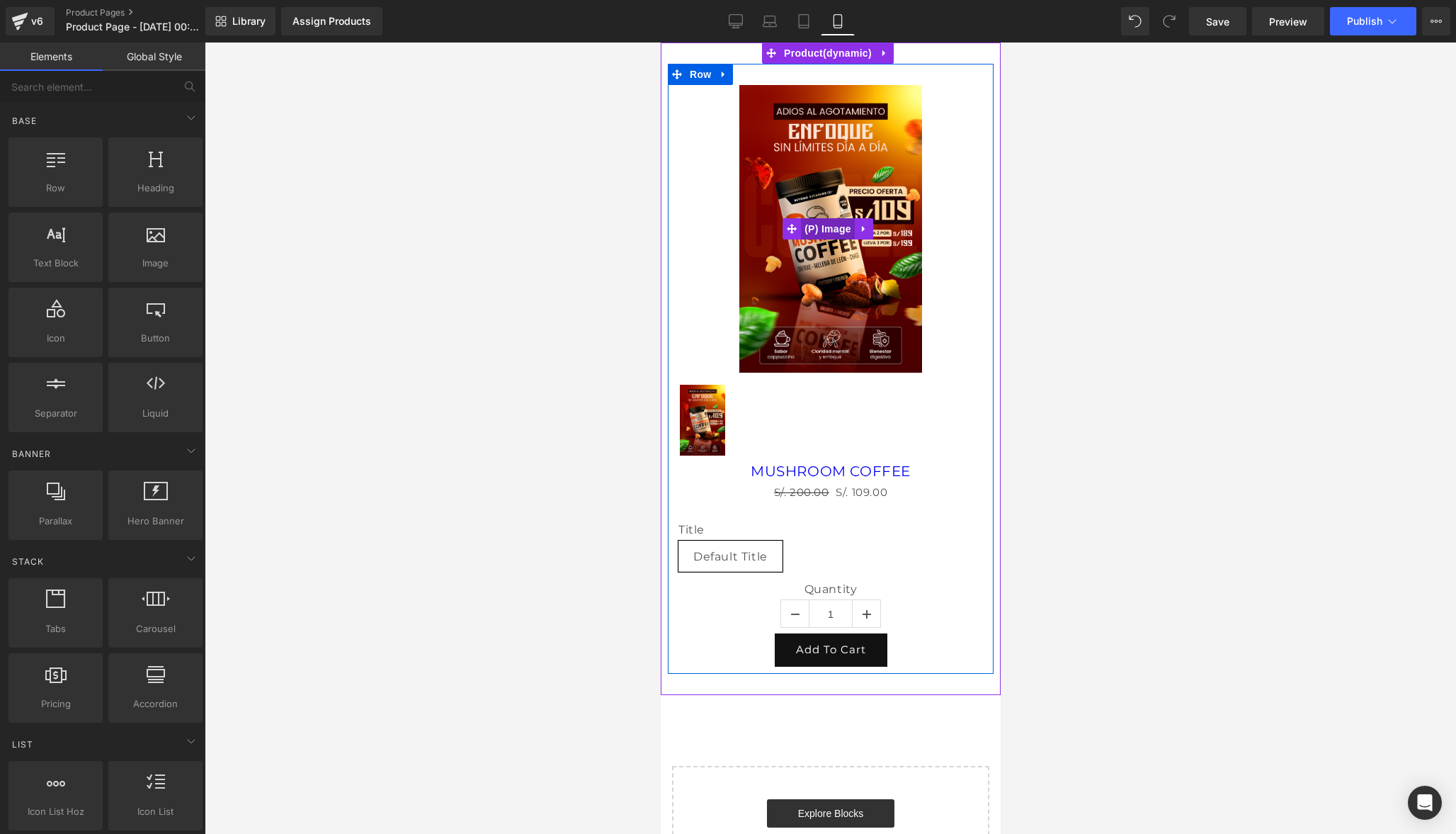
click at [825, 235] on span "(P) Image" at bounding box center [827, 229] width 54 height 21
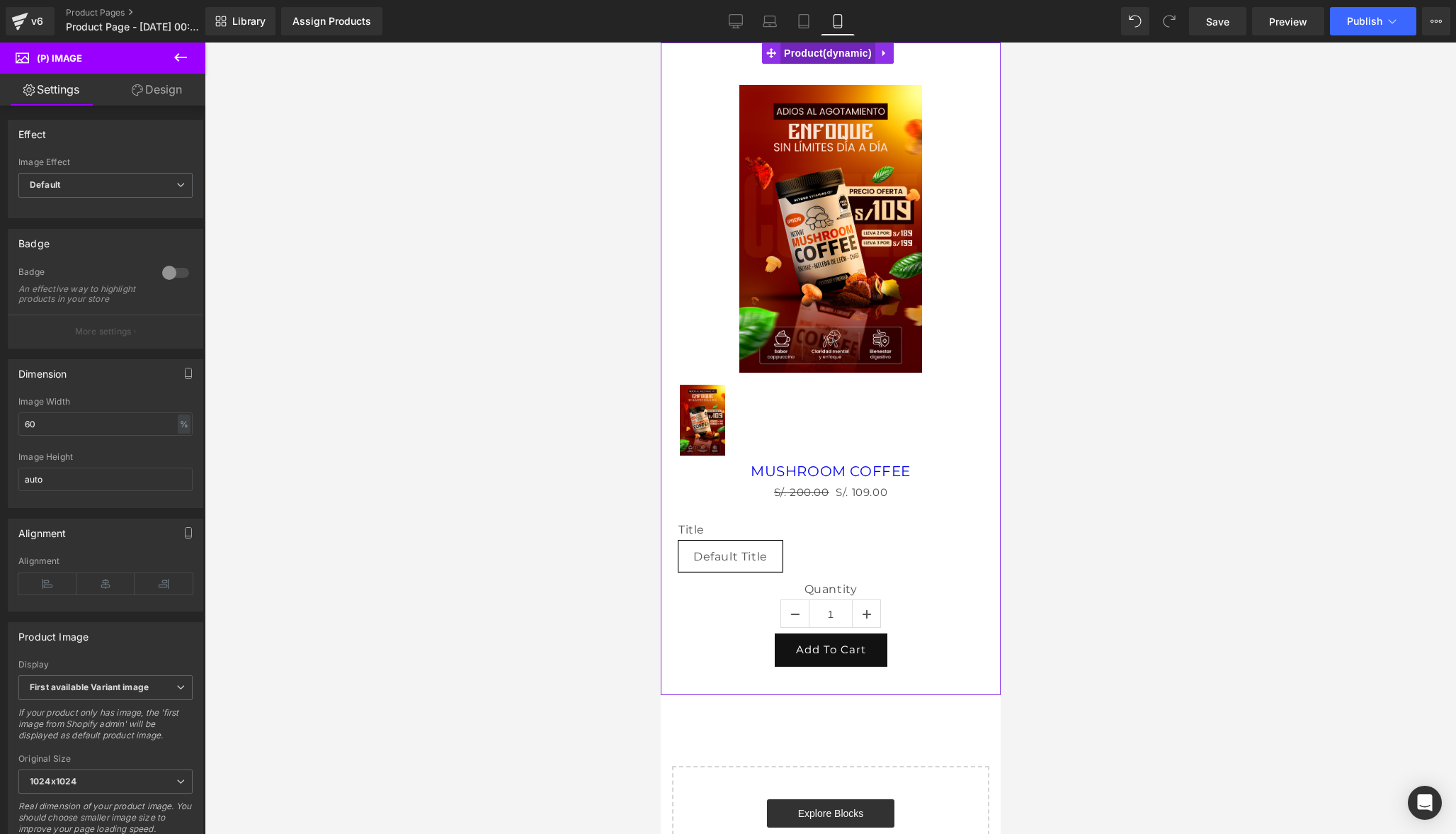
click at [842, 52] on span "Product" at bounding box center [828, 53] width 95 height 21
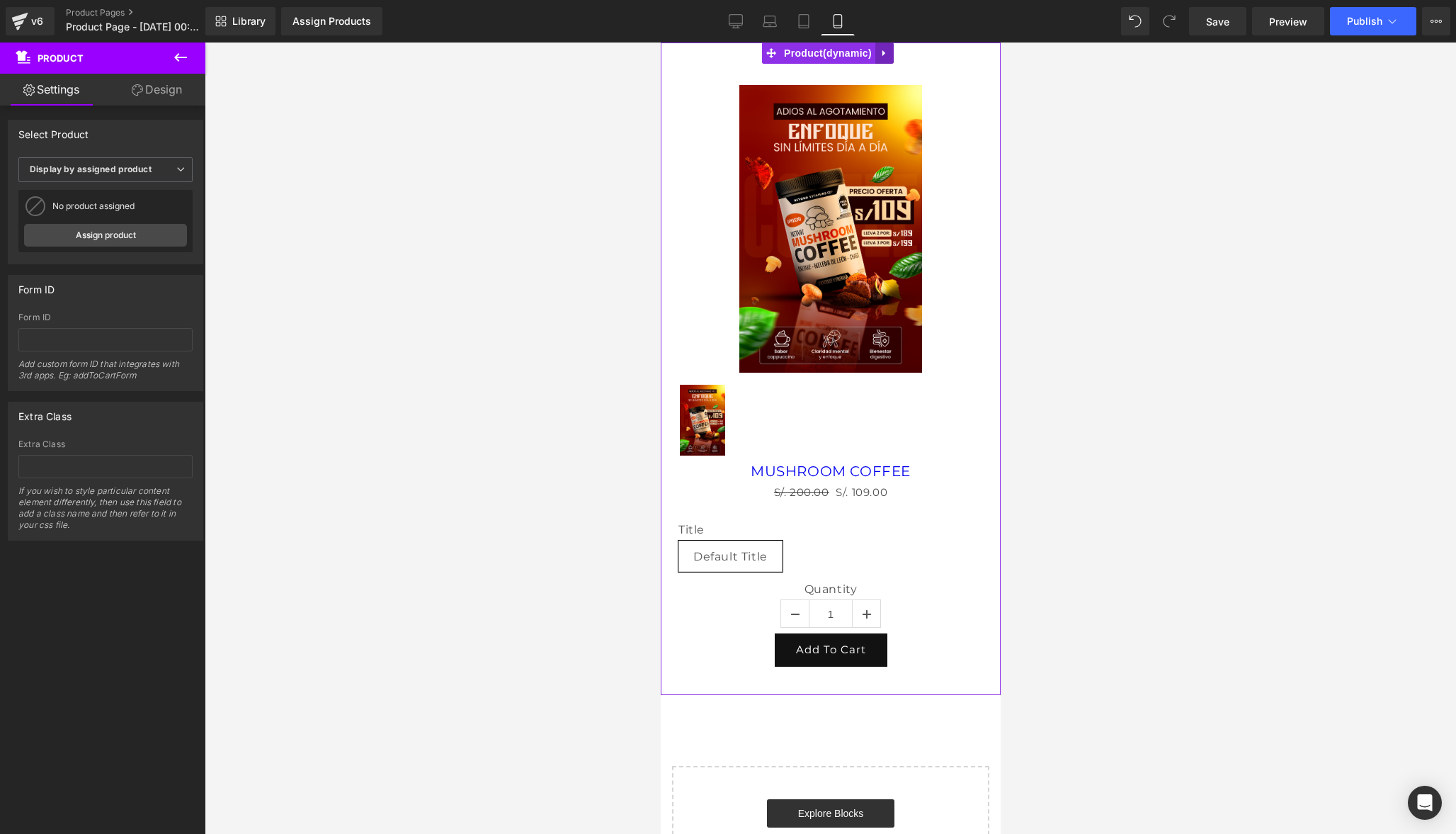
click at [884, 54] on icon at bounding box center [883, 54] width 10 height 11
click at [892, 54] on icon at bounding box center [892, 53] width 10 height 10
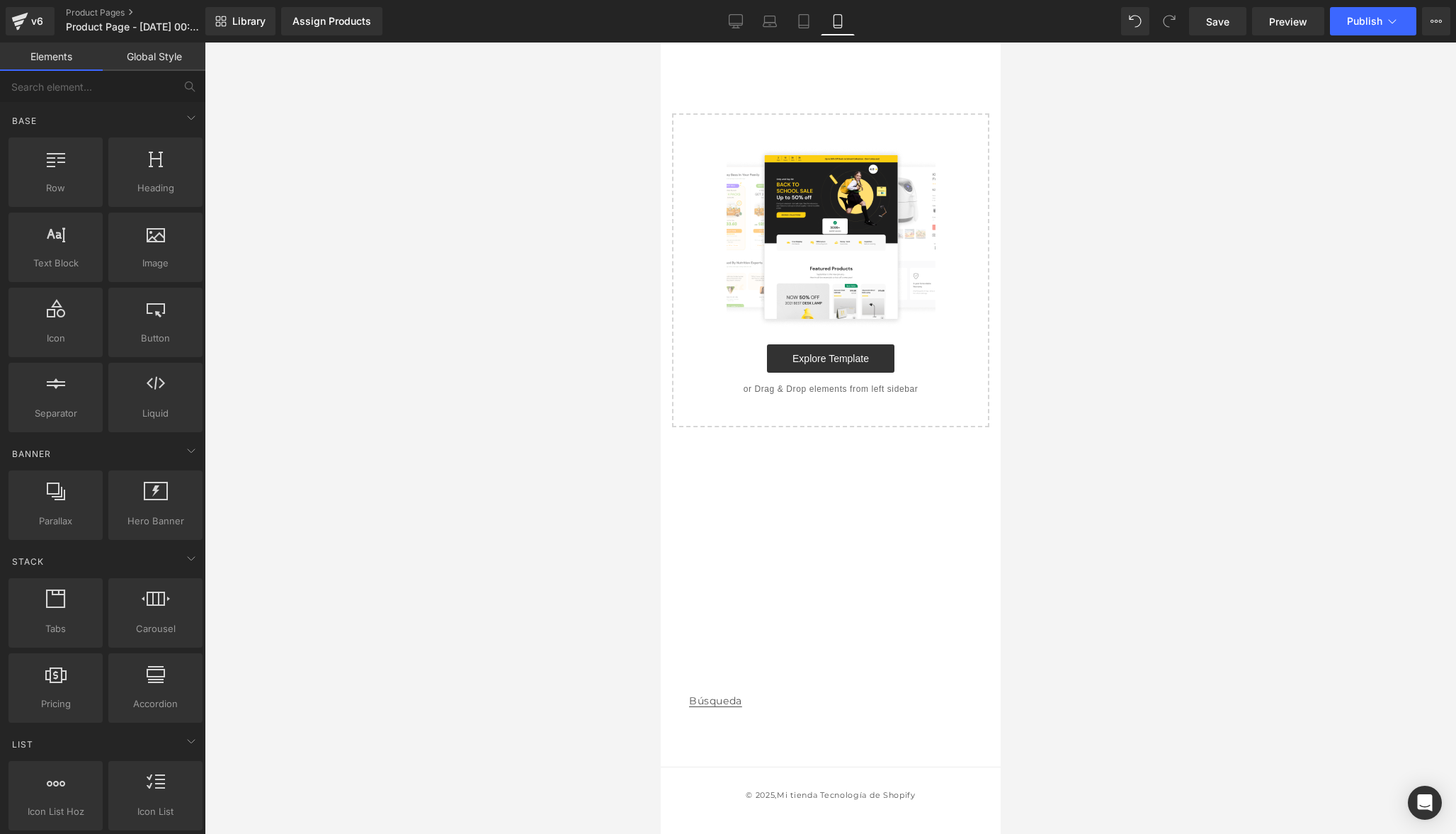
click at [826, 211] on img at bounding box center [830, 236] width 209 height 180
click at [880, 78] on div "Select your layout" at bounding box center [830, 235] width 340 height 385
click at [740, 645] on main "Select your layout" at bounding box center [830, 354] width 340 height 623
click at [849, 167] on img at bounding box center [830, 236] width 209 height 180
click at [815, 242] on img at bounding box center [830, 236] width 209 height 180
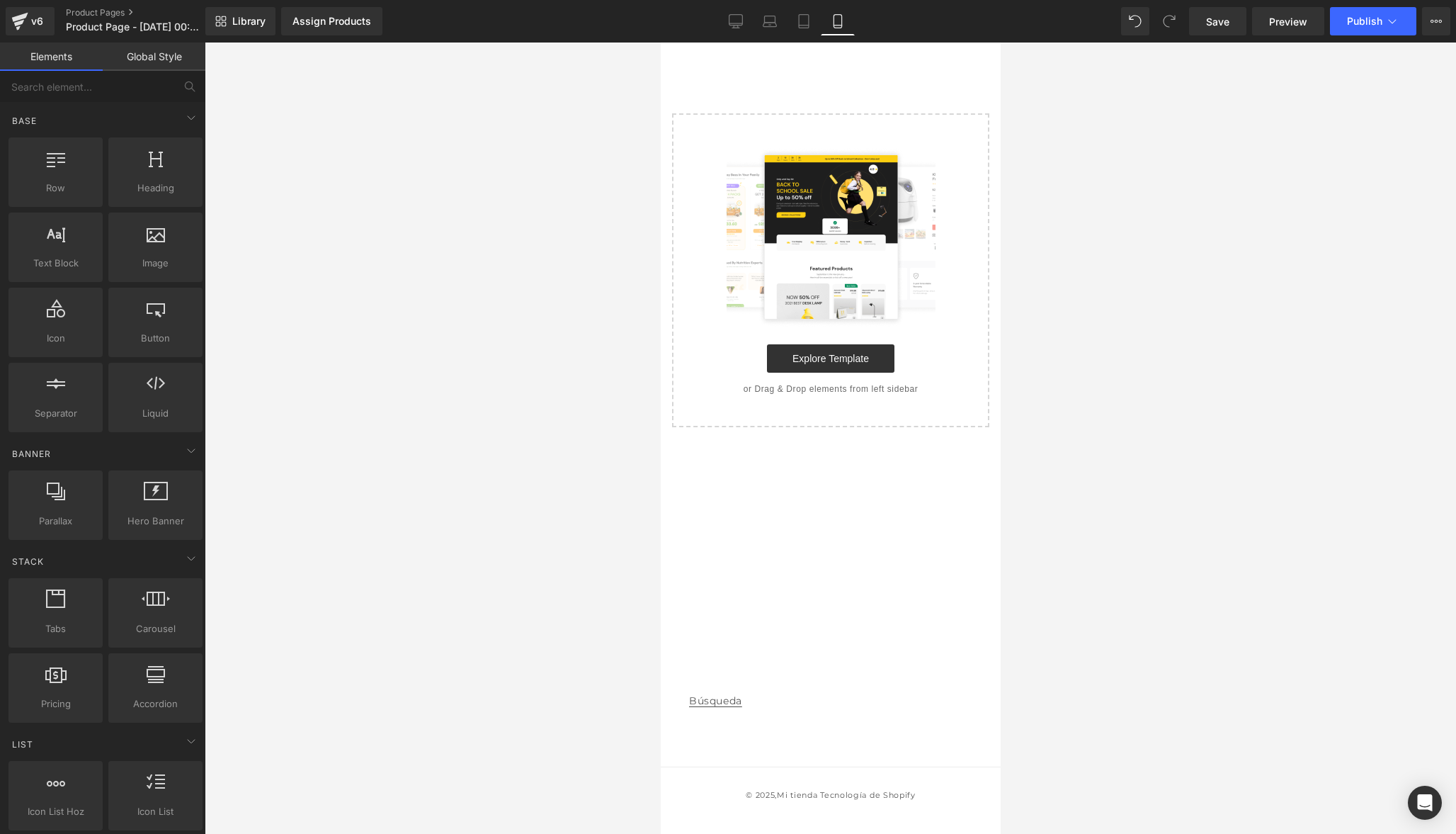
click at [880, 87] on div "Select your layout" at bounding box center [830, 235] width 340 height 385
click at [791, 171] on img at bounding box center [830, 236] width 209 height 180
click at [65, 189] on span "Row" at bounding box center [56, 188] width 86 height 15
click at [58, 167] on icon at bounding box center [56, 158] width 18 height 18
drag, startPoint x: 720, startPoint y: 223, endPoint x: 751, endPoint y: 73, distance: 153.2
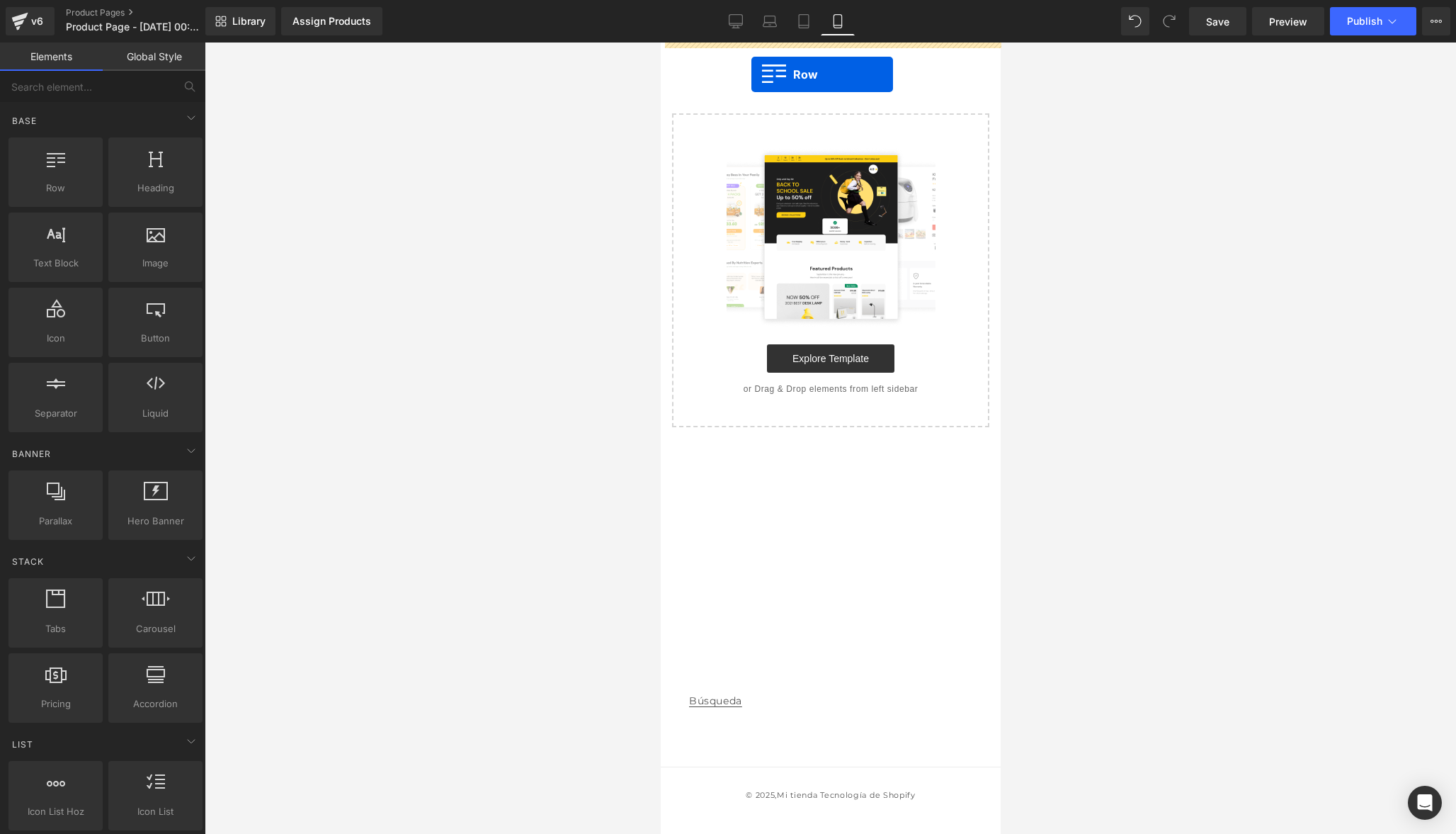
click at [751, 73] on div "Select your layout" at bounding box center [830, 235] width 340 height 385
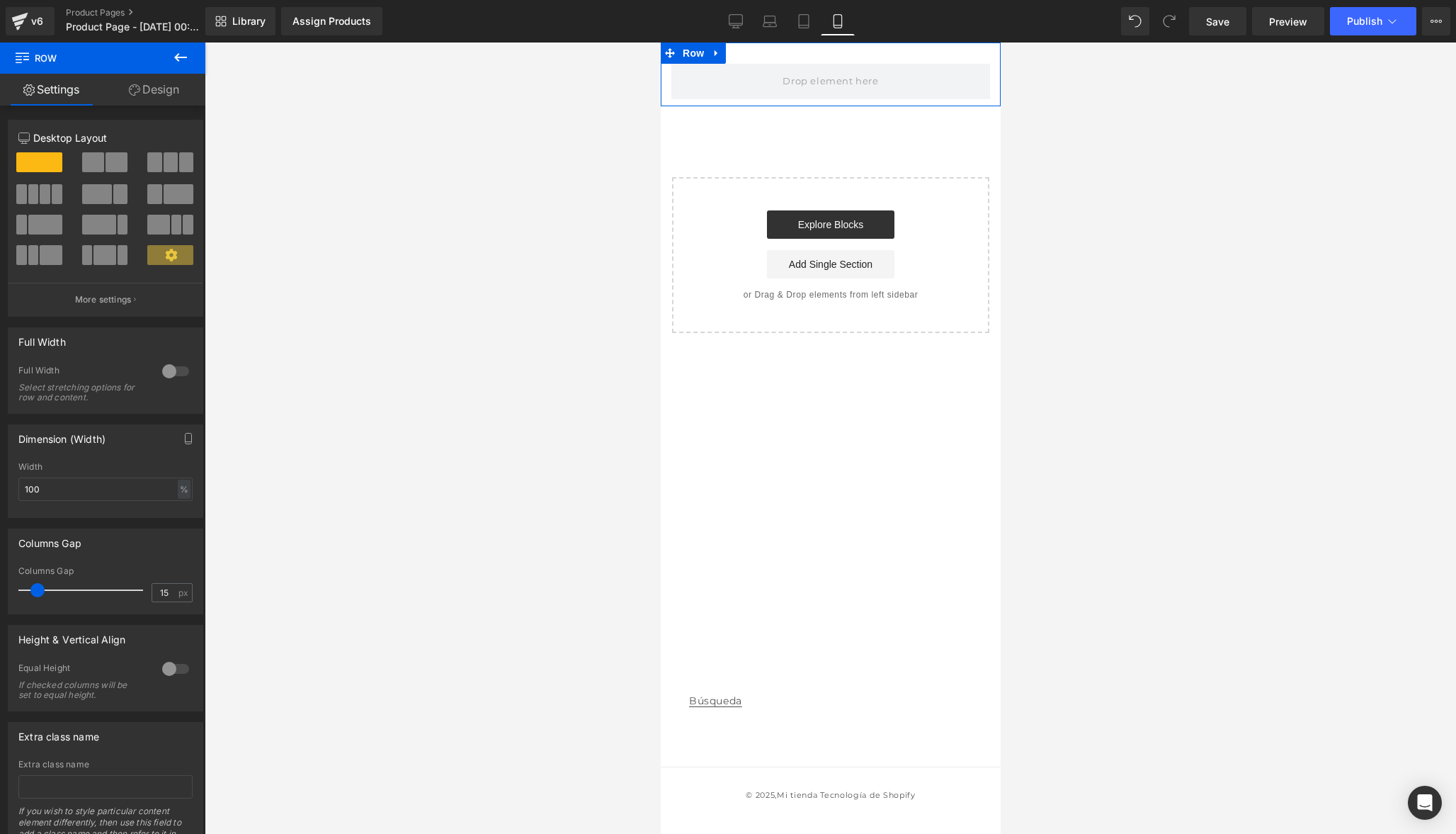
click at [166, 88] on link "Design" at bounding box center [154, 90] width 103 height 32
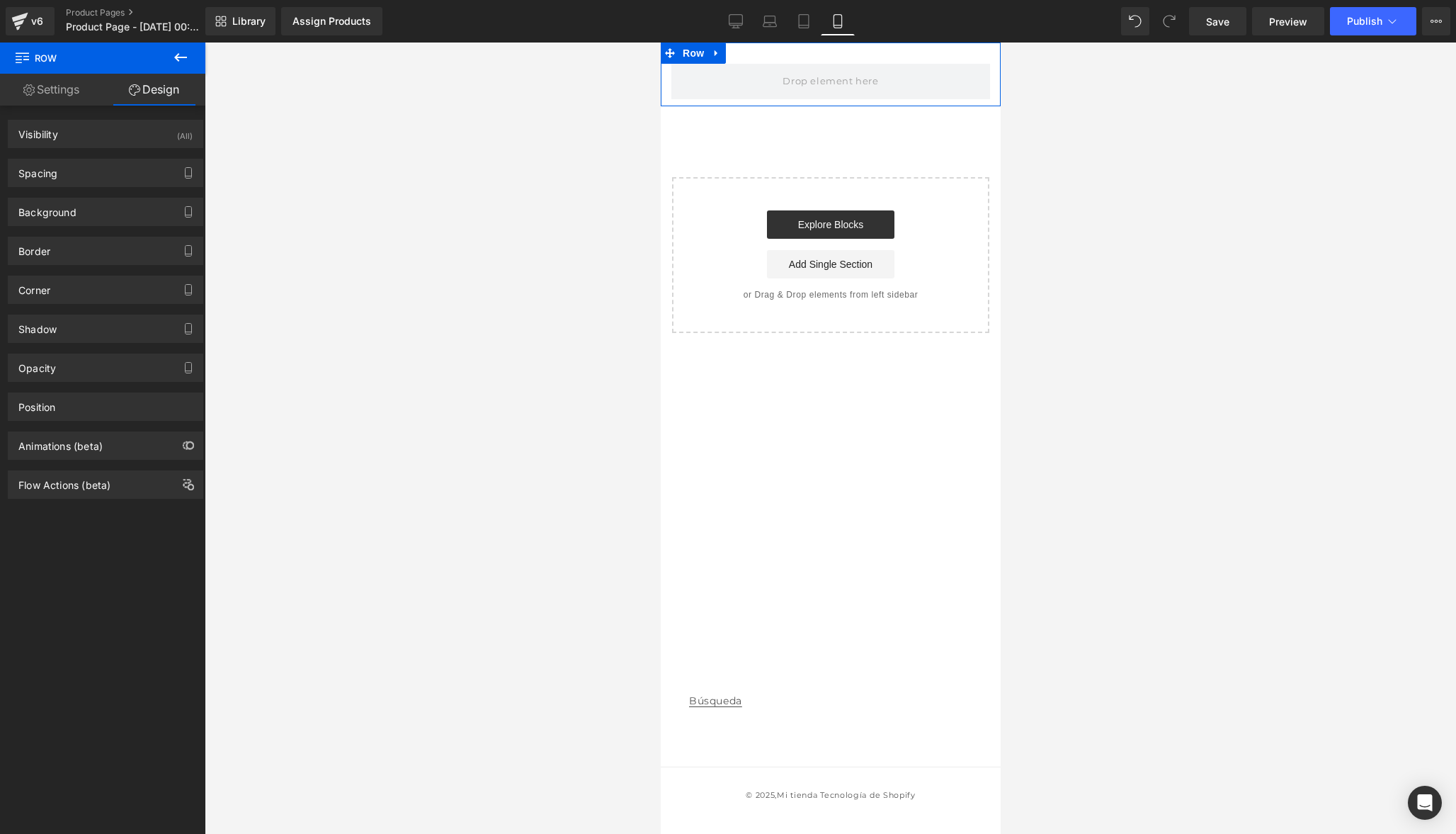
click at [71, 98] on link "Settings" at bounding box center [51, 90] width 103 height 32
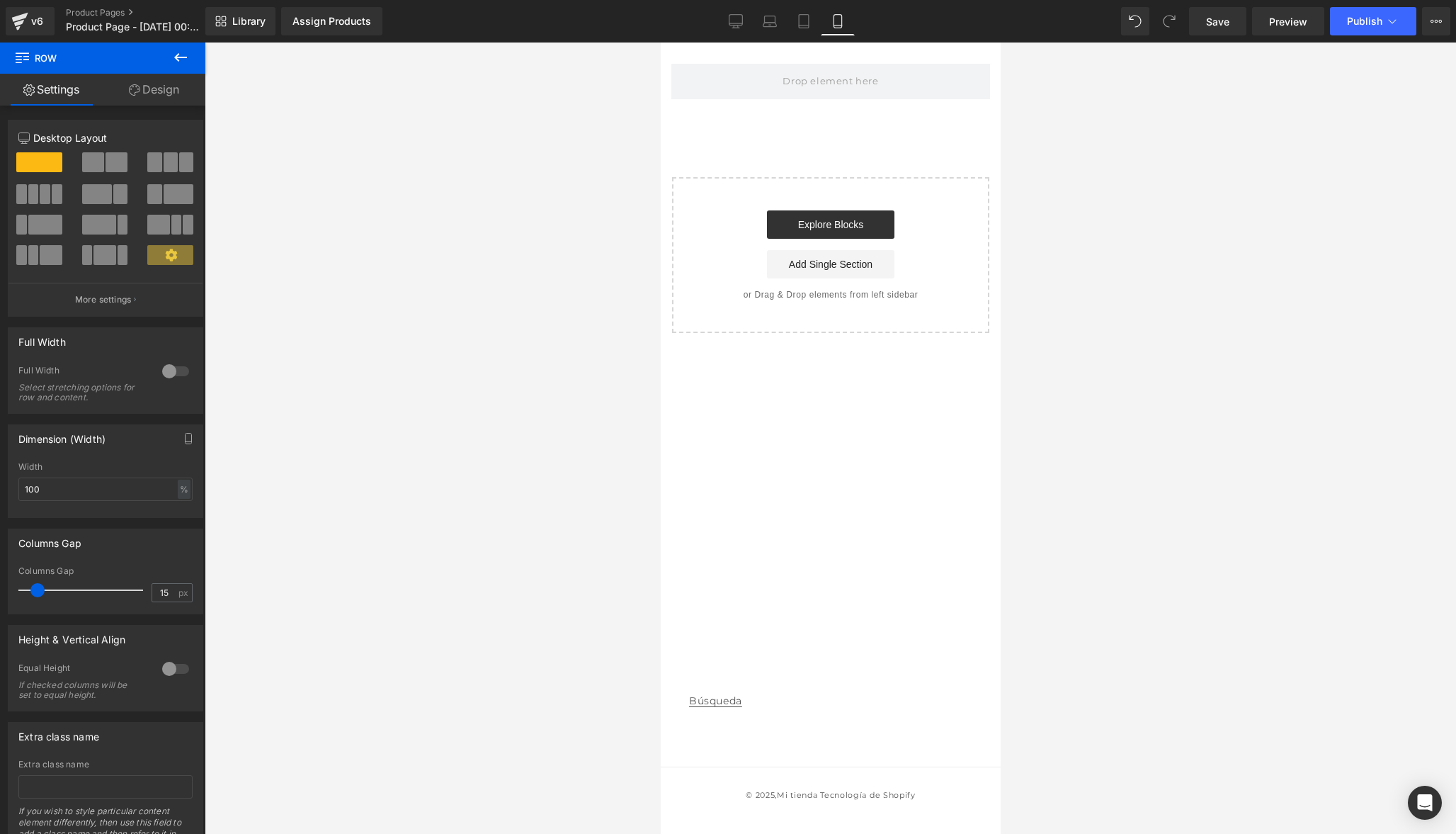
click at [161, 60] on button at bounding box center [181, 57] width 50 height 31
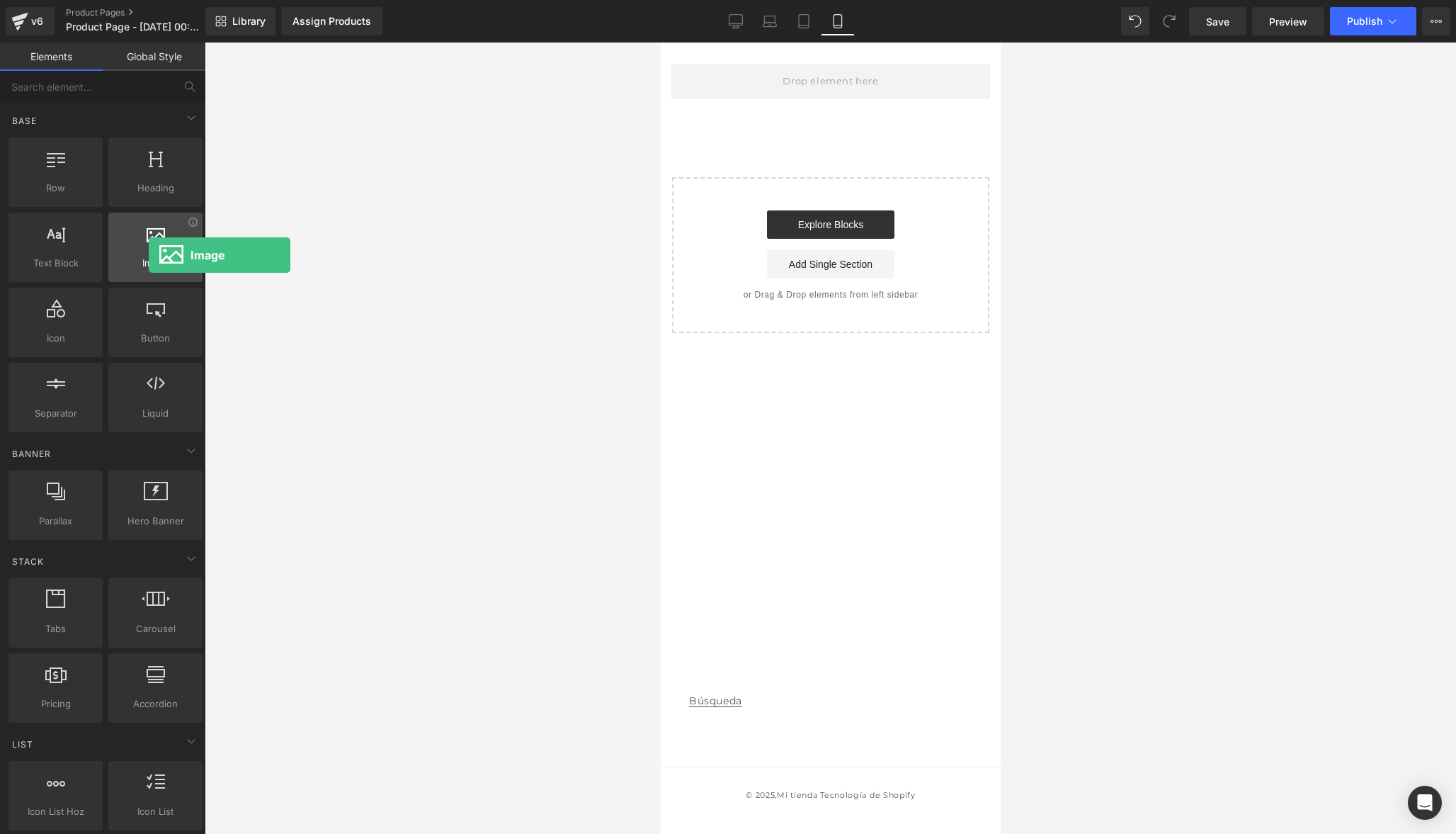
click at [149, 255] on div at bounding box center [155, 240] width 86 height 32
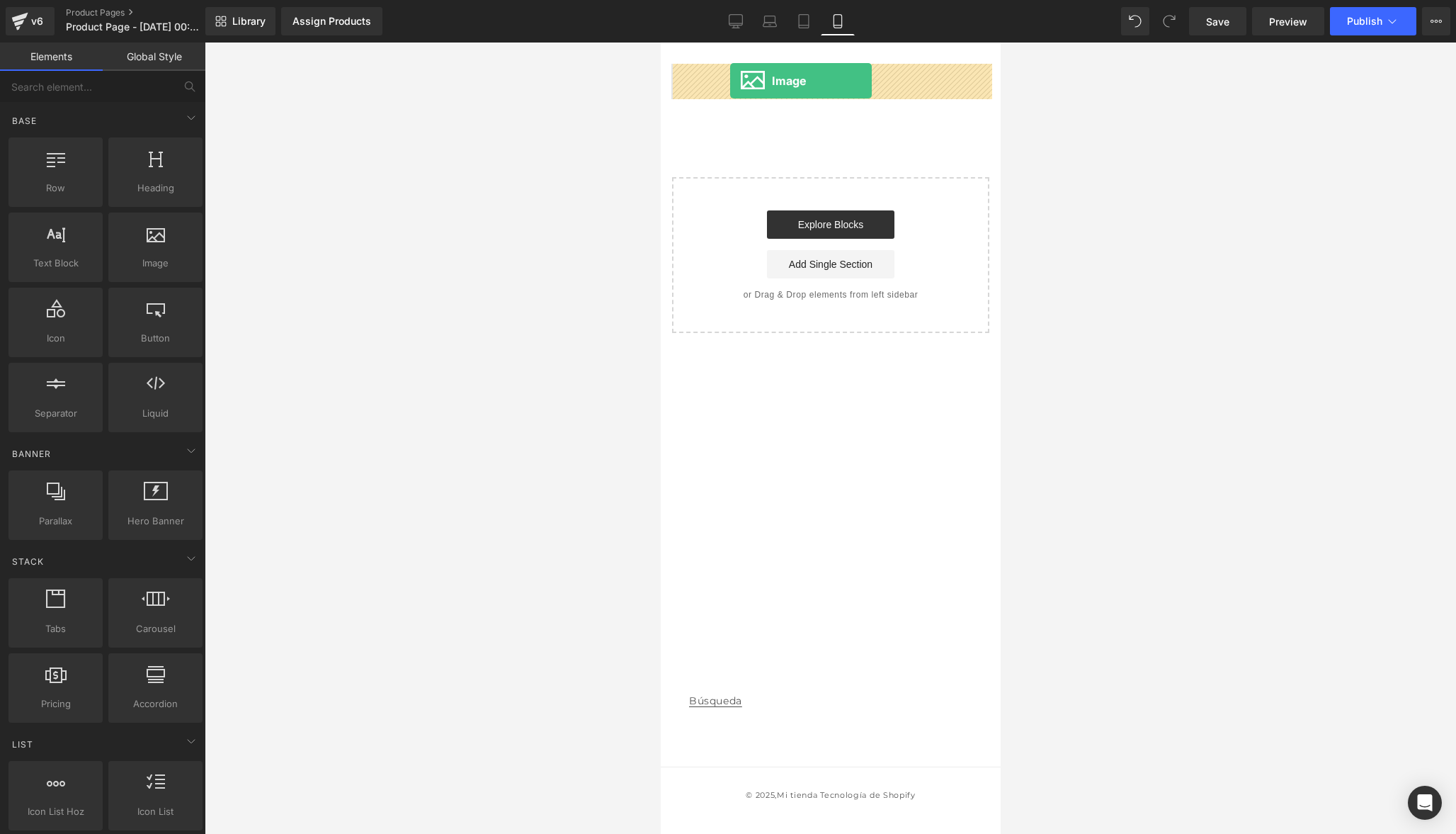
drag, startPoint x: 836, startPoint y: 306, endPoint x: 730, endPoint y: 79, distance: 250.5
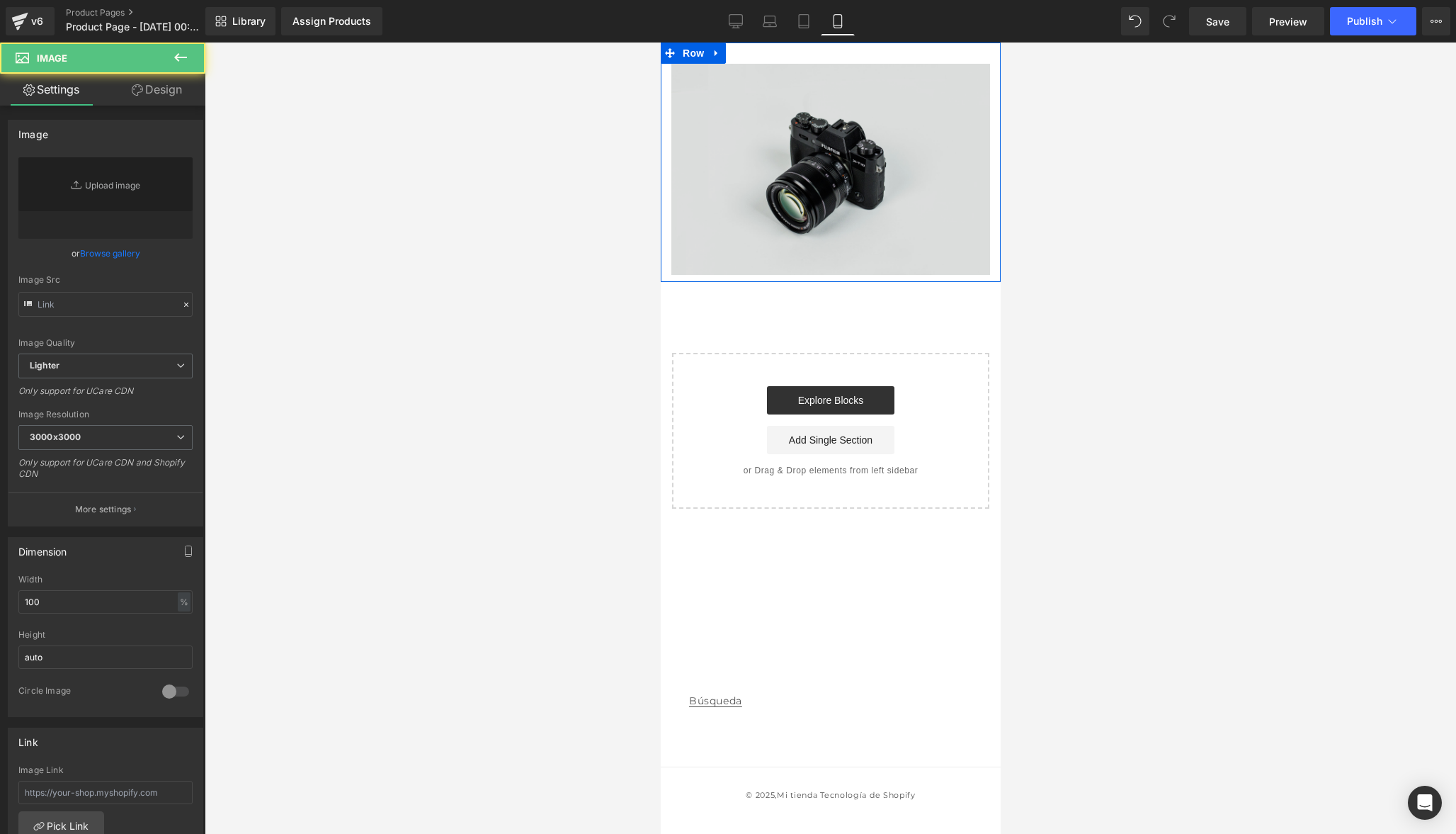
type input "//[DOMAIN_NAME][URL]"
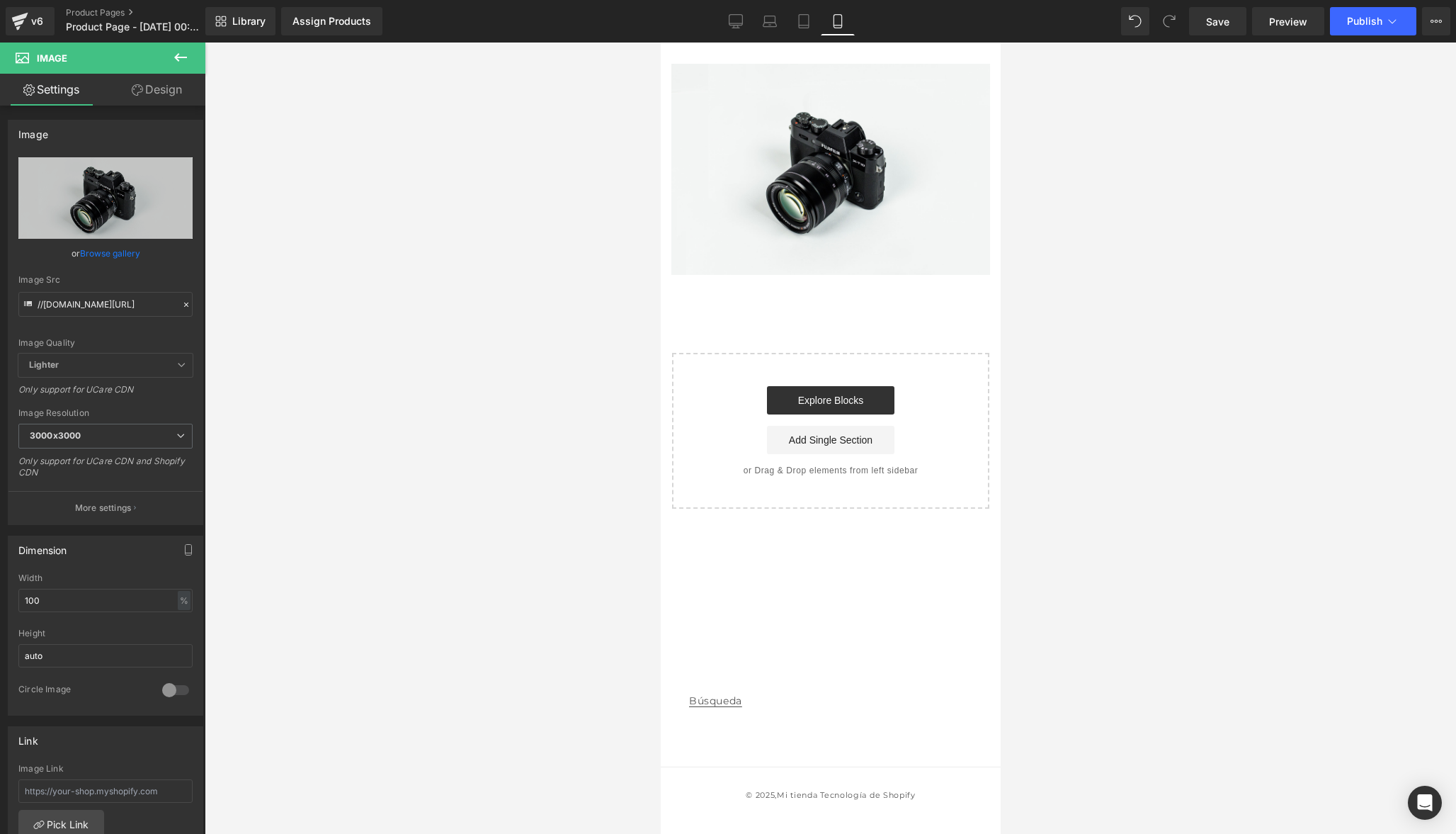
click at [166, 57] on button at bounding box center [181, 57] width 50 height 31
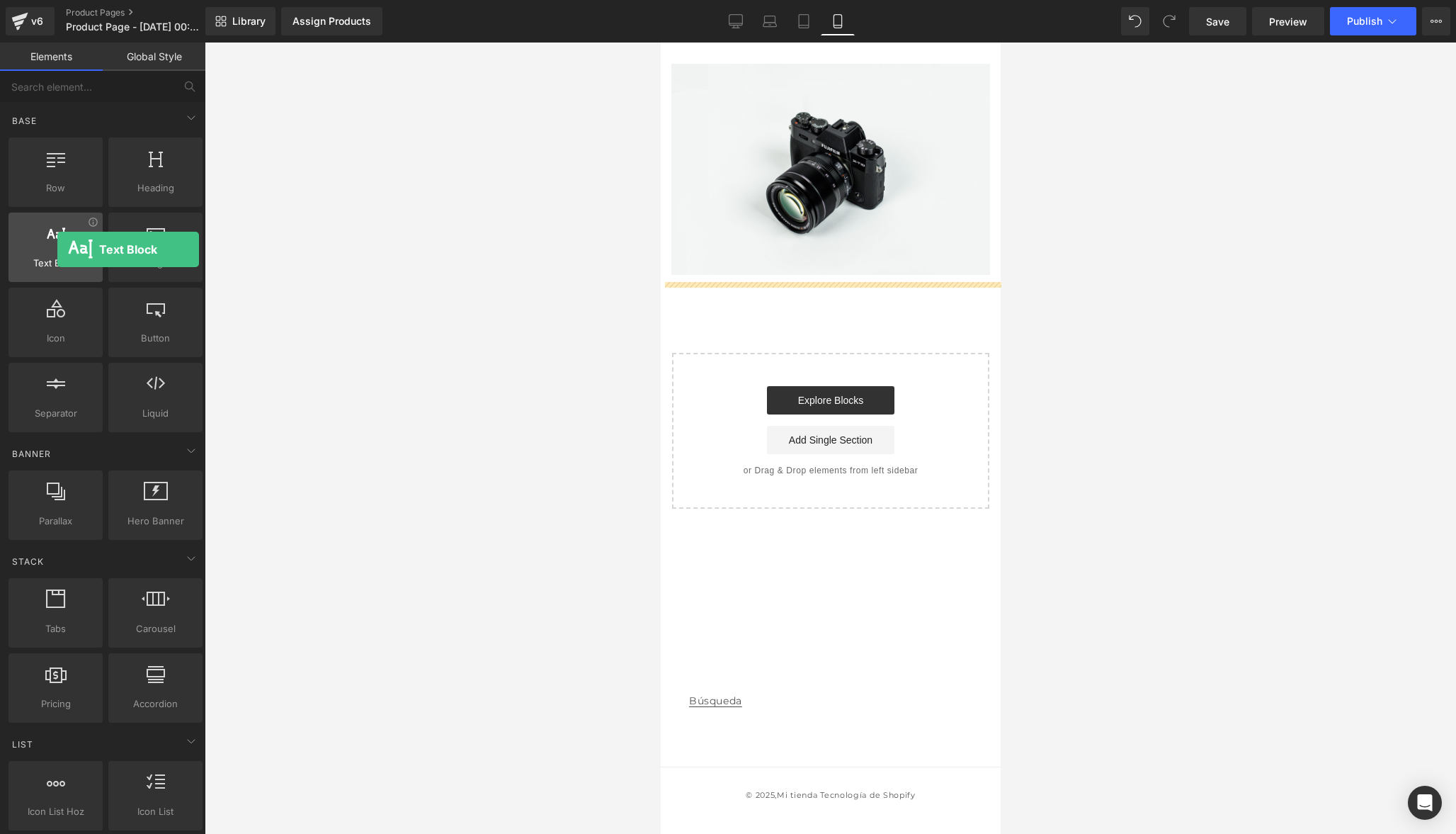
click at [57, 249] on div at bounding box center [56, 240] width 86 height 32
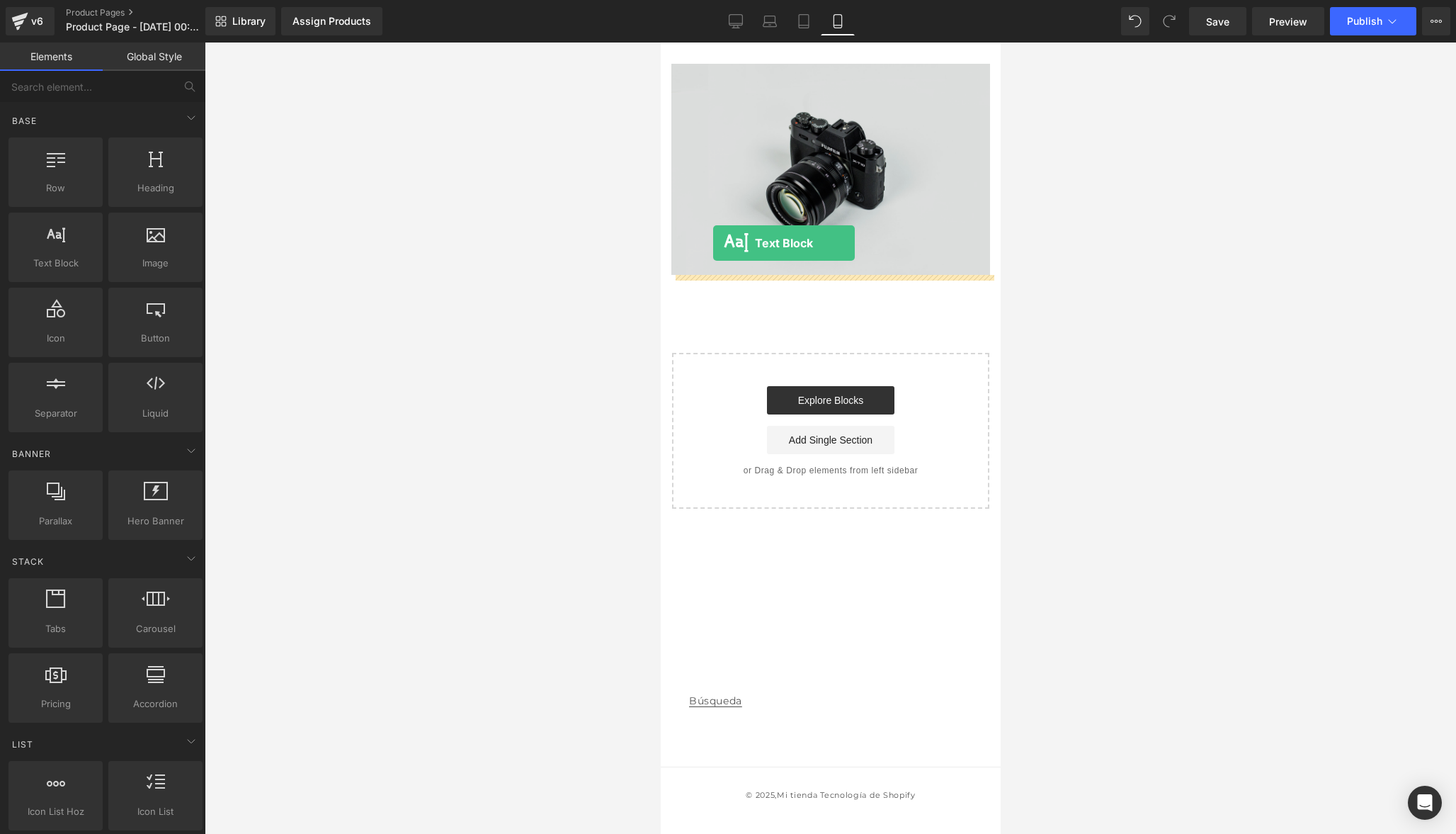
drag, startPoint x: 726, startPoint y: 296, endPoint x: 711, endPoint y: 242, distance: 56.0
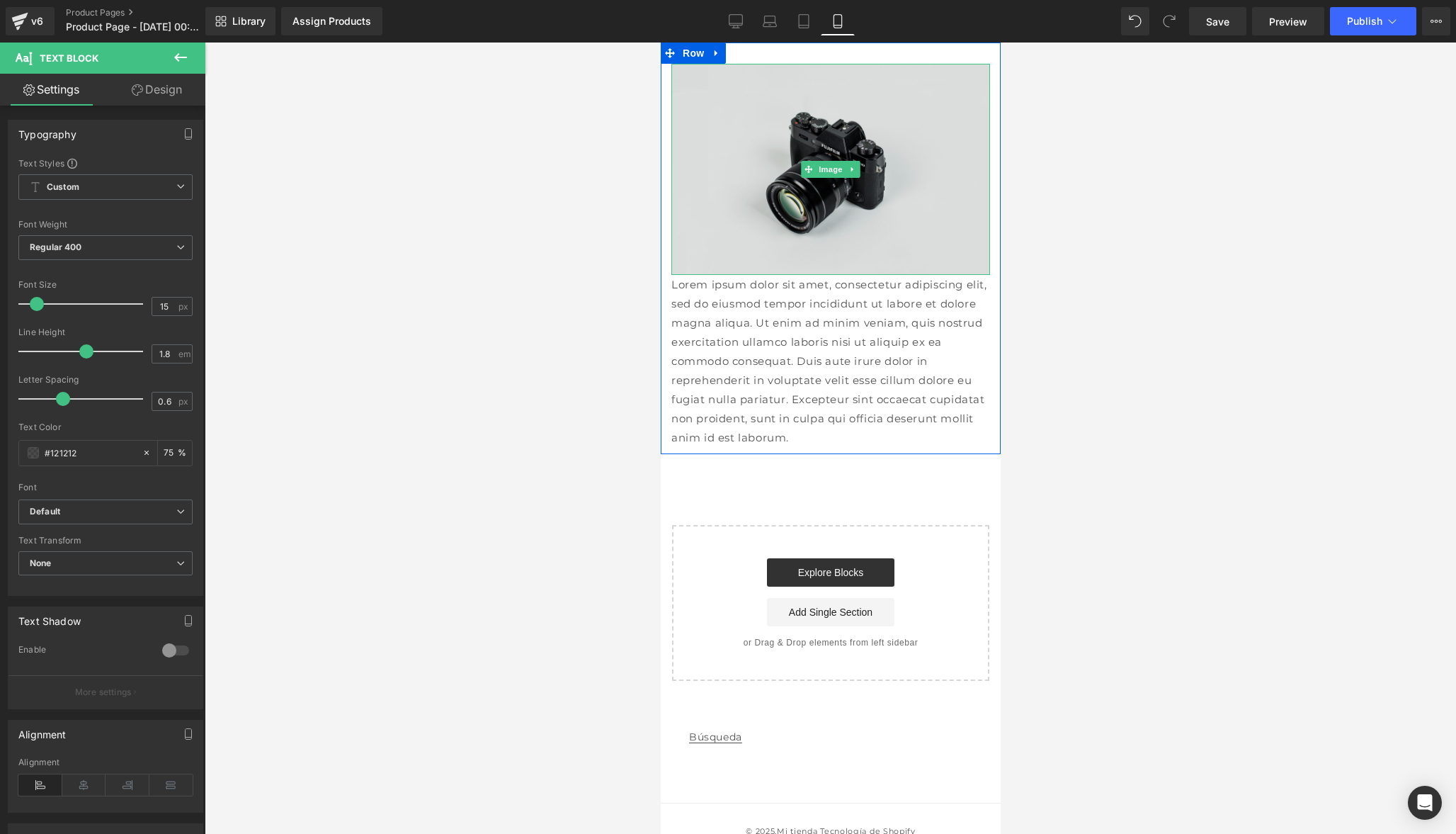
click at [825, 143] on img at bounding box center [830, 169] width 318 height 211
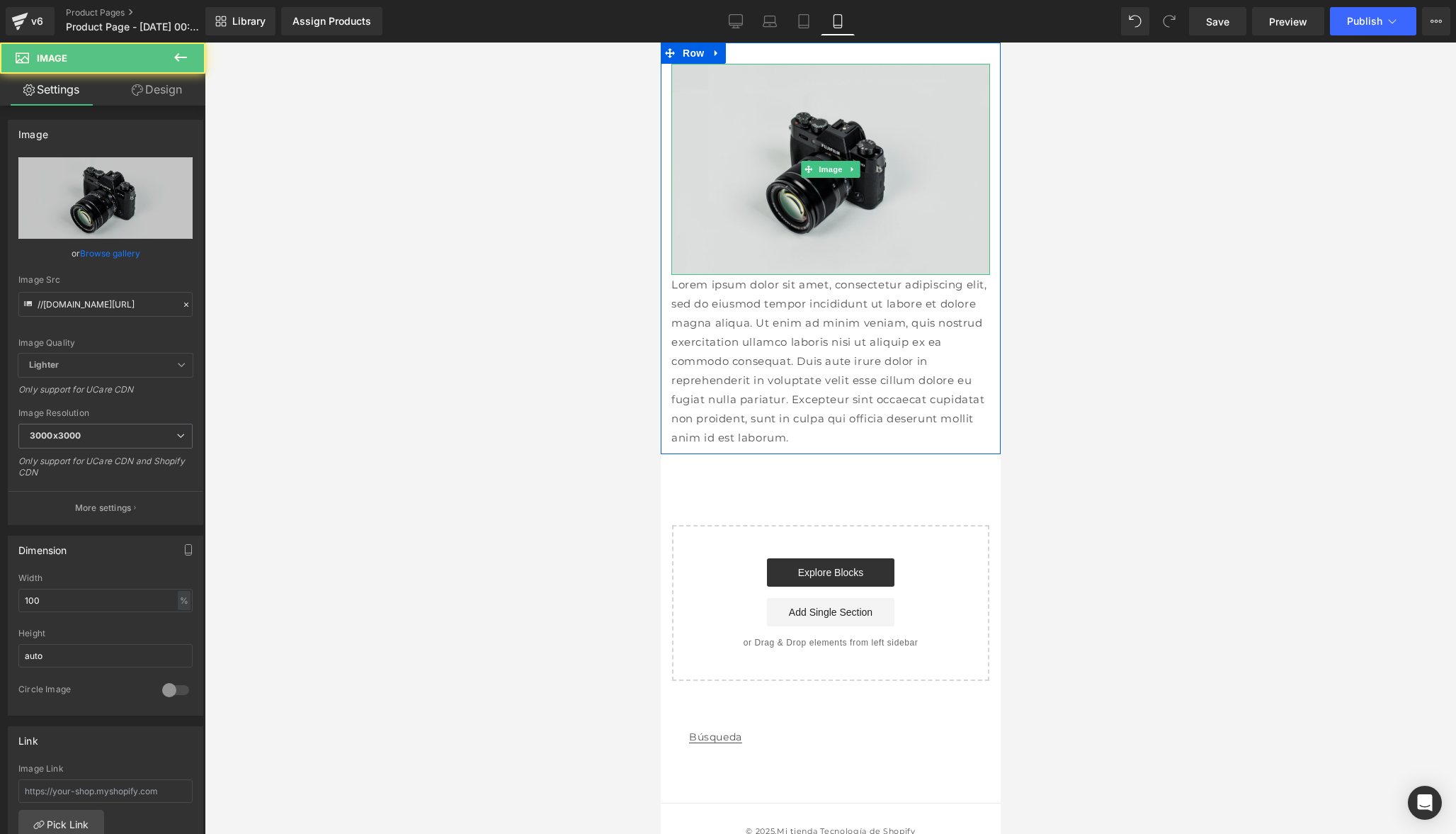
click at [793, 140] on img at bounding box center [830, 169] width 318 height 211
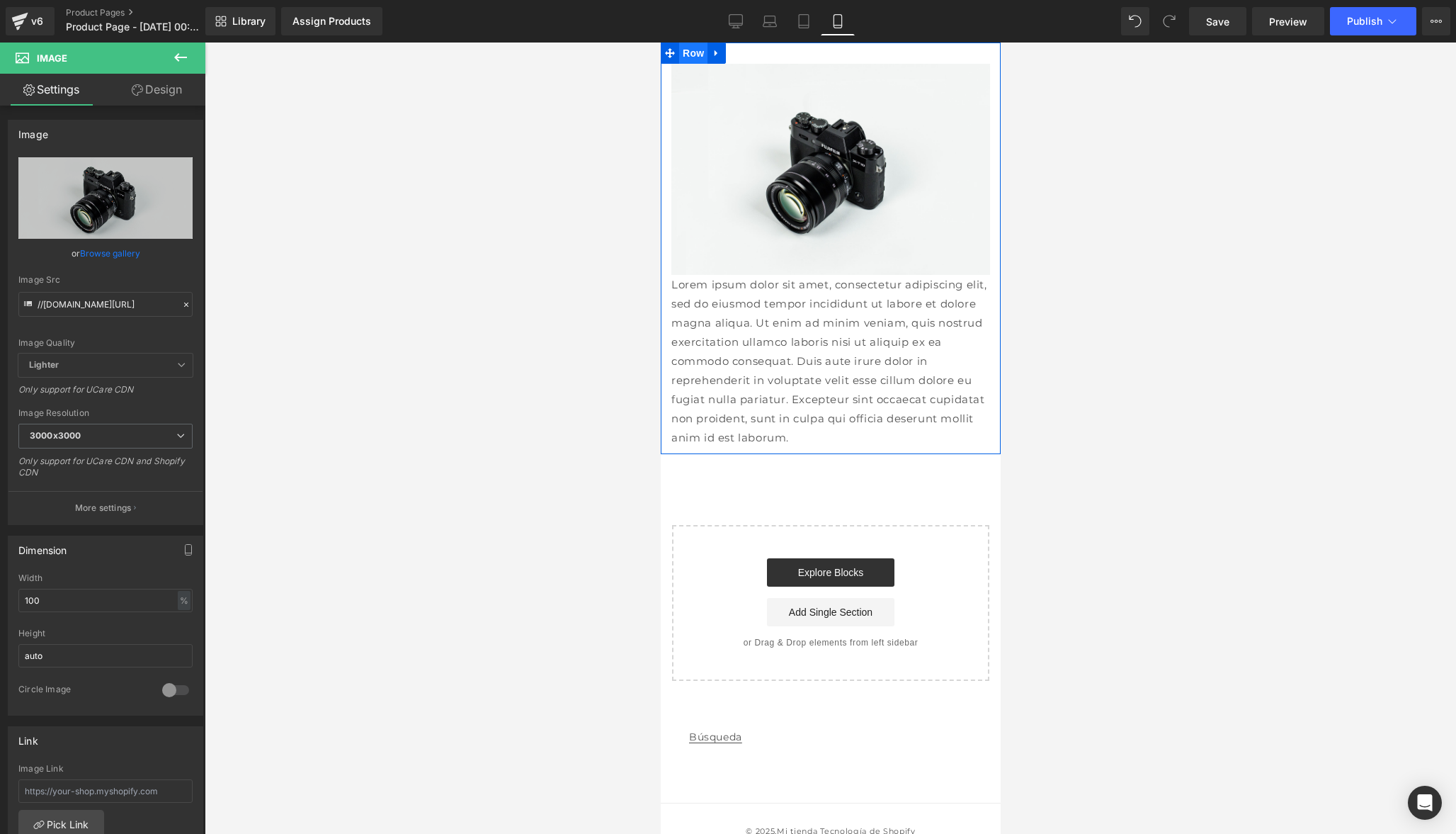
click at [690, 56] on span "Row" at bounding box center [693, 53] width 29 height 21
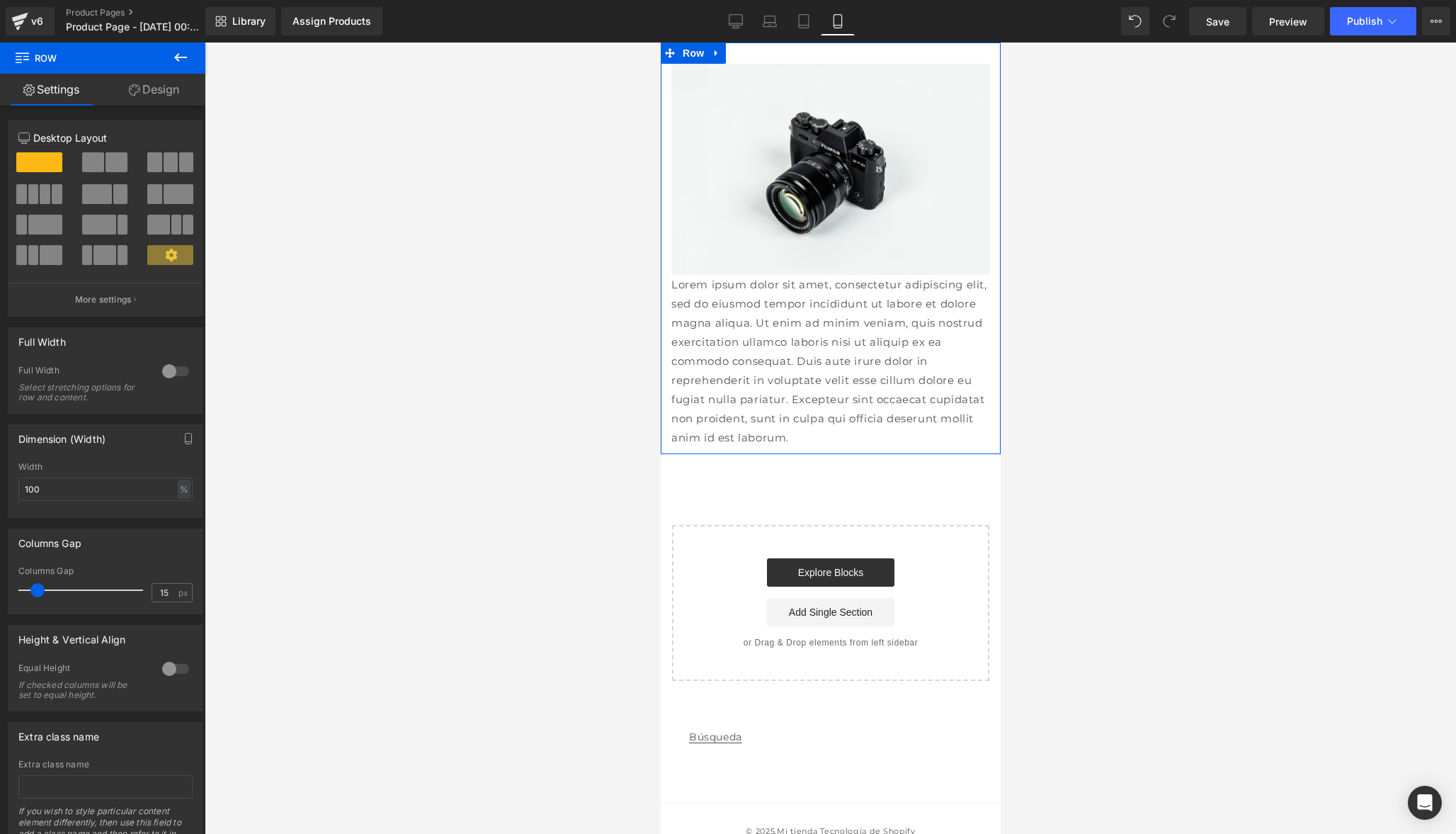
click at [155, 97] on link "Design" at bounding box center [154, 90] width 103 height 32
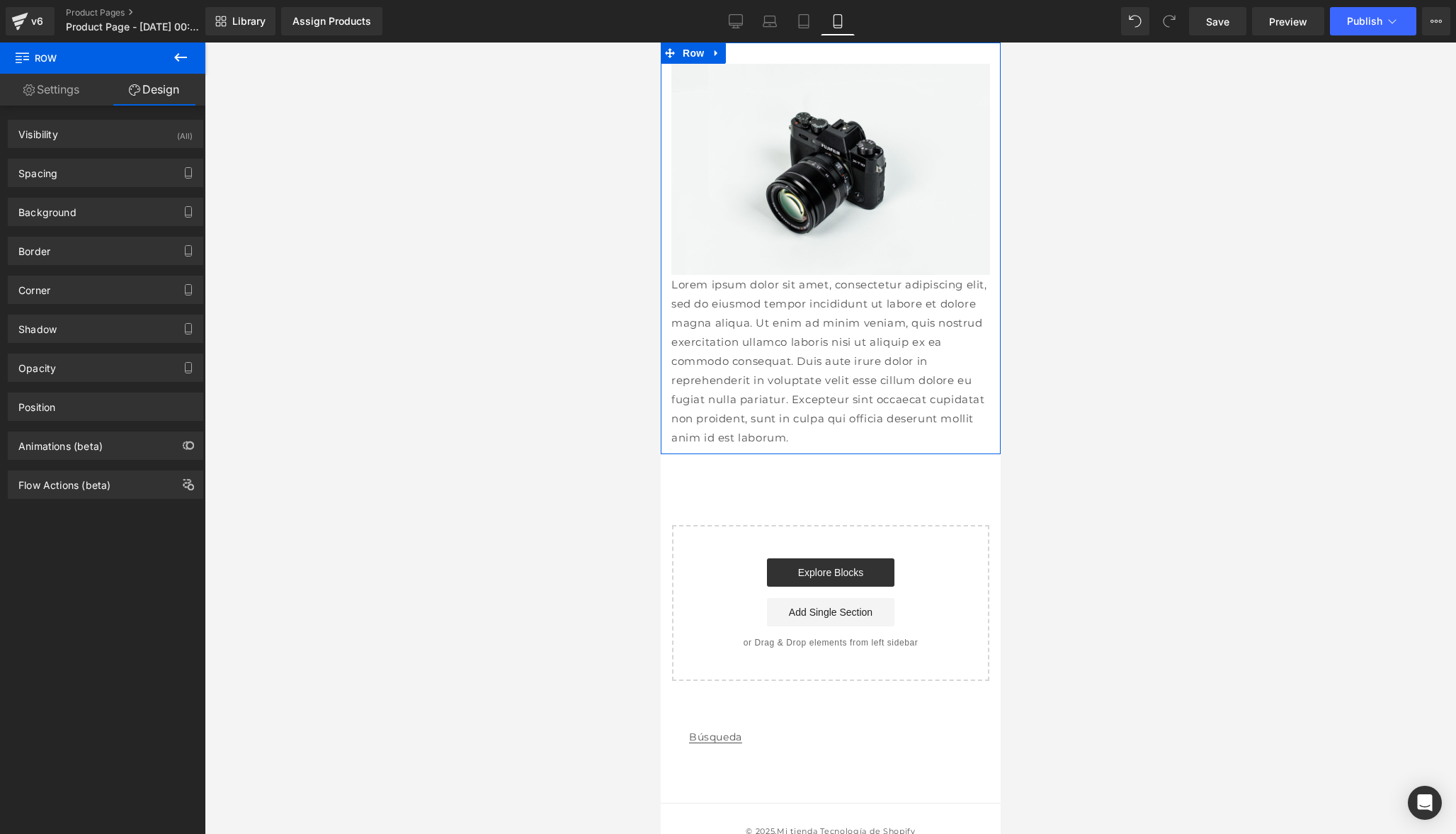
click at [68, 98] on link "Settings" at bounding box center [51, 90] width 103 height 32
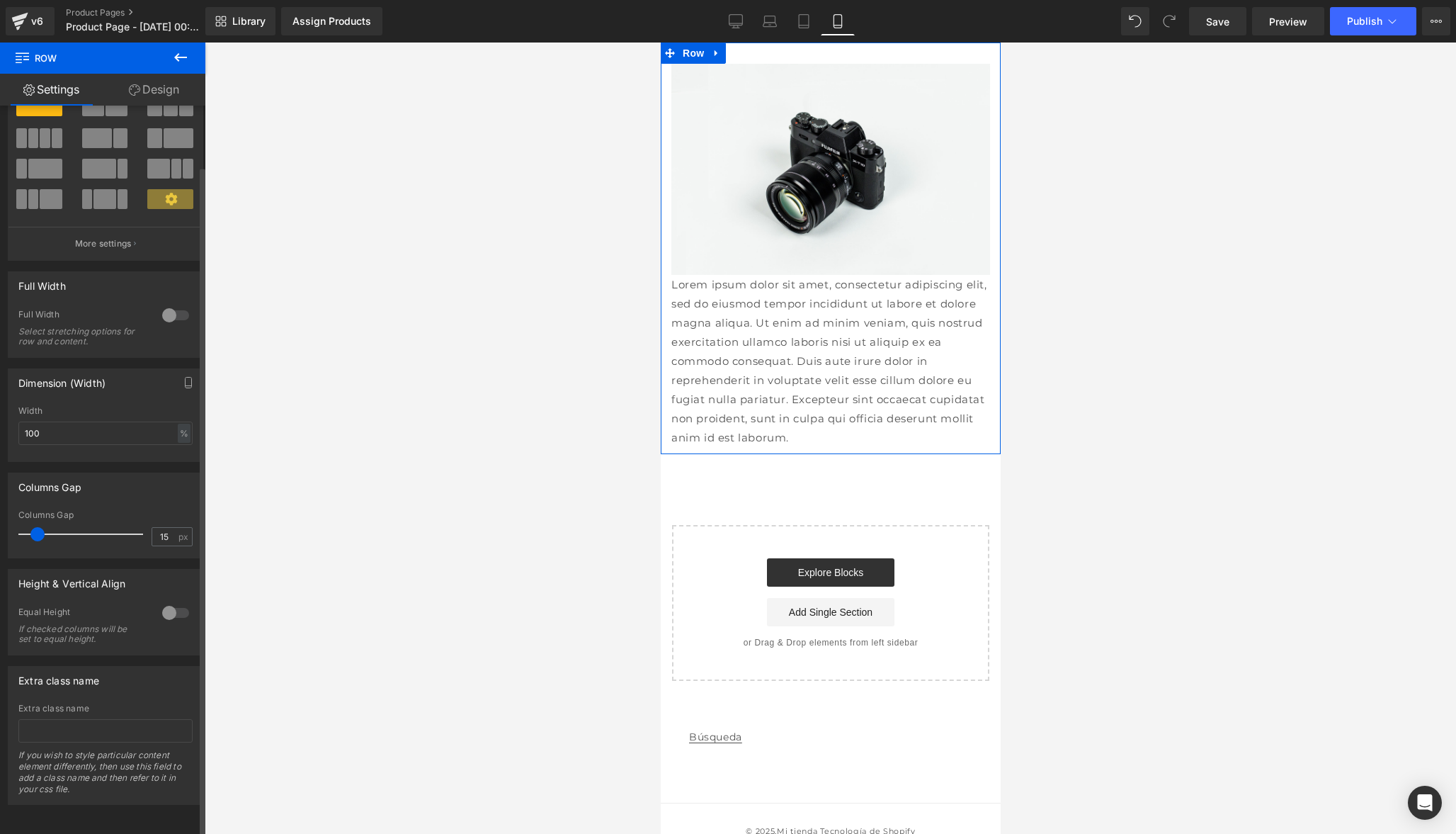
scroll to position [66, 0]
click at [162, 312] on div at bounding box center [175, 315] width 34 height 23
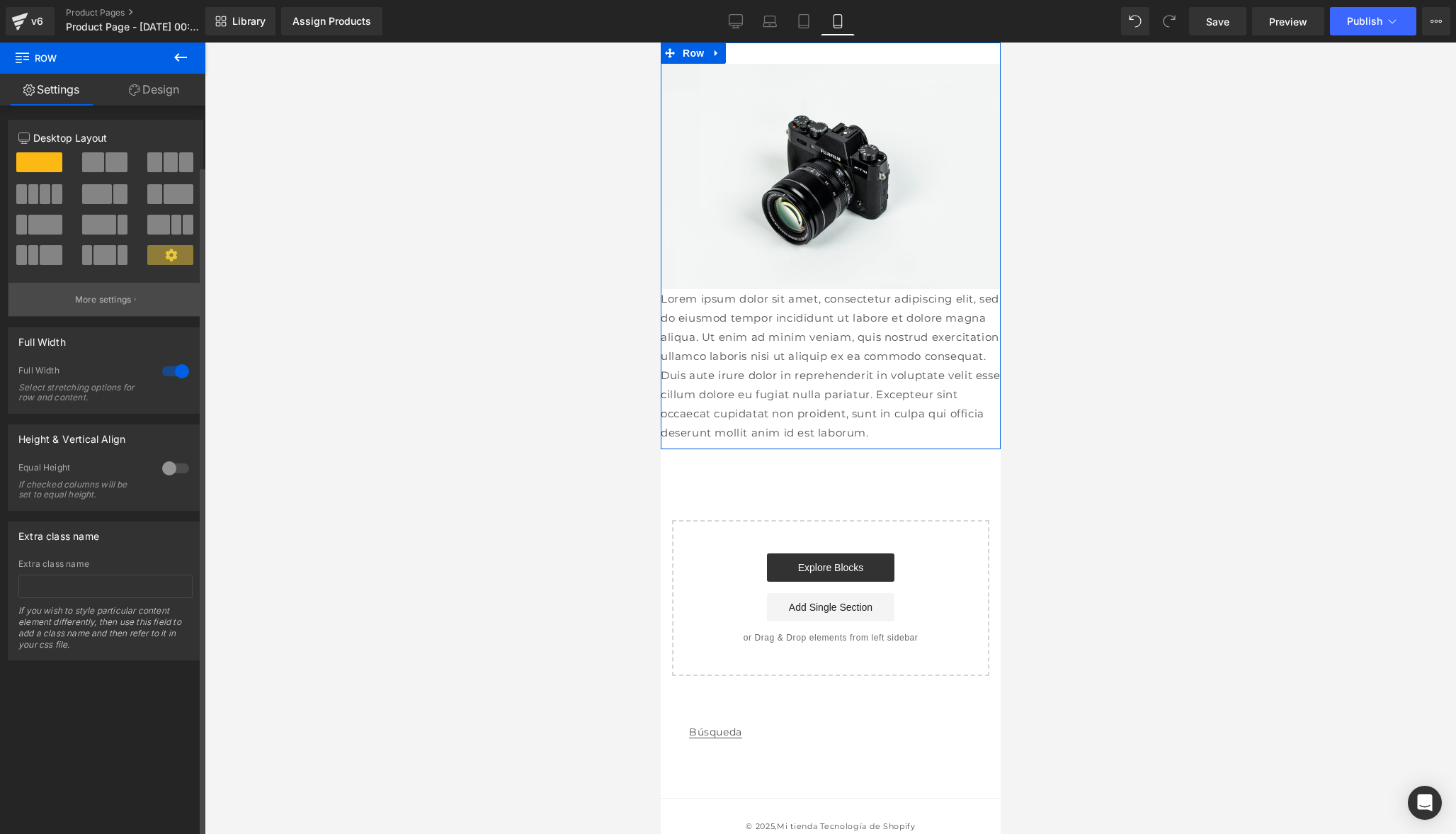
scroll to position [0, 0]
click at [162, 98] on link "Design" at bounding box center [154, 90] width 103 height 32
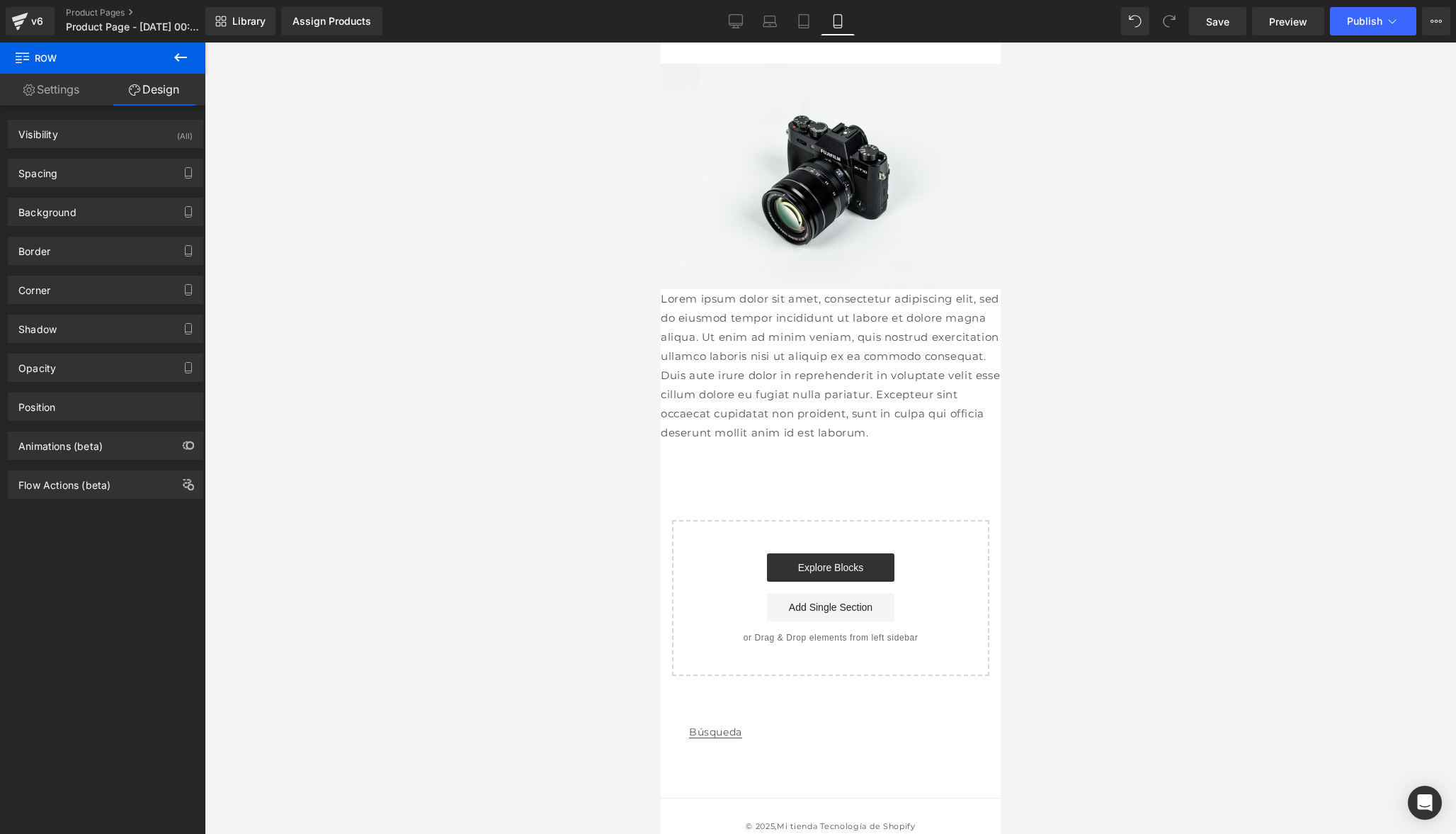
click at [183, 57] on icon at bounding box center [180, 57] width 13 height 8
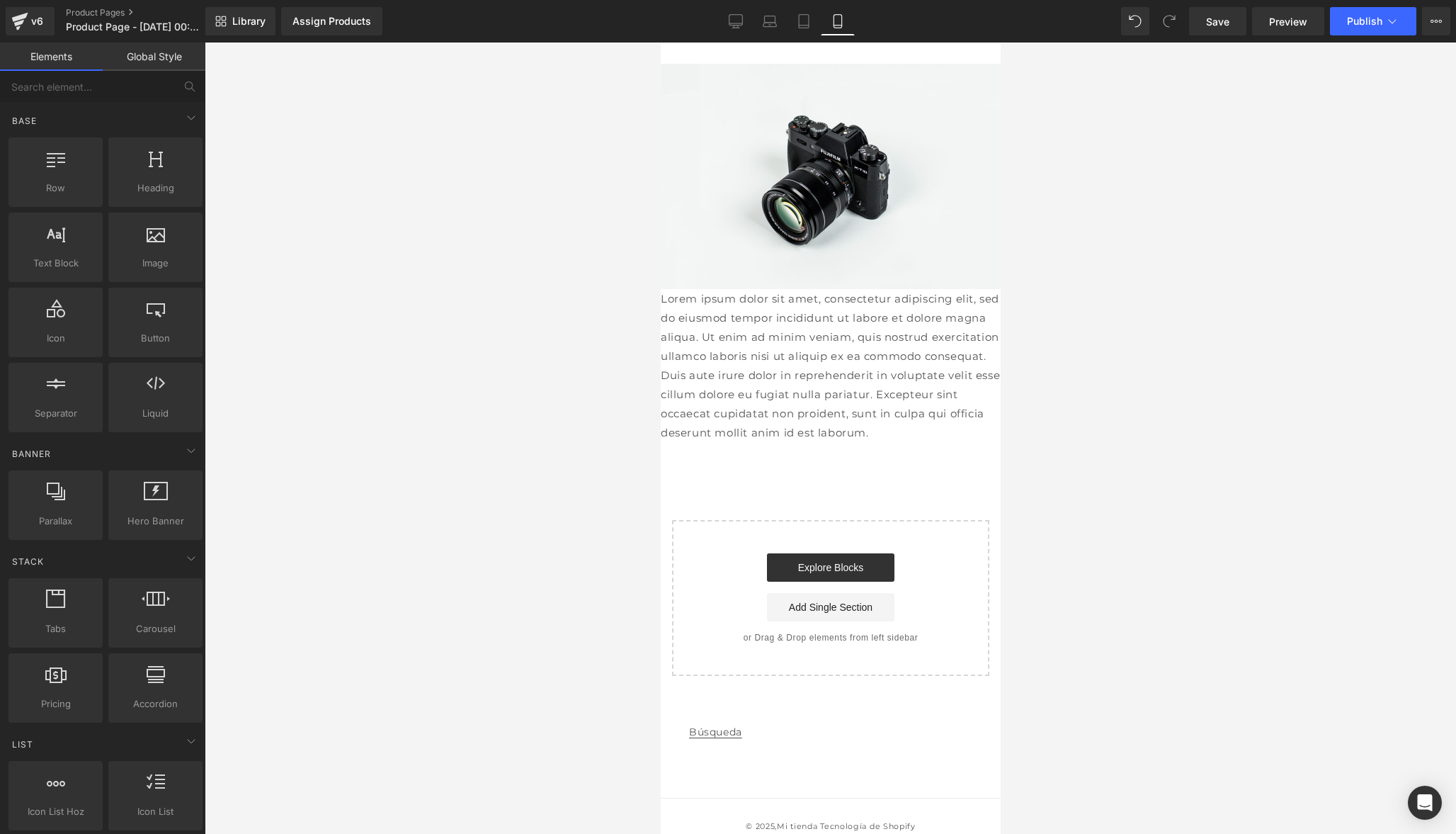
click at [160, 59] on link "Global Style" at bounding box center [154, 57] width 103 height 29
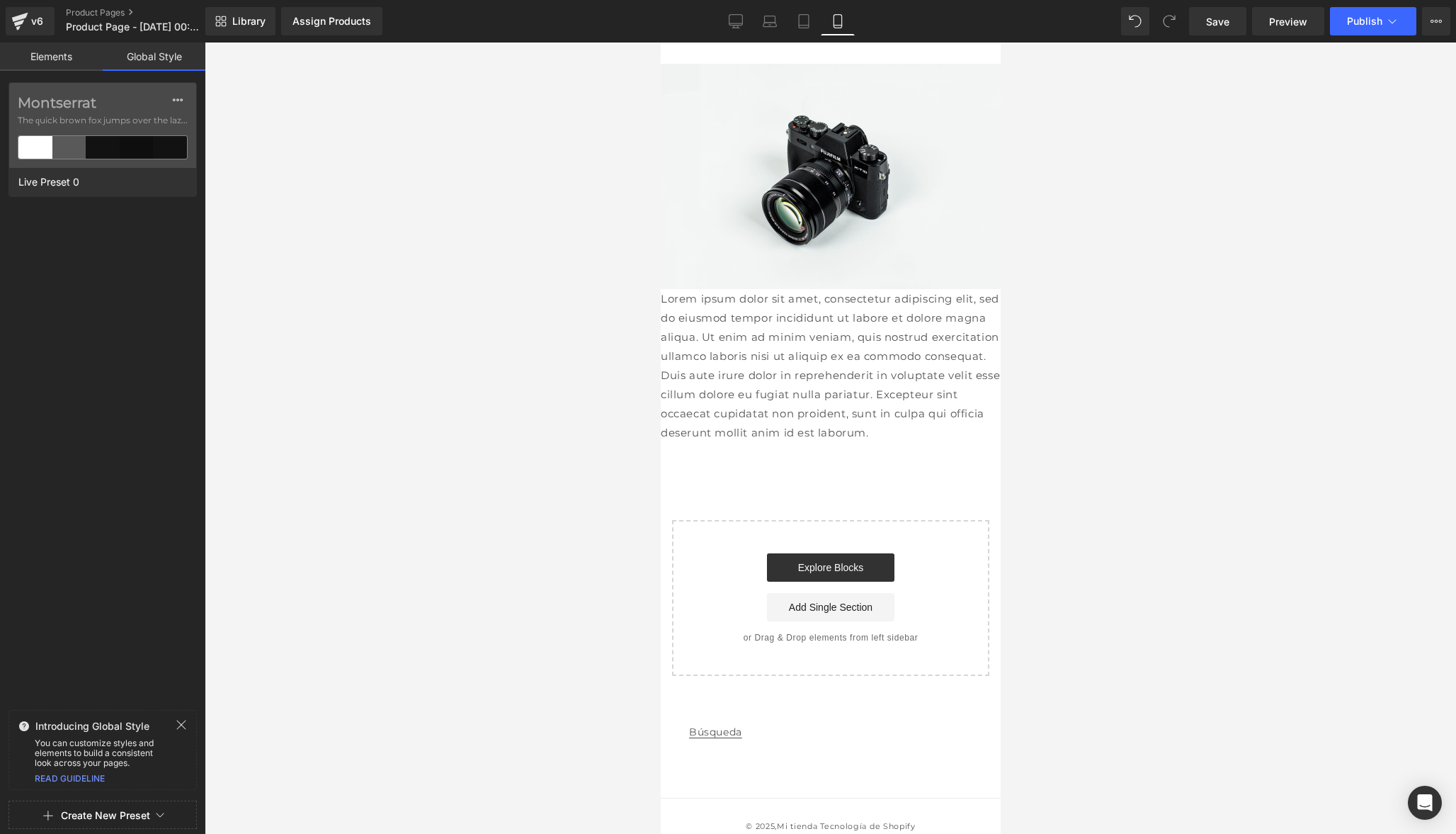
click at [52, 60] on link "Elements" at bounding box center [51, 57] width 103 height 29
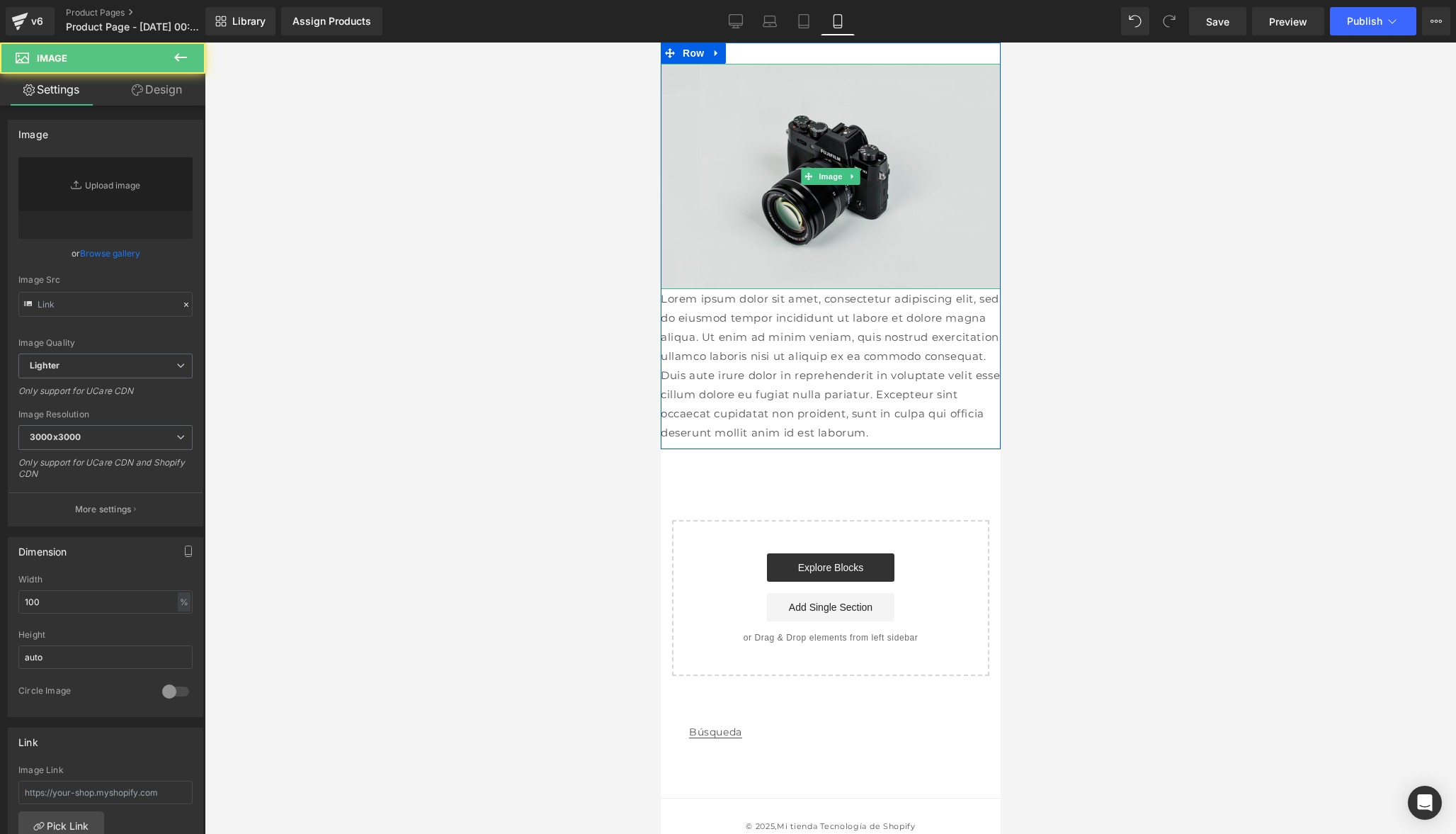
type input "//[DOMAIN_NAME][URL]"
click at [822, 137] on img at bounding box center [830, 176] width 340 height 226
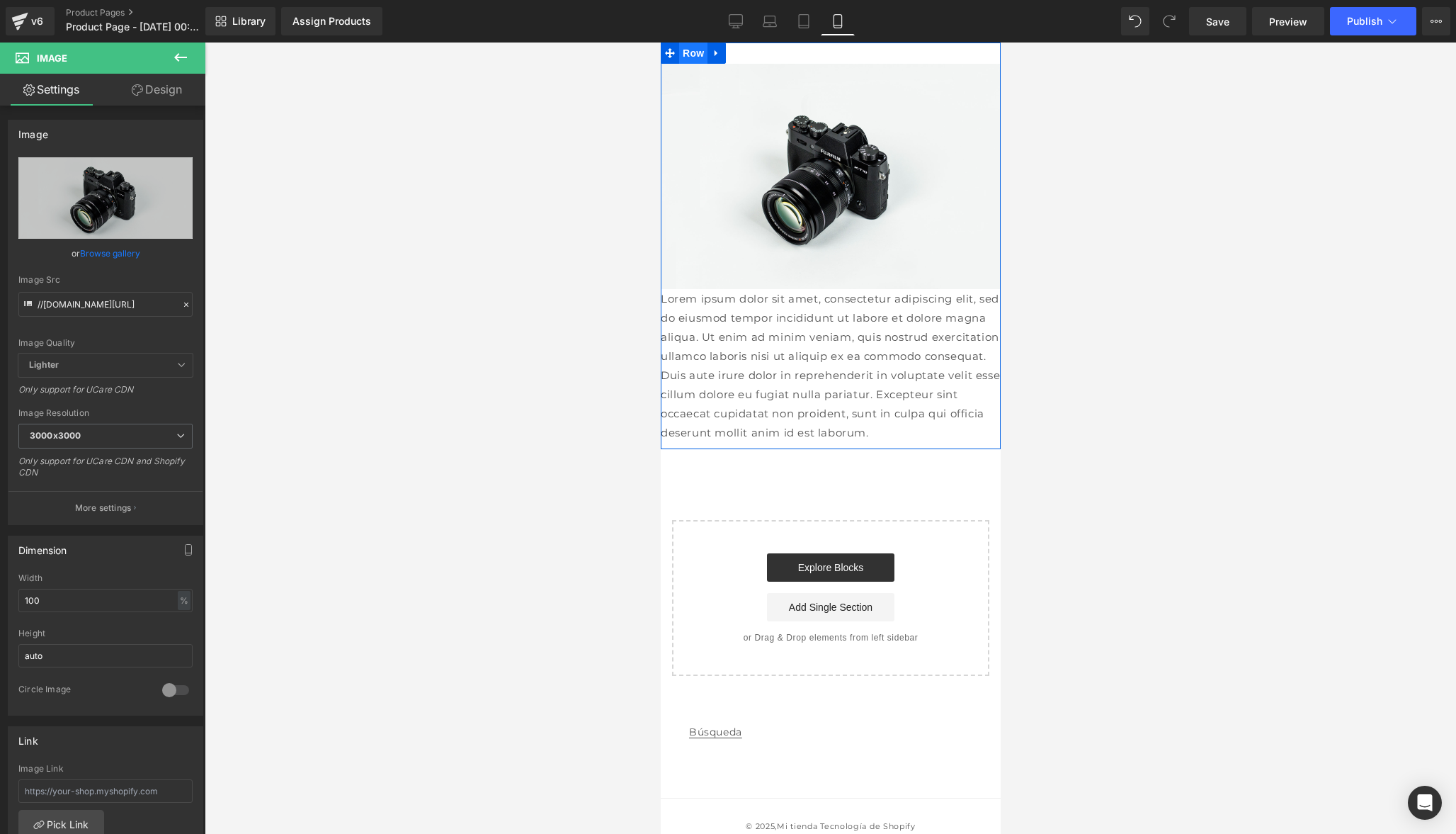
click at [699, 51] on span "Row" at bounding box center [693, 53] width 29 height 21
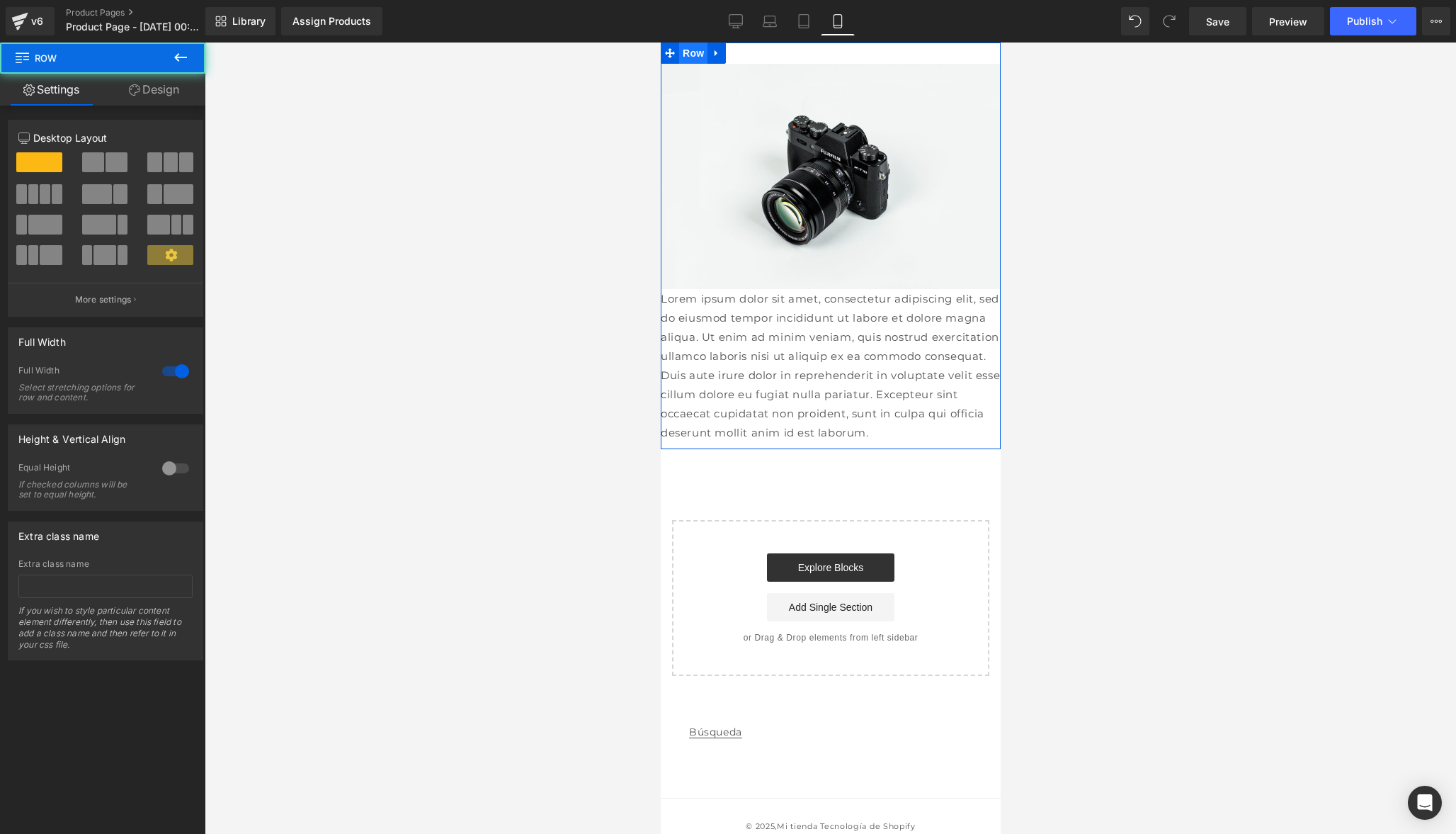
click at [696, 55] on span "Row" at bounding box center [693, 53] width 29 height 21
click at [715, 53] on icon at bounding box center [715, 54] width 3 height 6
click at [776, 57] on icon at bounding box center [771, 54] width 10 height 11
click at [158, 82] on link "Design" at bounding box center [154, 90] width 103 height 32
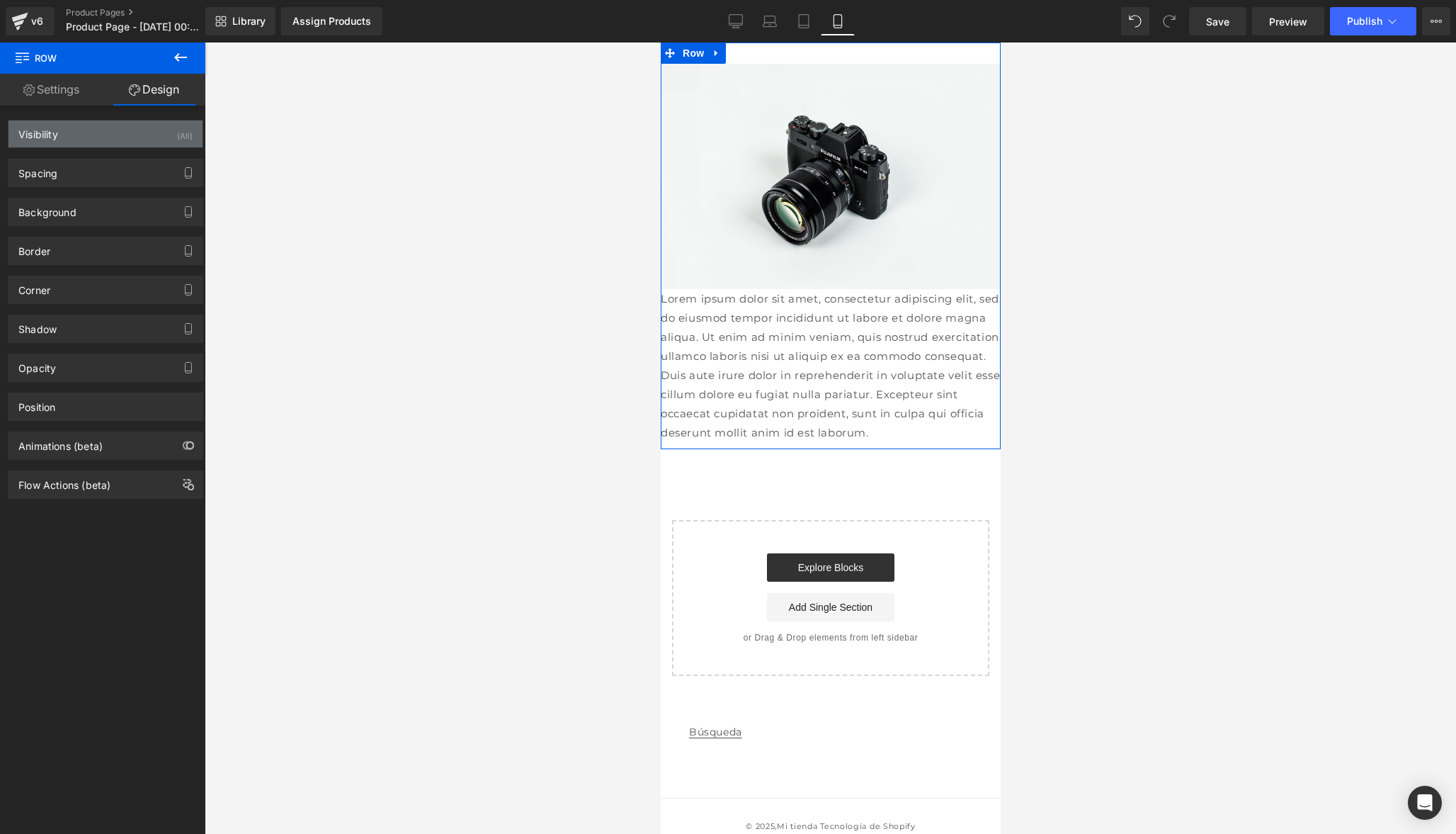
click at [110, 139] on div "Visibility (All)" at bounding box center [105, 134] width 194 height 27
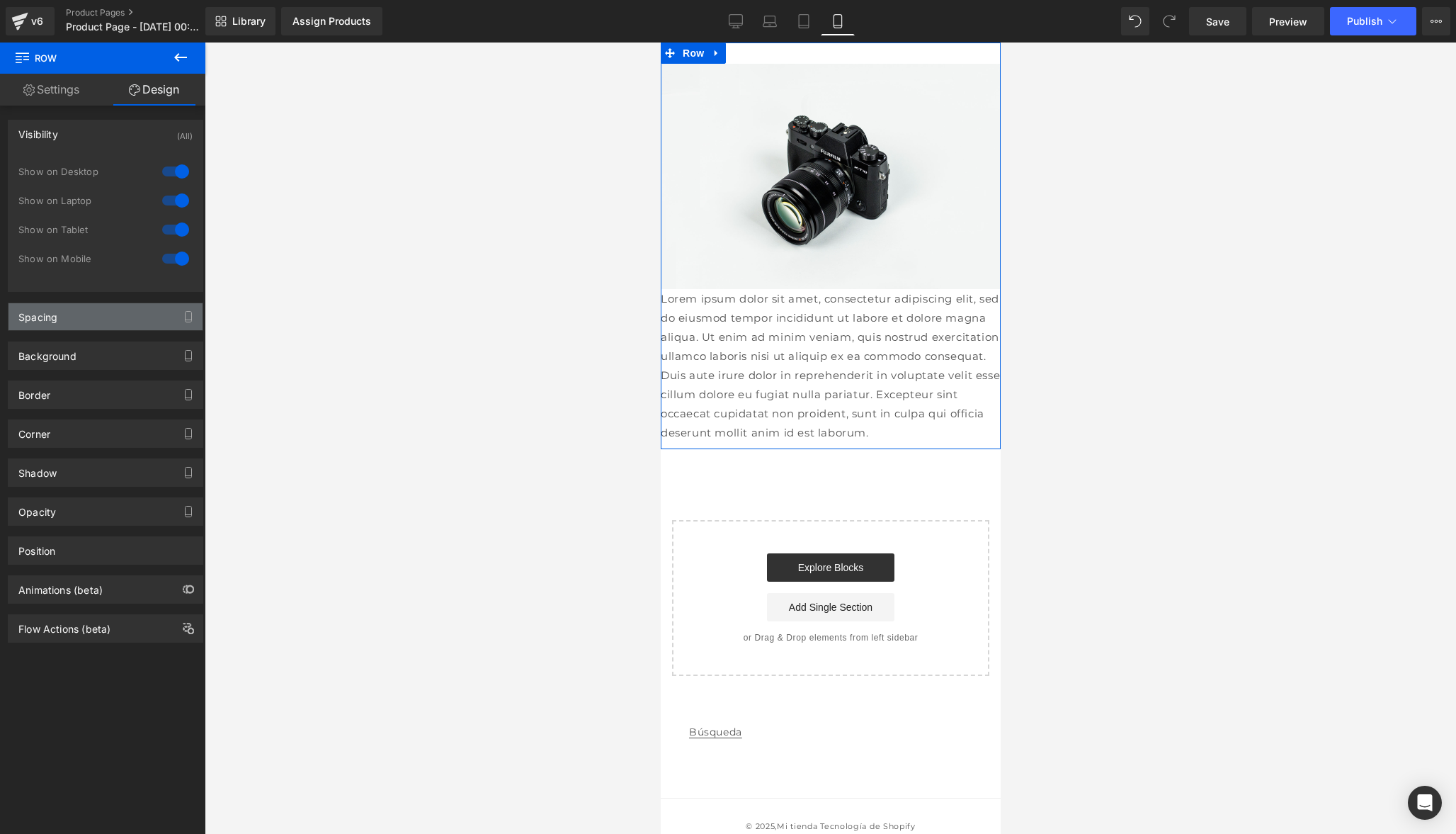
click at [81, 322] on div "Spacing" at bounding box center [105, 317] width 194 height 27
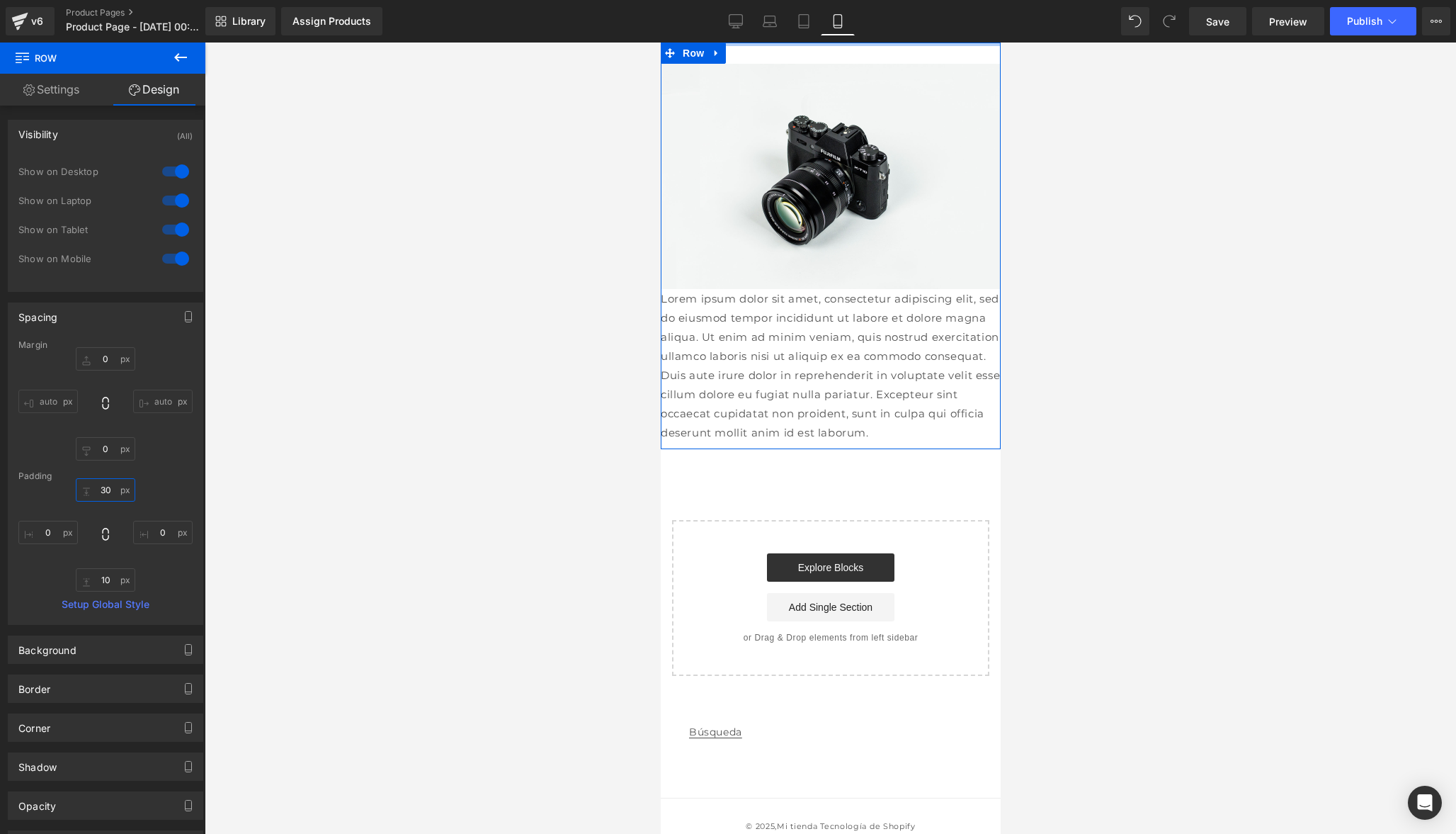
click at [110, 487] on input "30" at bounding box center [105, 490] width 60 height 23
type input "3"
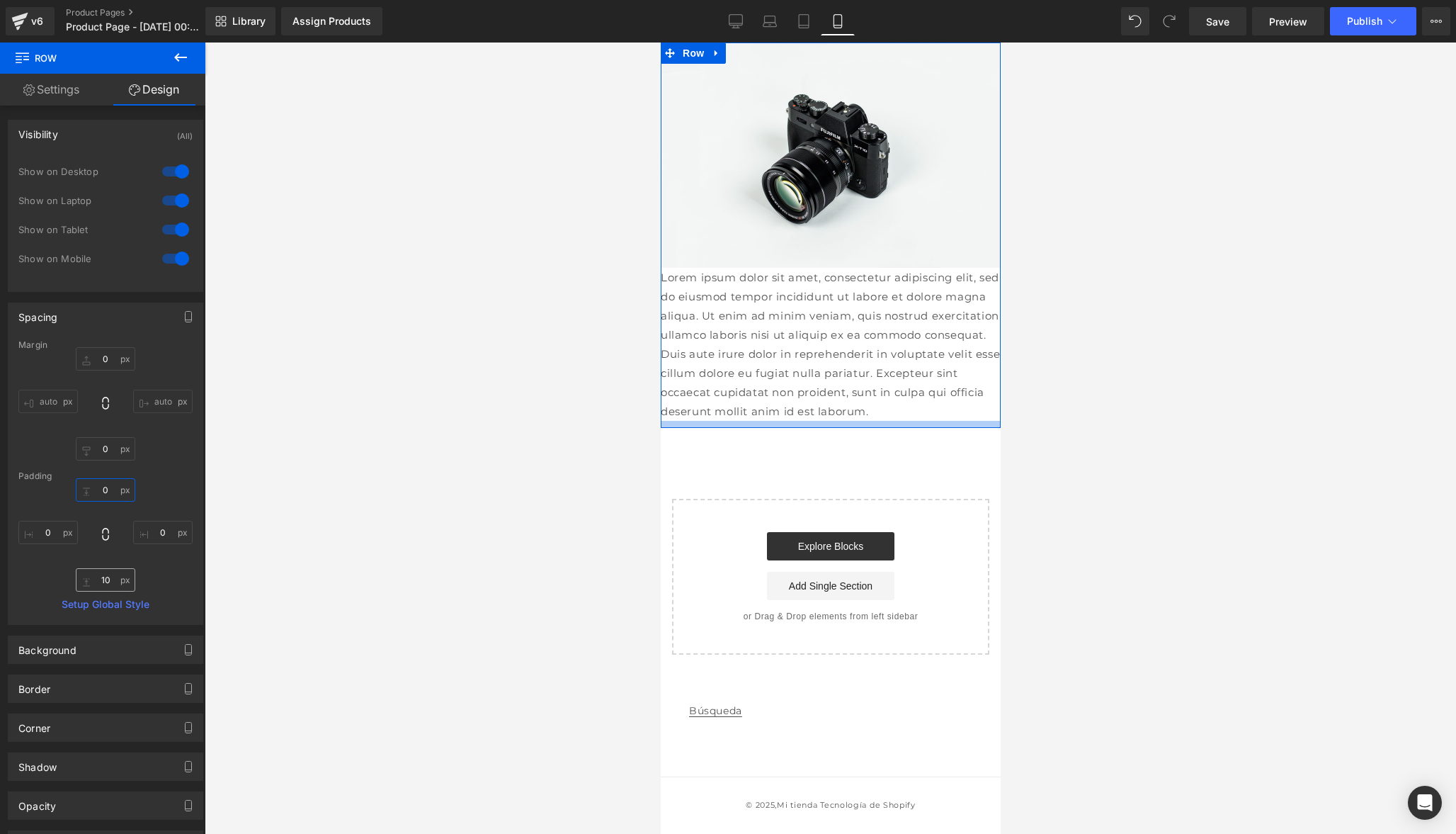
type input "0"
click at [110, 581] on input "10" at bounding box center [105, 580] width 60 height 23
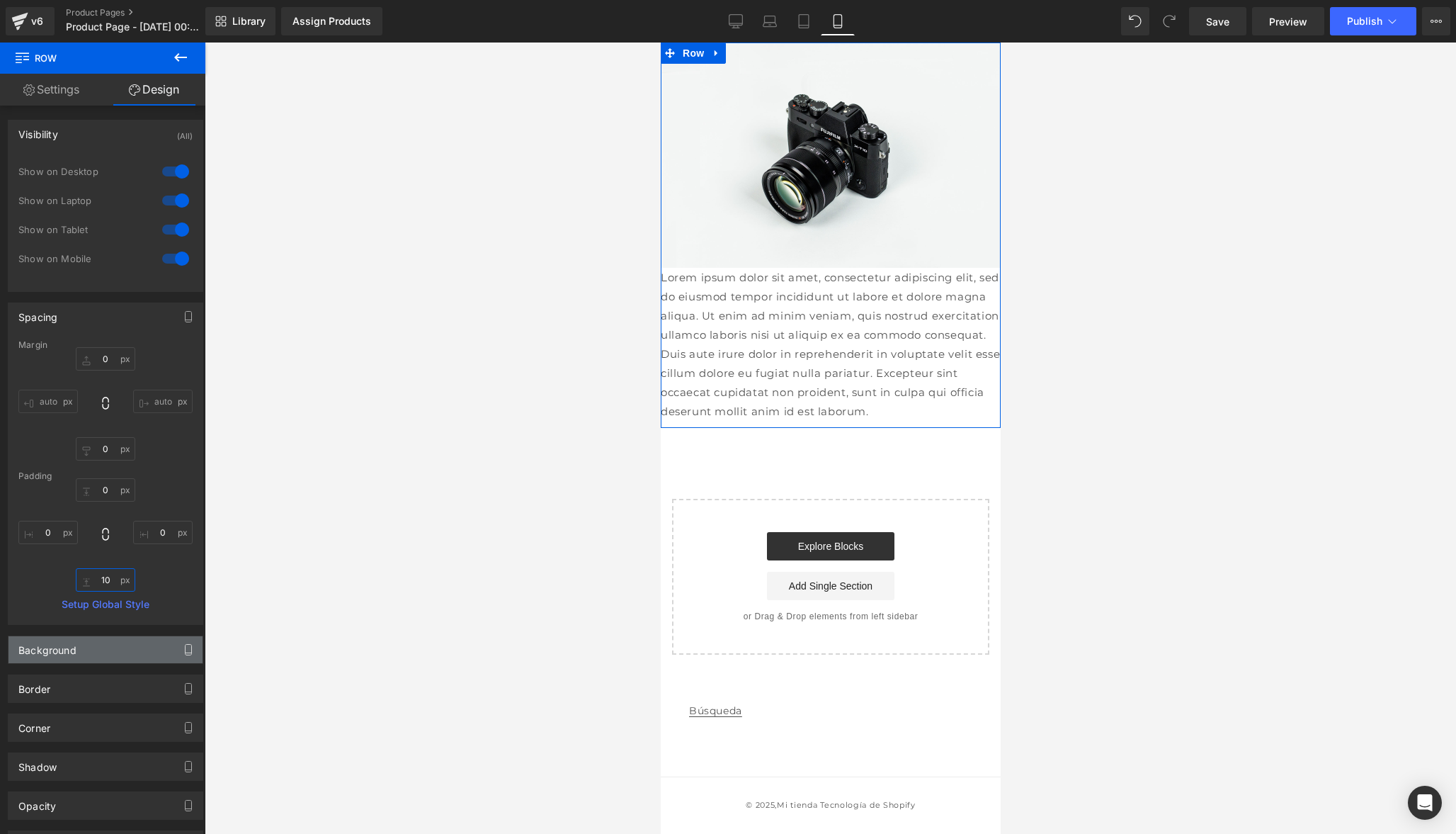
type input "1"
type input "0"
click at [180, 574] on div "0 0 0px 0 0 0 0px 0" at bounding box center [105, 535] width 174 height 113
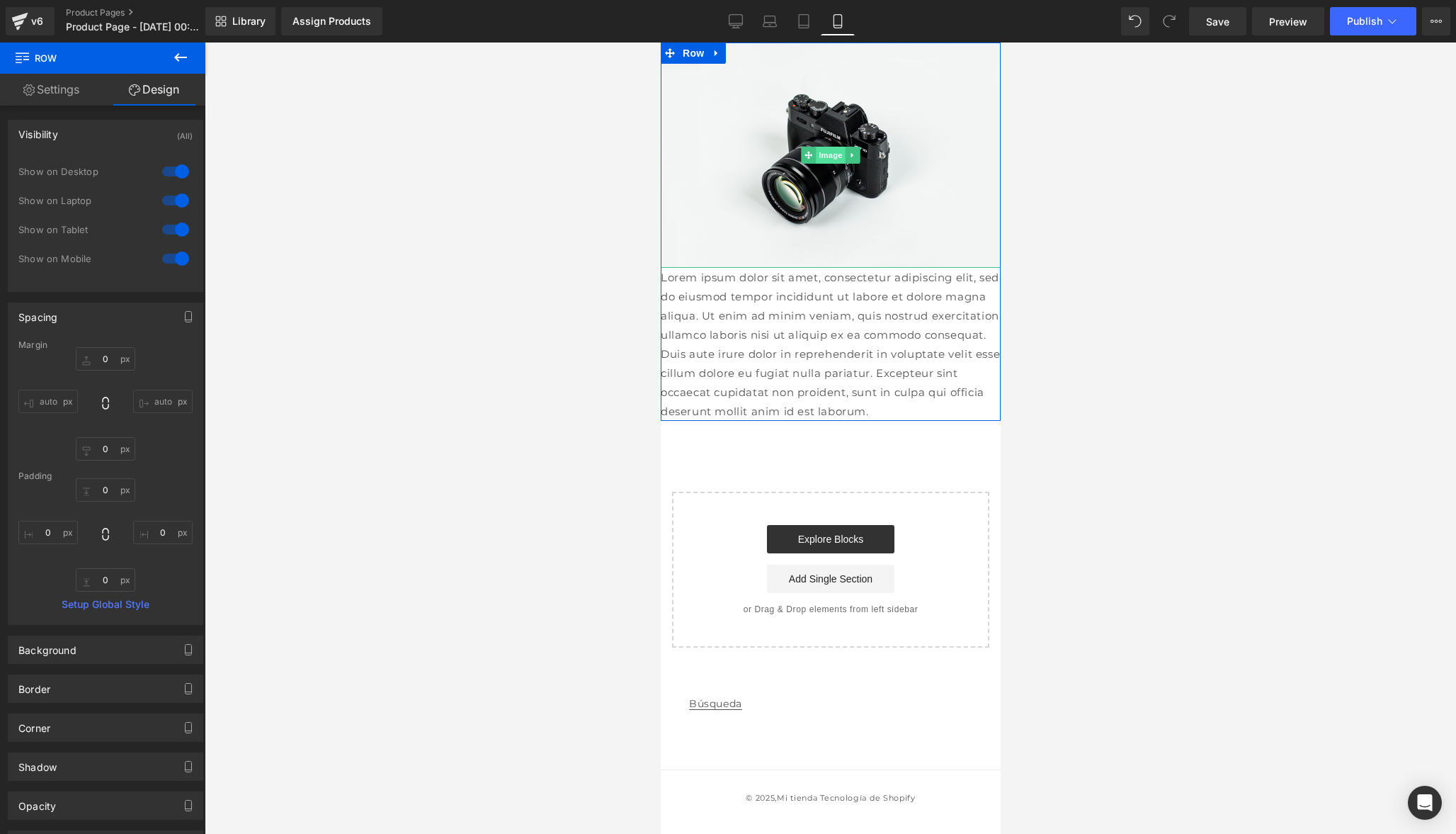
click at [833, 153] on span "Image" at bounding box center [829, 155] width 29 height 17
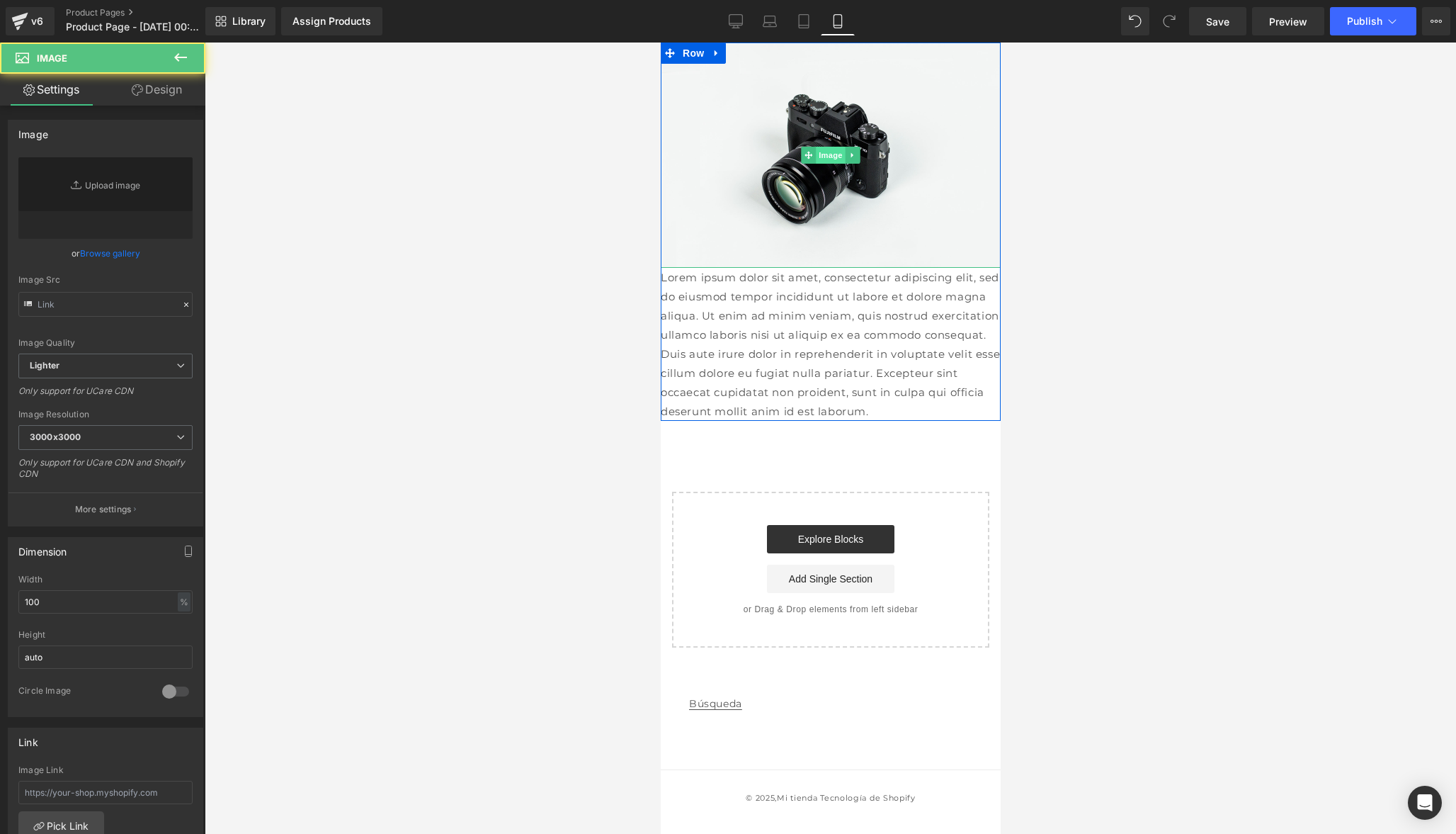
type input "//[DOMAIN_NAME][URL]"
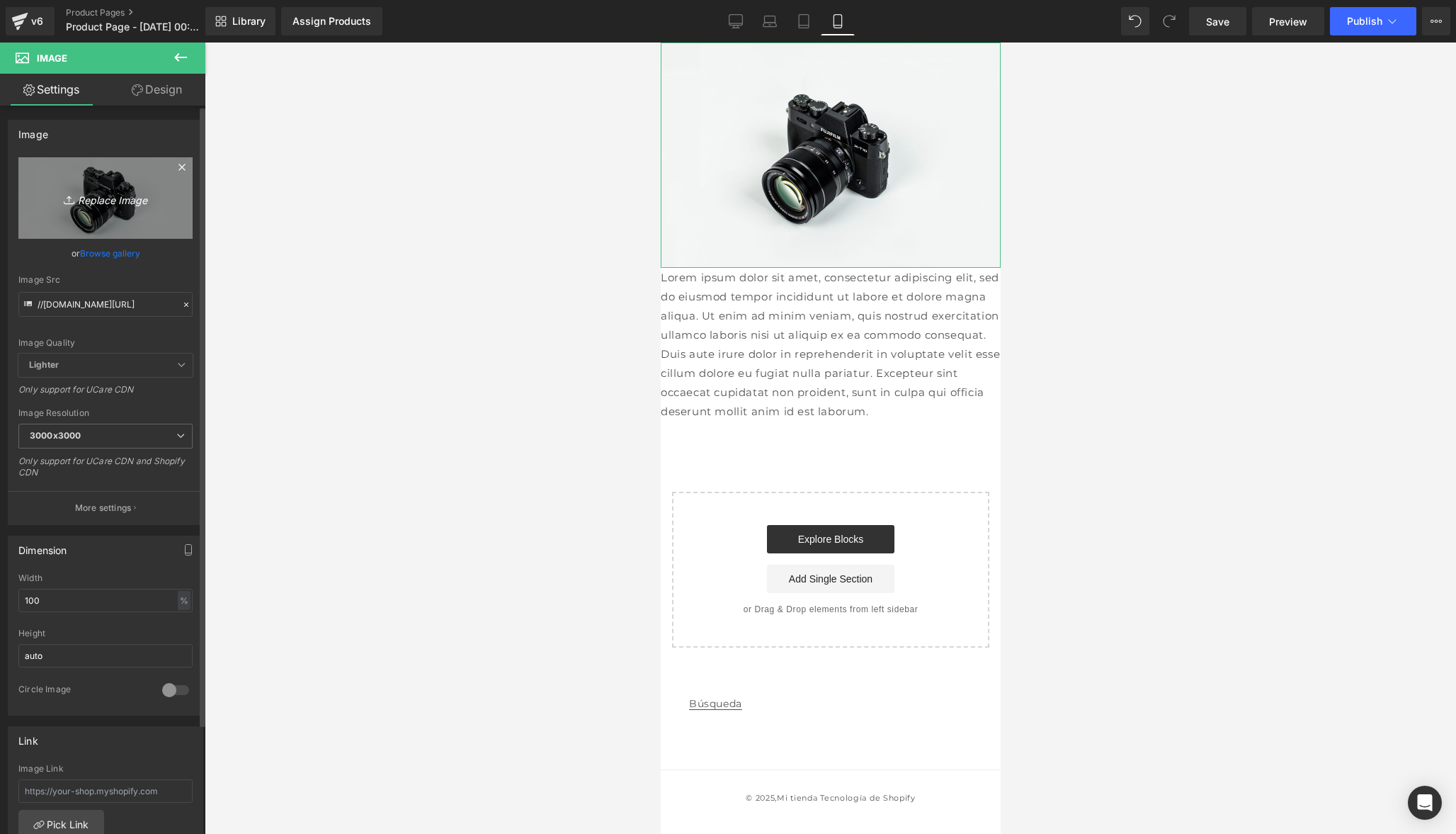
click at [113, 198] on icon "Replace Image" at bounding box center [106, 198] width 113 height 17
type input "C:\fakepath\Portada.jpg"
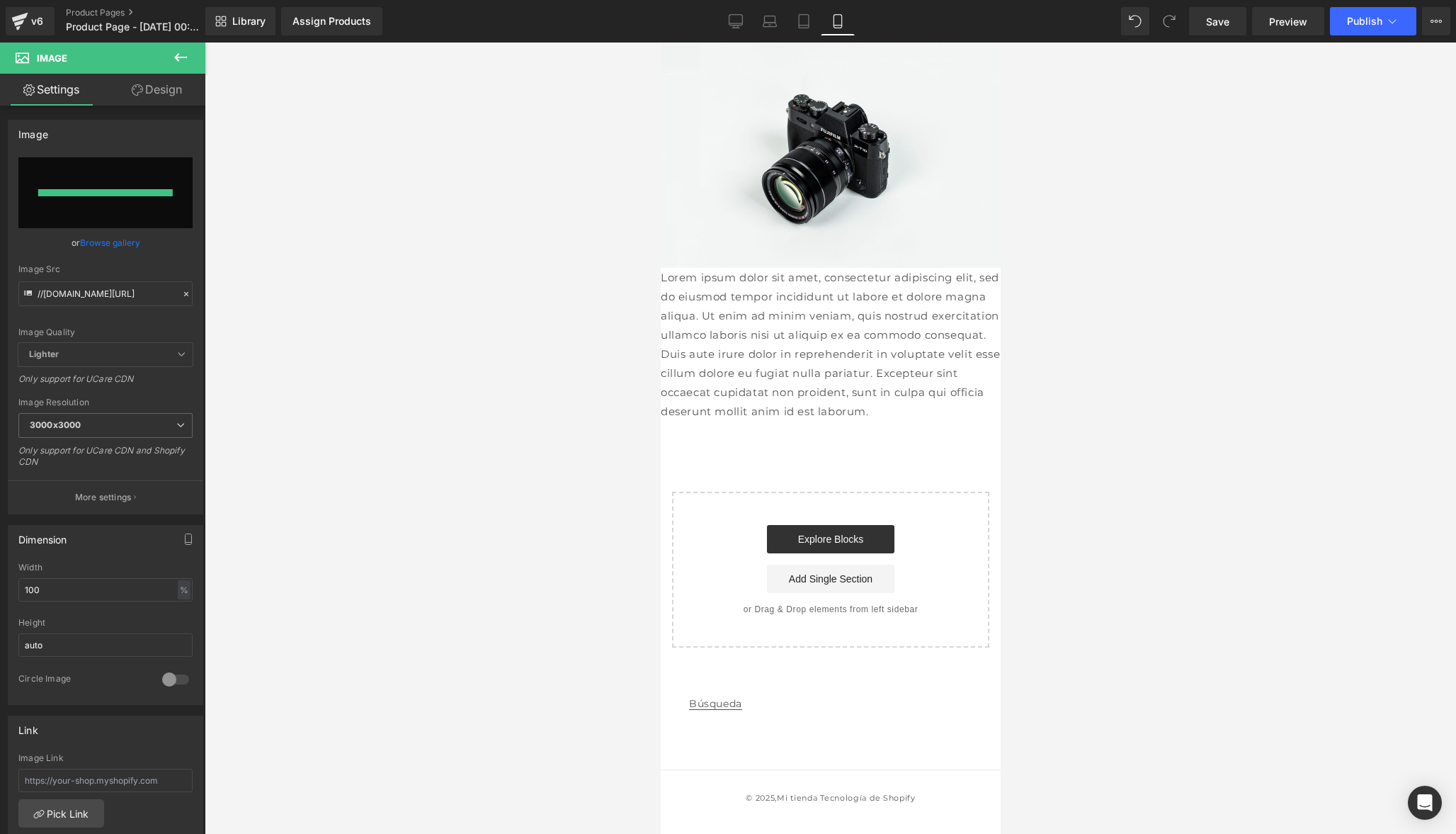
type input "[URL][DOMAIN_NAME]"
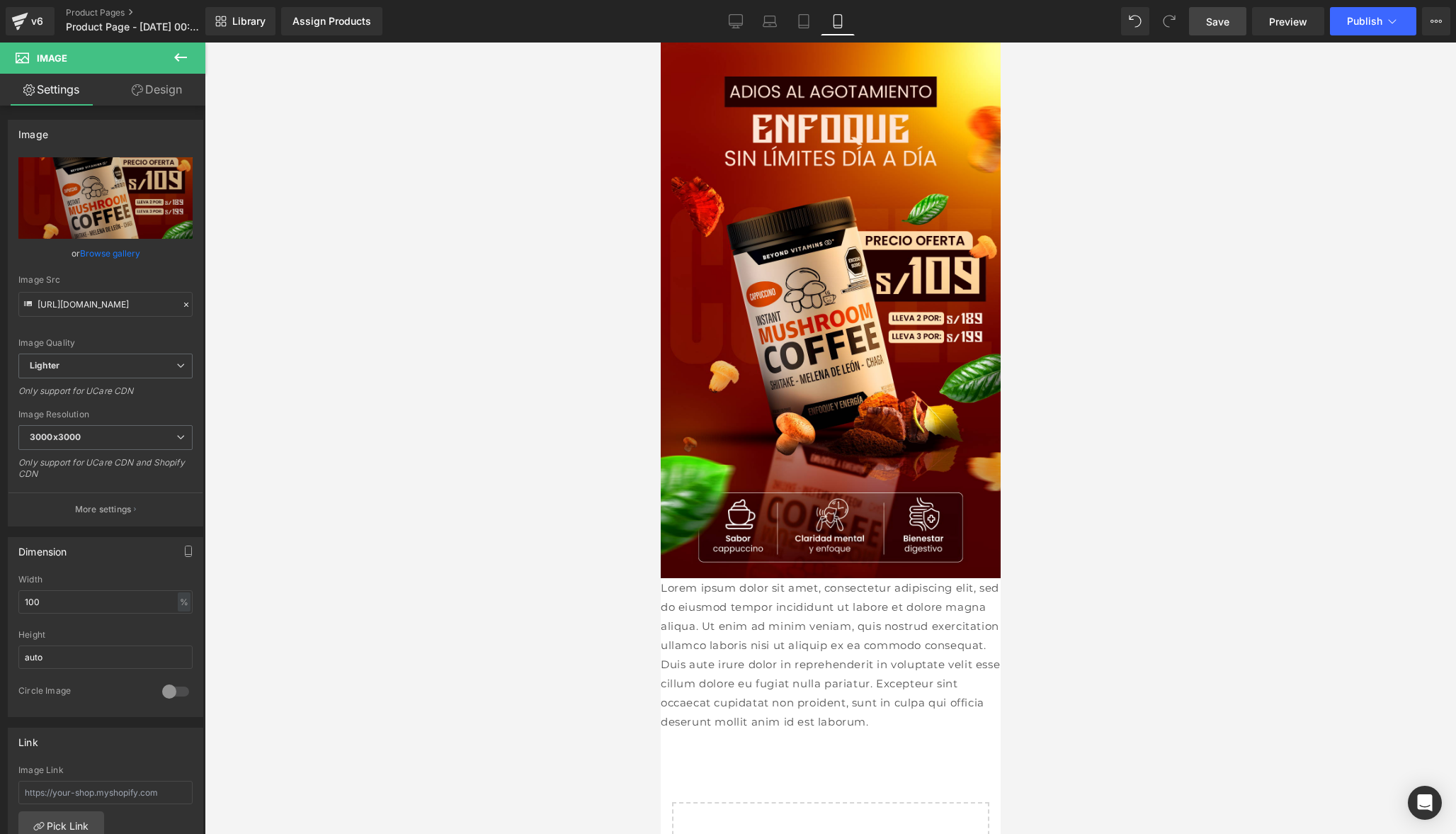
click at [1222, 21] on span "Save" at bounding box center [1218, 22] width 23 height 15
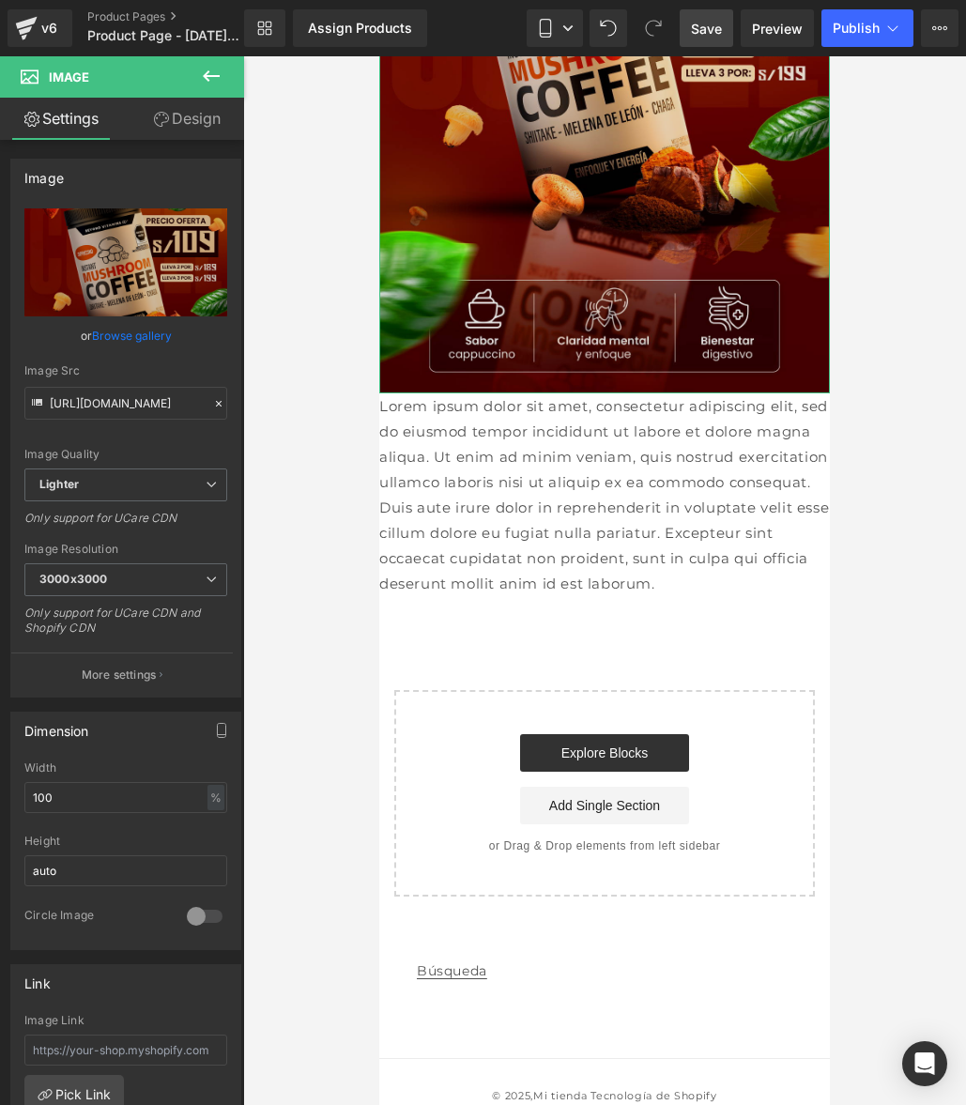
scroll to position [372, 0]
